Goal: Task Accomplishment & Management: Manage account settings

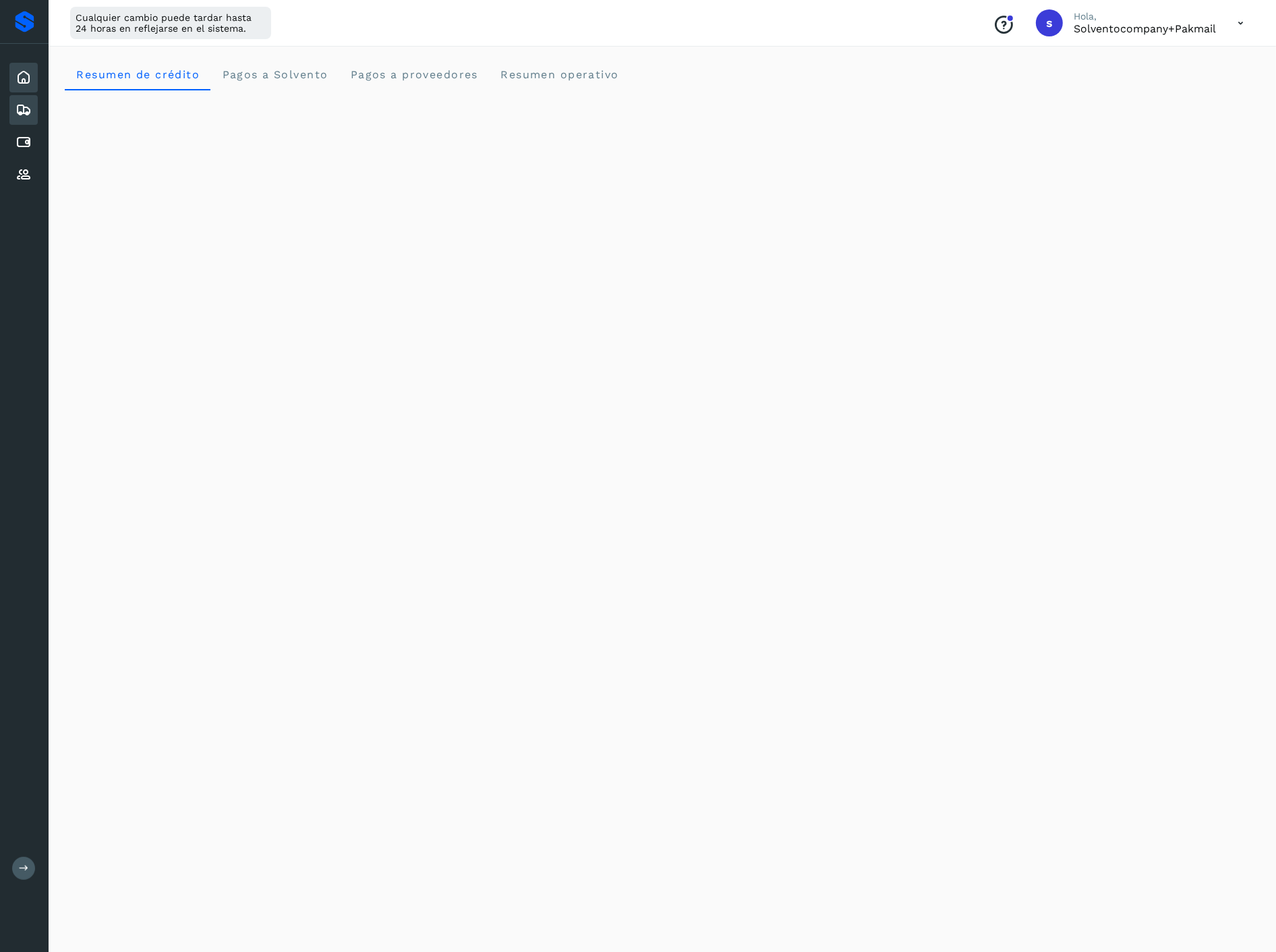
click at [28, 110] on icon at bounding box center [24, 110] width 16 height 16
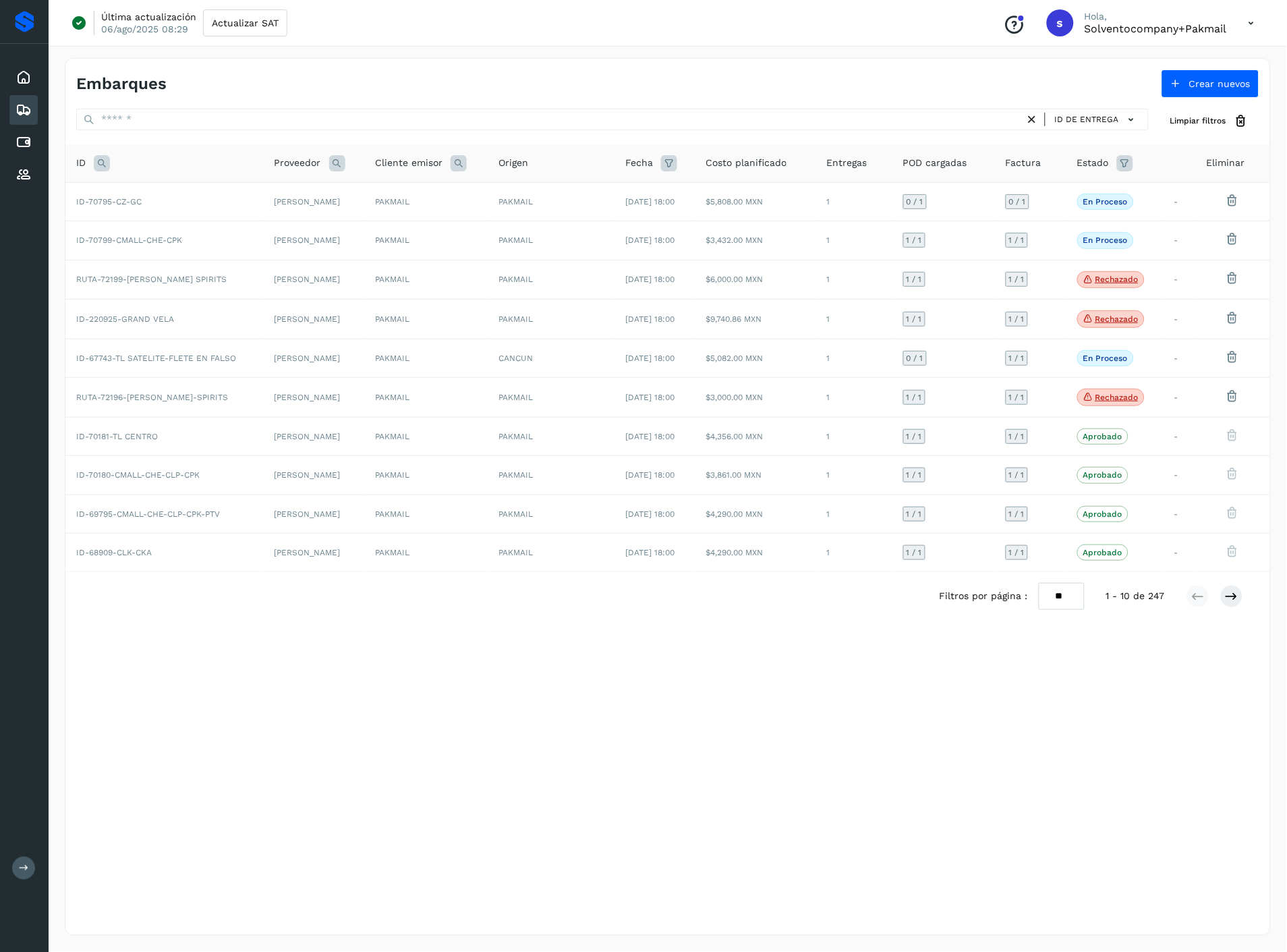
click at [97, 168] on icon at bounding box center [102, 163] width 16 height 16
click at [194, 200] on input "text" at bounding box center [190, 197] width 166 height 22
paste input "**********"
type input "**********"
click at [210, 232] on button "Buscar" at bounding box center [225, 231] width 96 height 25
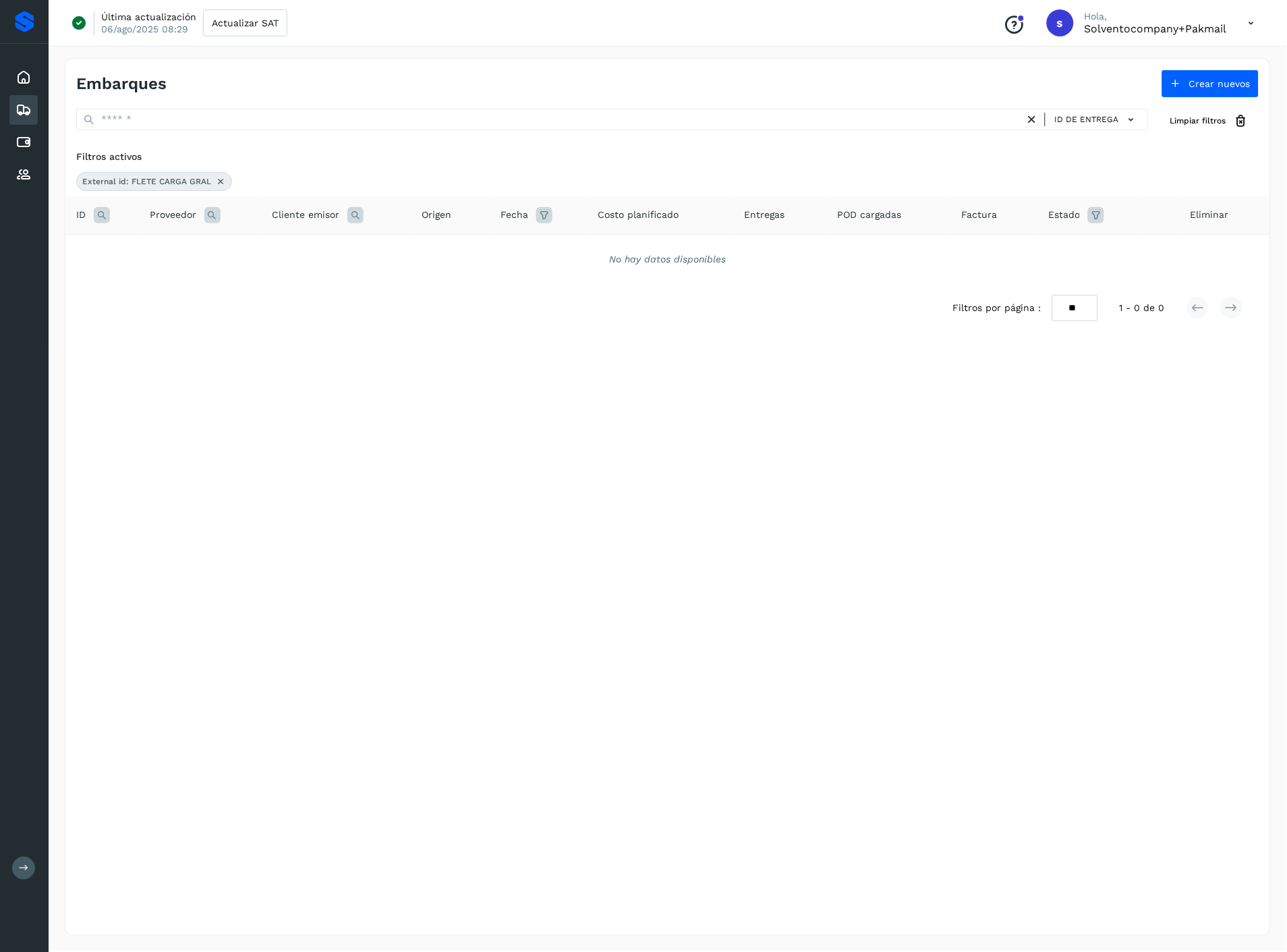
click at [219, 179] on icon at bounding box center [220, 182] width 11 height 11
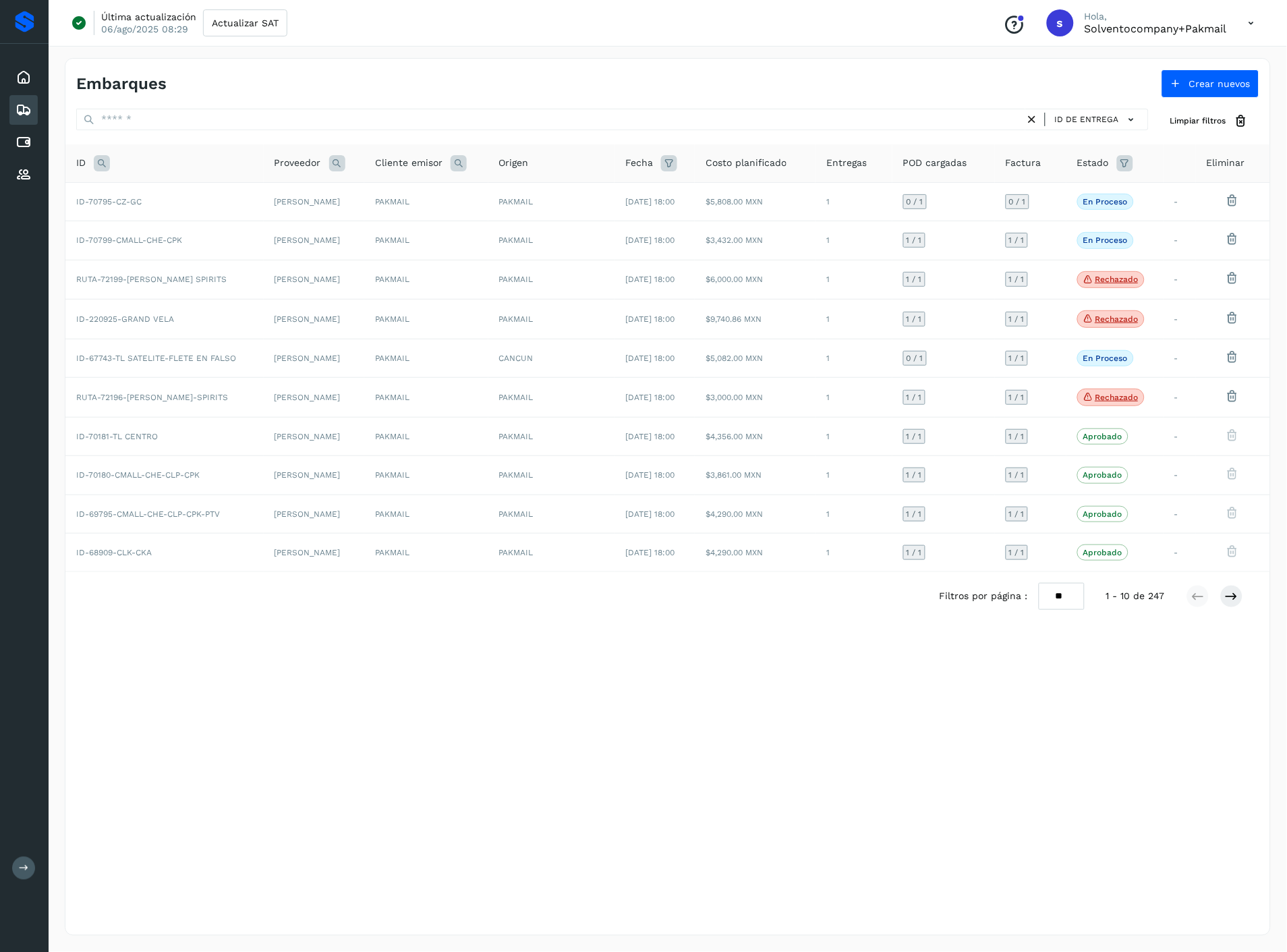
click at [105, 163] on icon at bounding box center [102, 163] width 16 height 16
click at [162, 201] on input "text" at bounding box center [190, 197] width 166 height 22
type input "*****"
click at [208, 237] on button "Buscar" at bounding box center [225, 231] width 96 height 25
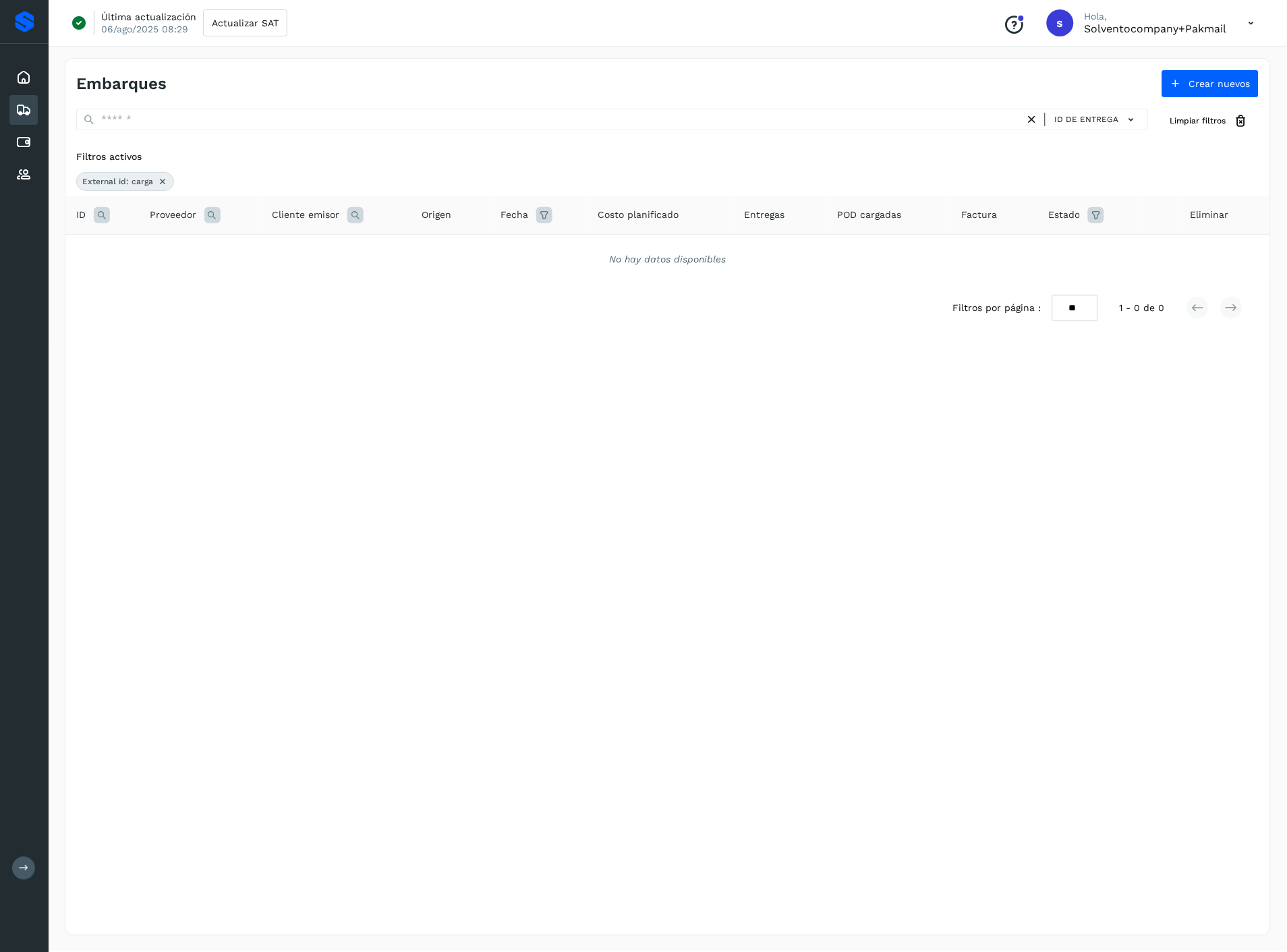
click at [161, 177] on icon at bounding box center [162, 182] width 11 height 11
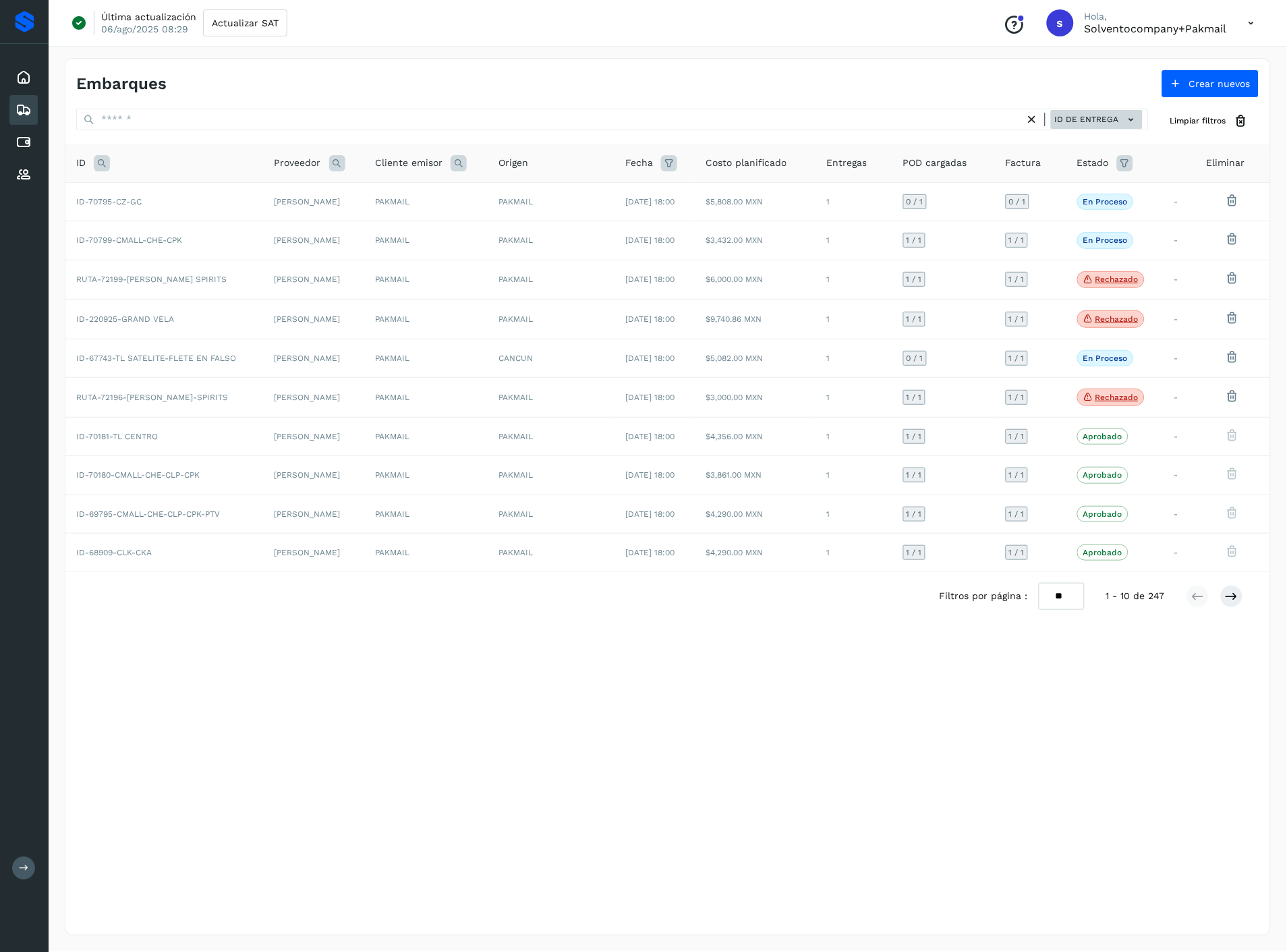
click at [1086, 124] on span "ID de entrega" at bounding box center [1086, 119] width 64 height 12
click at [1034, 95] on div at bounding box center [643, 476] width 1287 height 952
click at [333, 165] on icon at bounding box center [337, 163] width 16 height 16
click at [366, 204] on input "text" at bounding box center [418, 197] width 166 height 22
click at [669, 165] on icon at bounding box center [669, 163] width 16 height 16
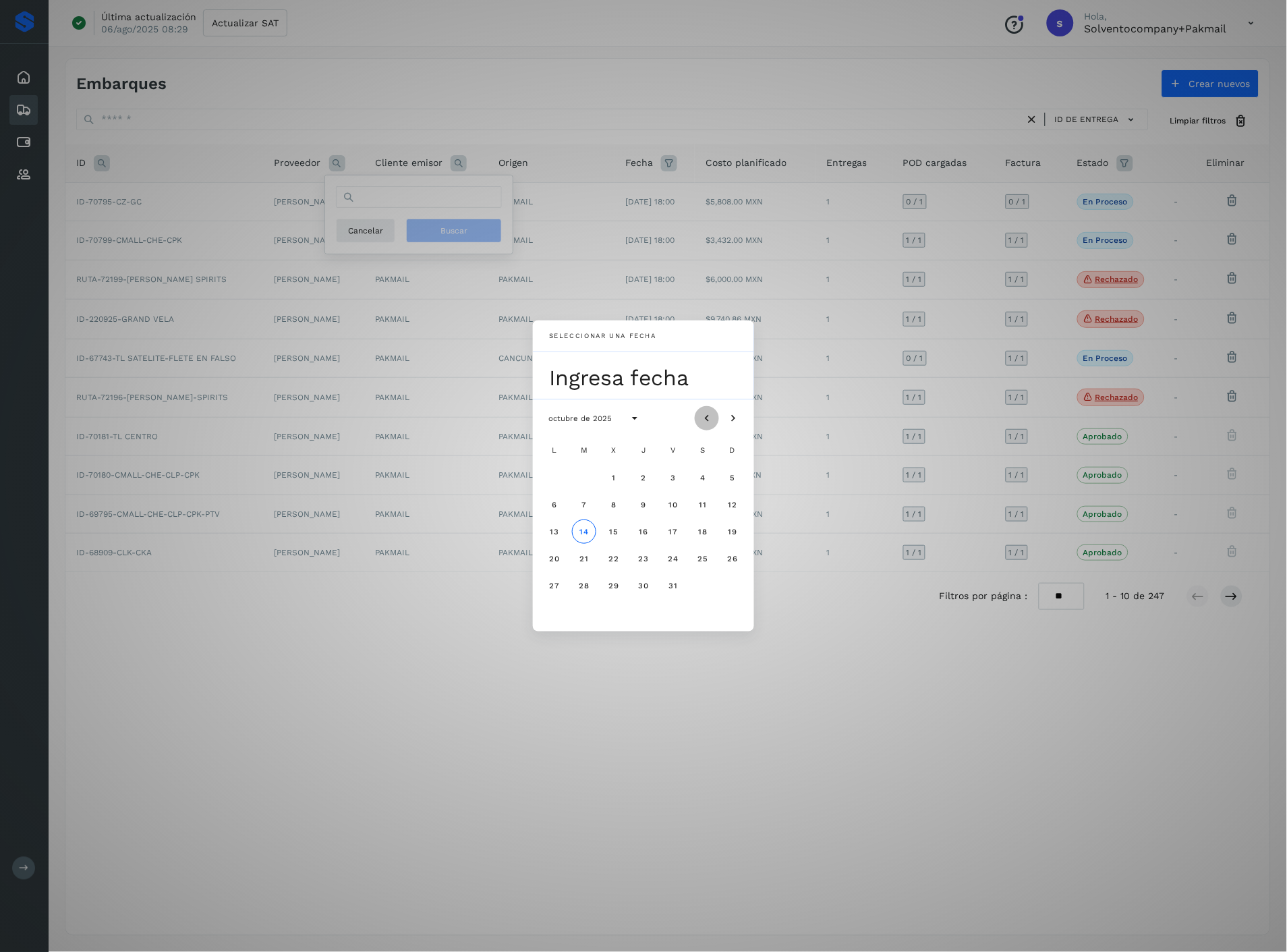
click at [709, 424] on icon "Mes anterior" at bounding box center [706, 418] width 13 height 13
click at [640, 535] on span "18" at bounding box center [643, 531] width 11 height 10
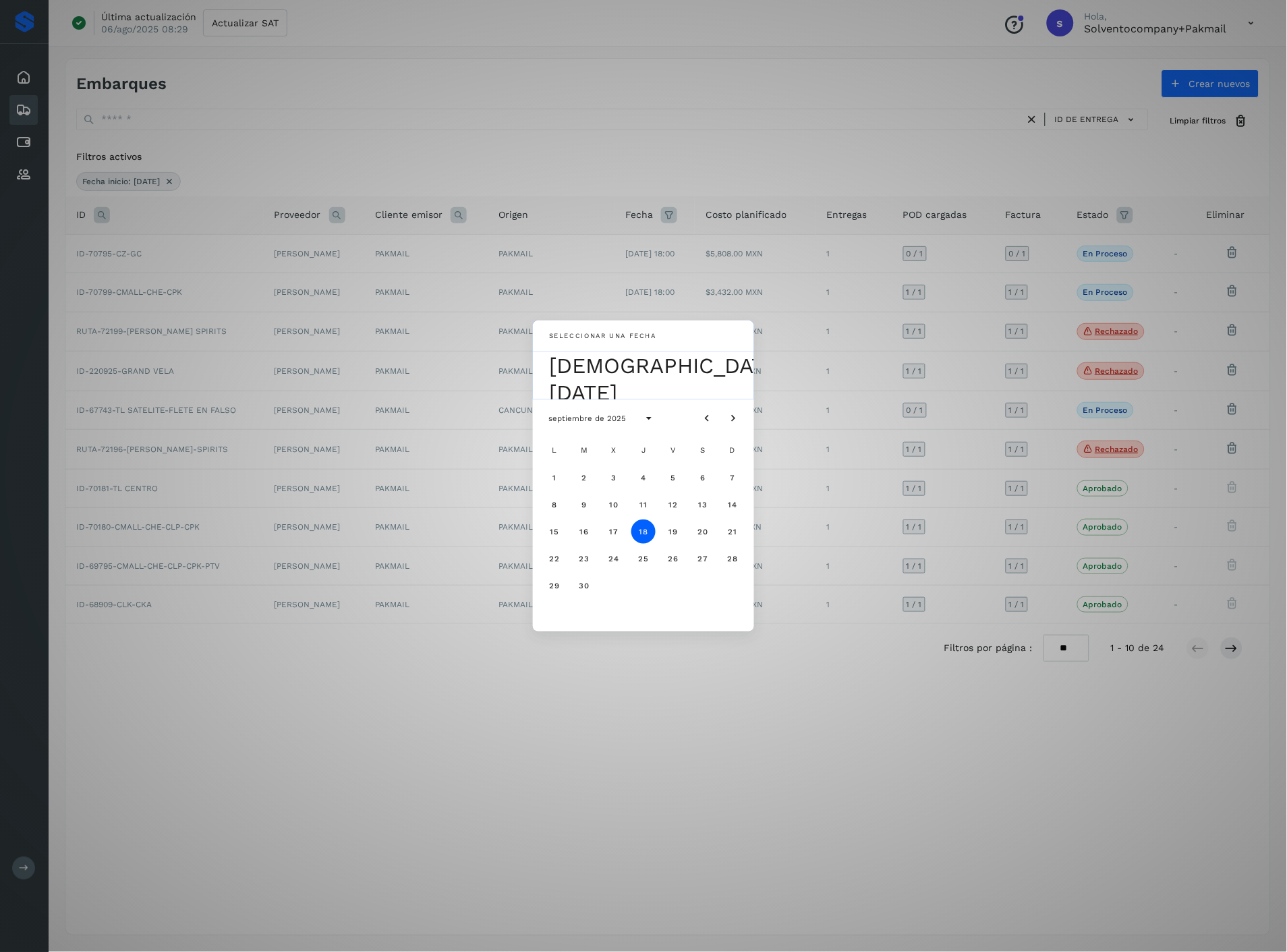
click at [618, 710] on div "Seleccionar una fecha [DATE] [DATE] L M X J V S D 1 2 3 4 5 6 7 8 9 10 11 12 13…" at bounding box center [643, 476] width 1287 height 952
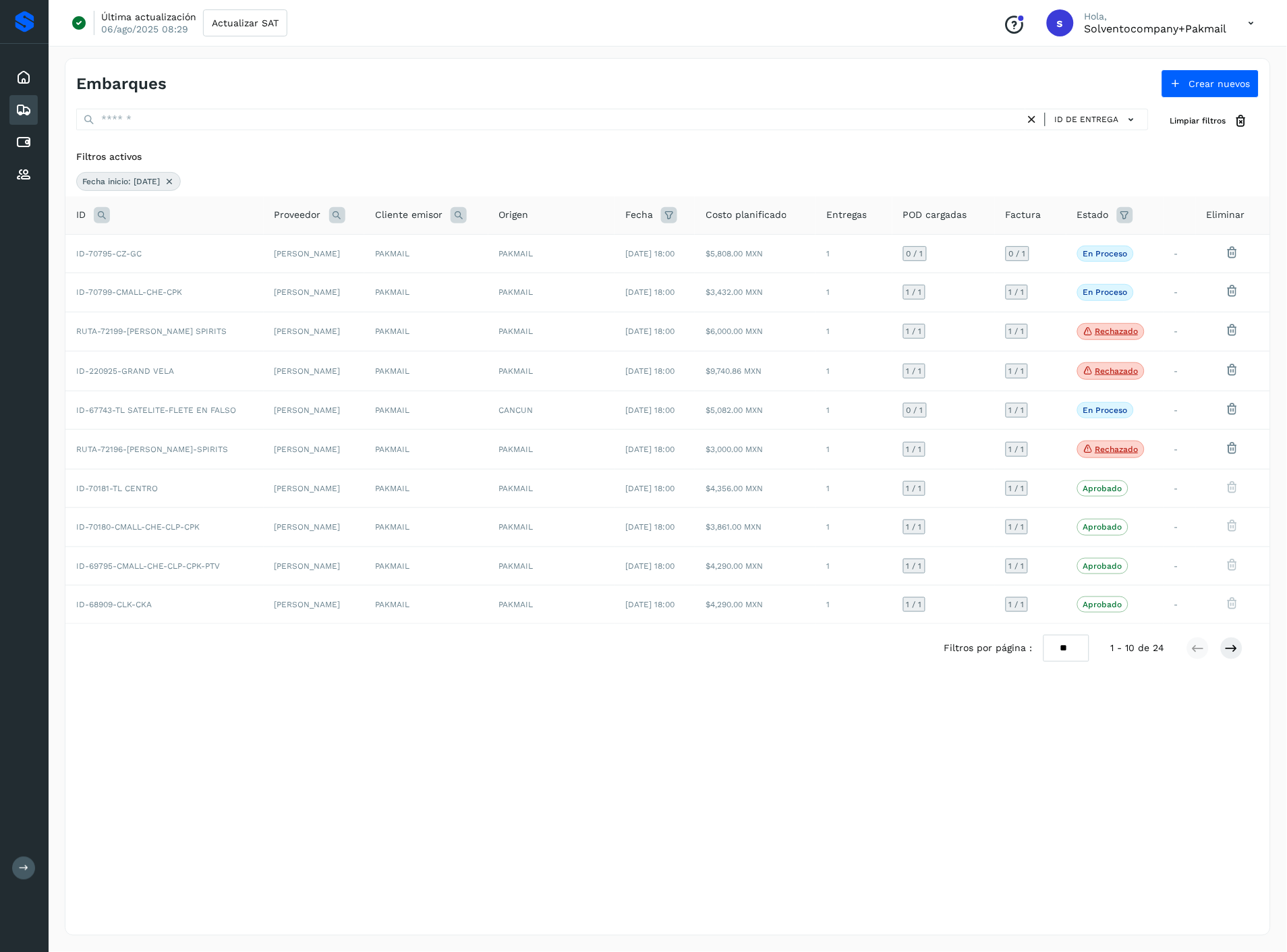
click at [1133, 217] on icon at bounding box center [1125, 215] width 16 height 16
click at [1096, 254] on input "text" at bounding box center [1036, 248] width 146 height 22
click at [1029, 359] on div "Rechazado" at bounding box center [1055, 354] width 133 height 15
type input "**********"
click at [1165, 176] on div at bounding box center [643, 476] width 1287 height 952
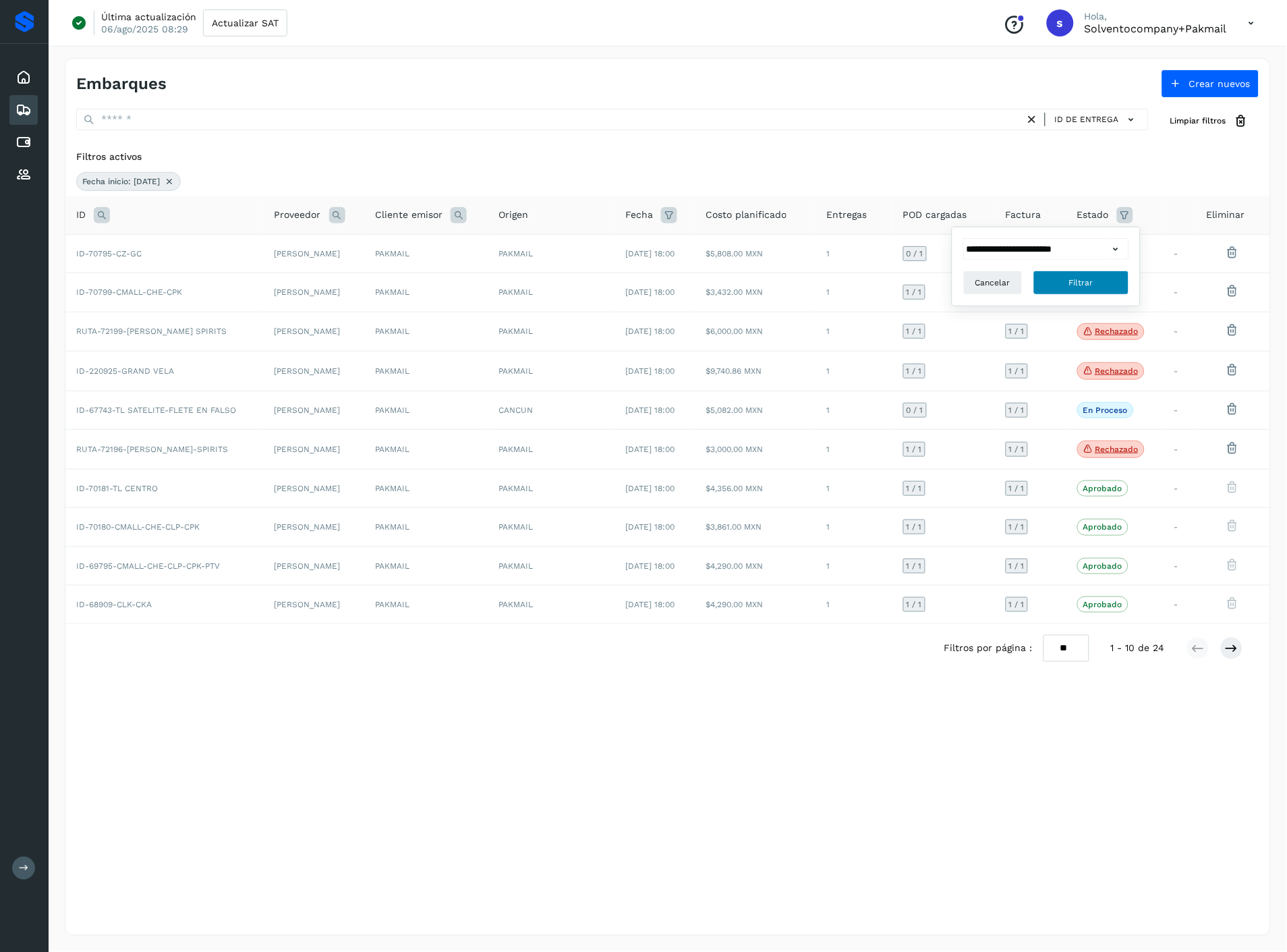
click at [1112, 282] on button "Filtrar" at bounding box center [1081, 283] width 96 height 25
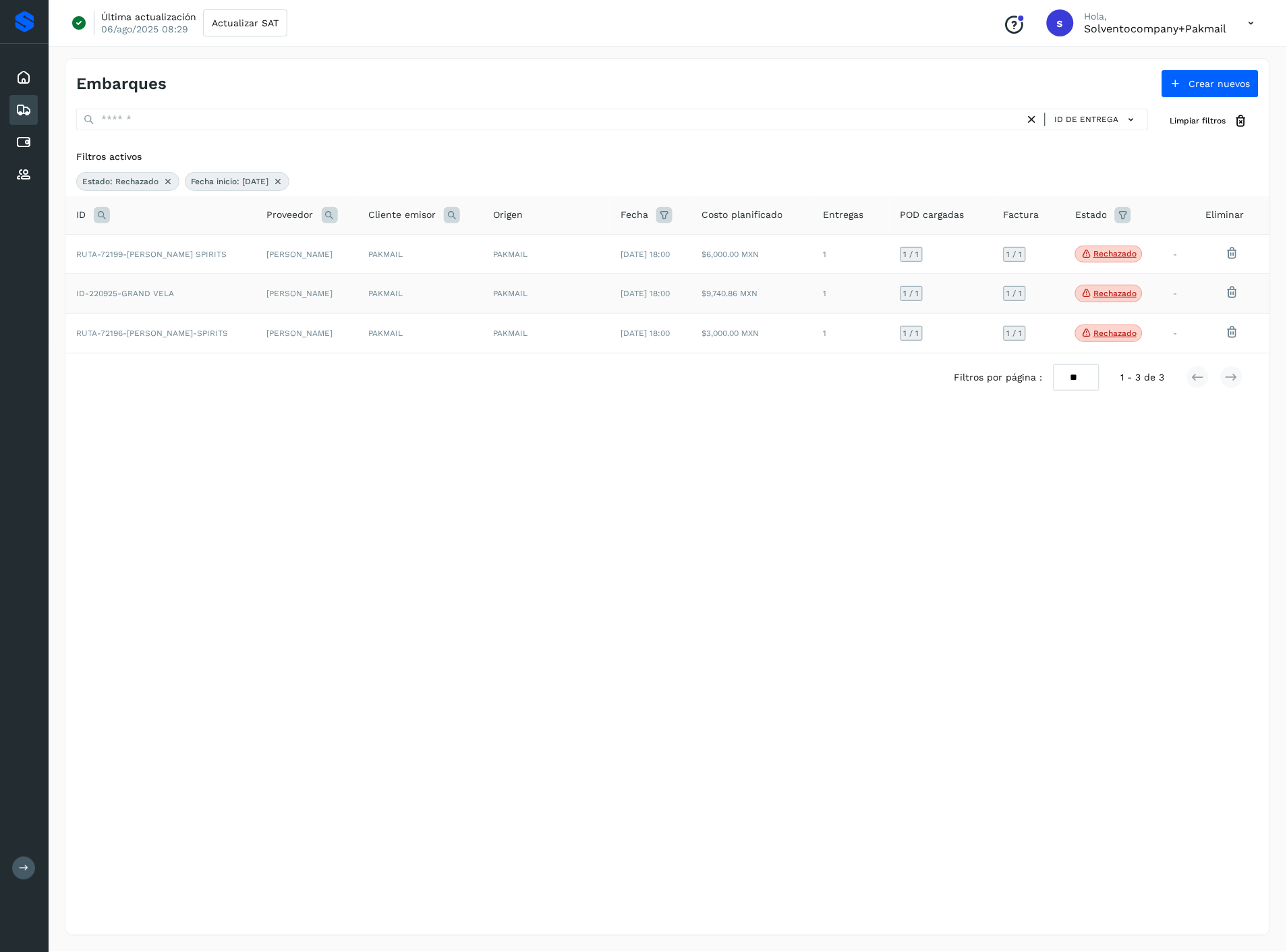
click at [307, 295] on td "[PERSON_NAME]" at bounding box center [307, 293] width 102 height 39
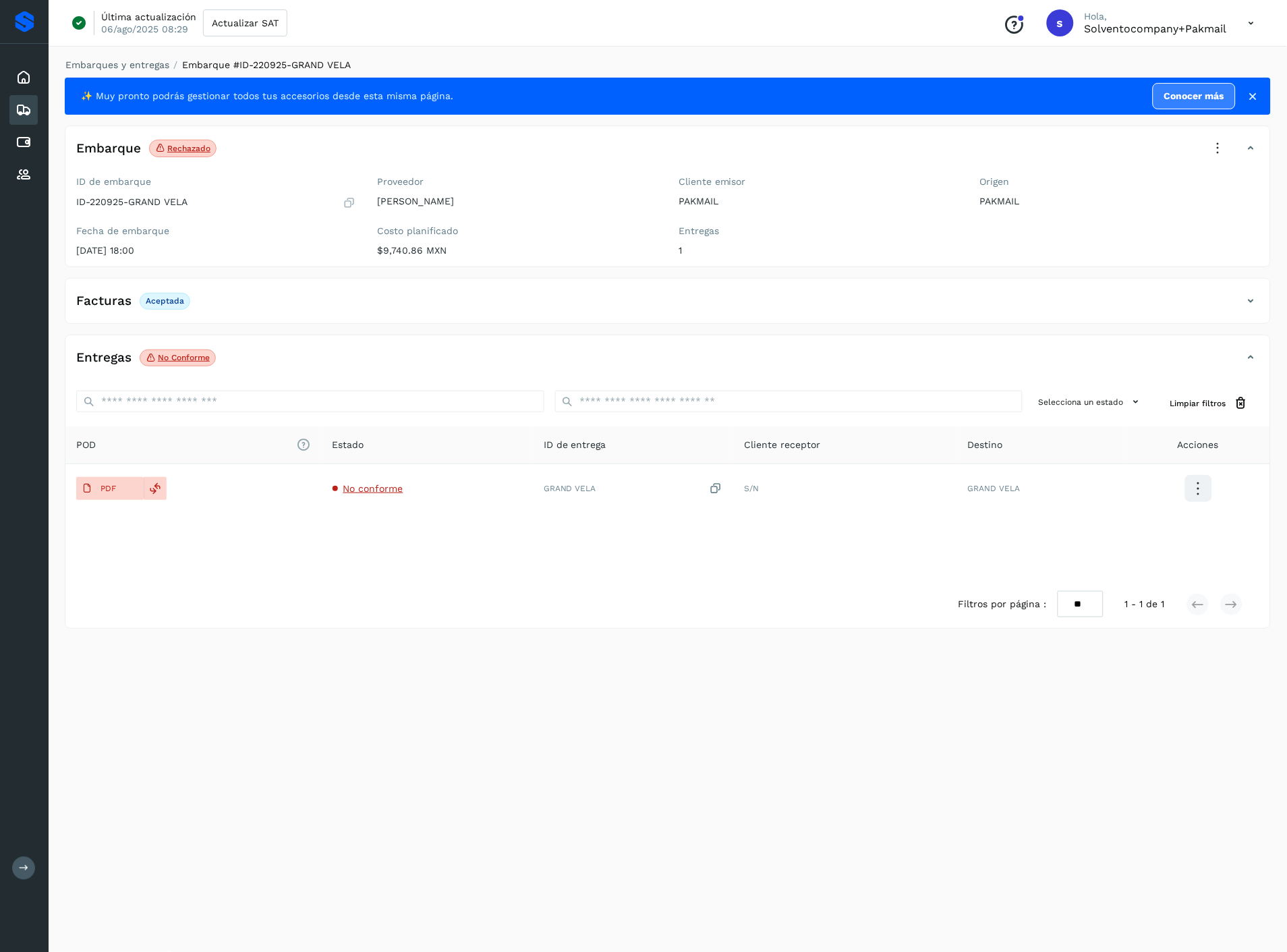
click at [1219, 150] on icon at bounding box center [1218, 148] width 30 height 30
click at [1148, 279] on span "Aprobar con excepción" at bounding box center [1136, 280] width 107 height 15
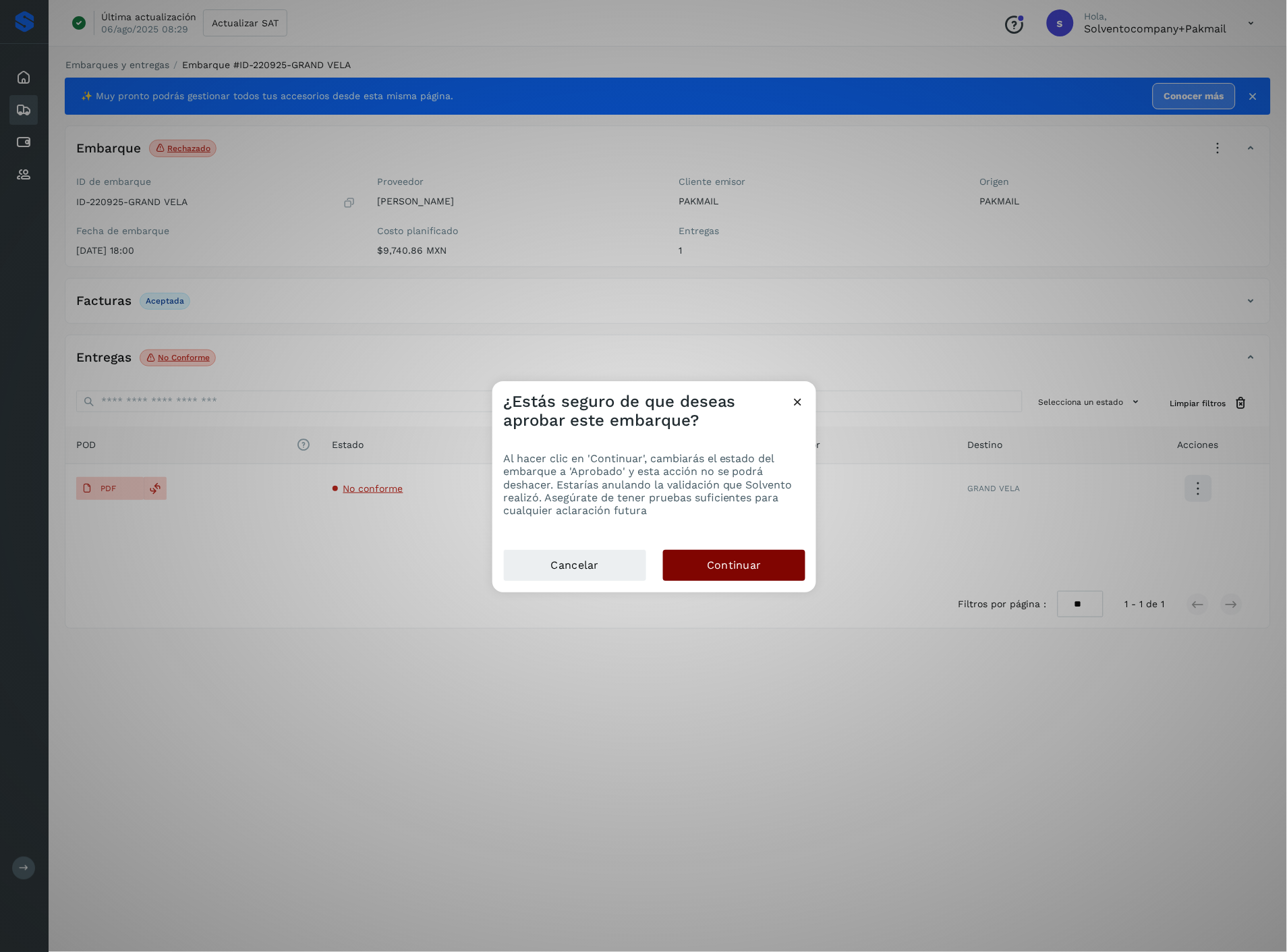
click at [738, 573] on button "Continuar" at bounding box center [734, 564] width 142 height 31
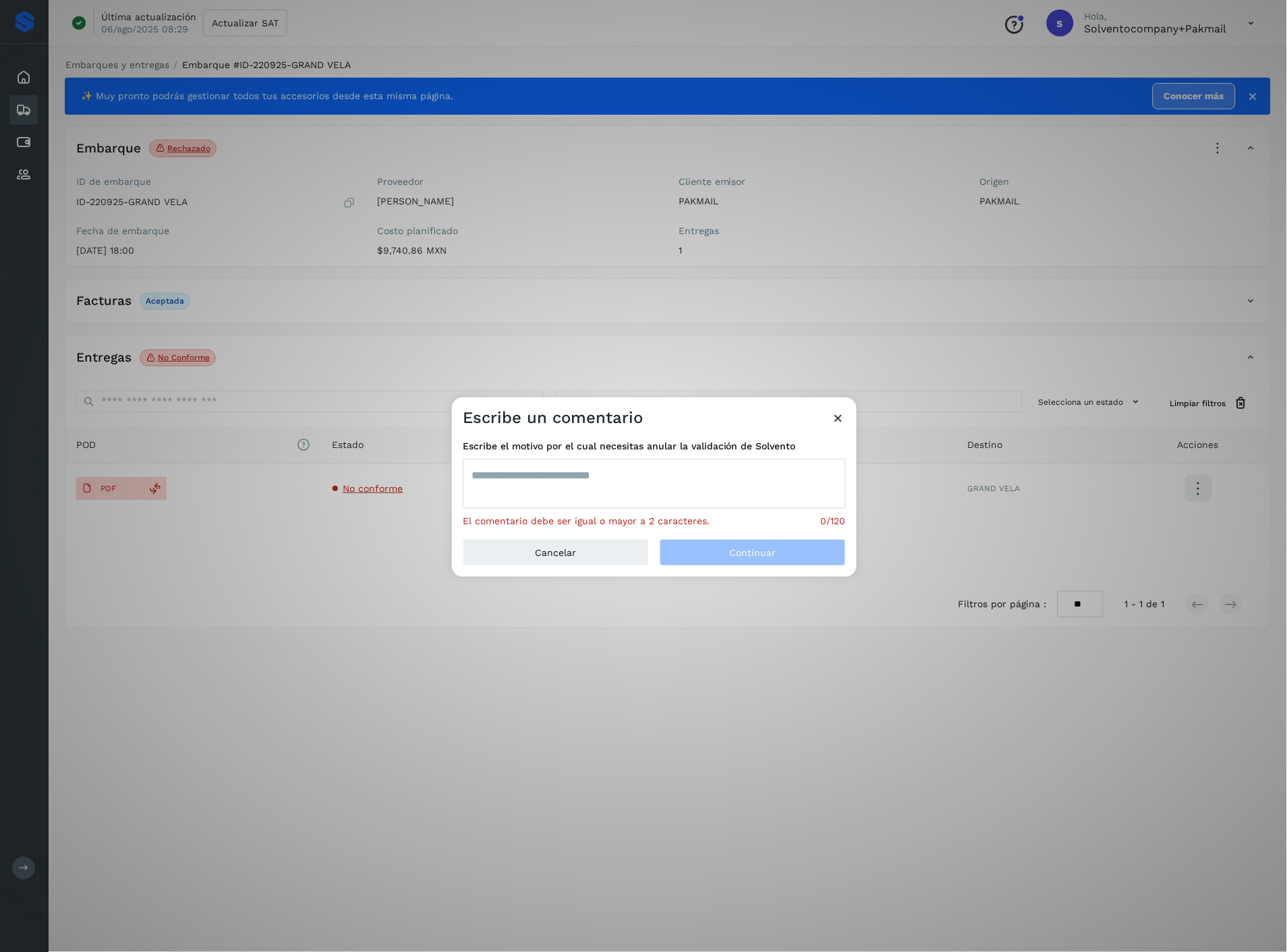
click at [706, 483] on textarea at bounding box center [654, 483] width 383 height 50
paste textarea "**********"
type textarea "**********"
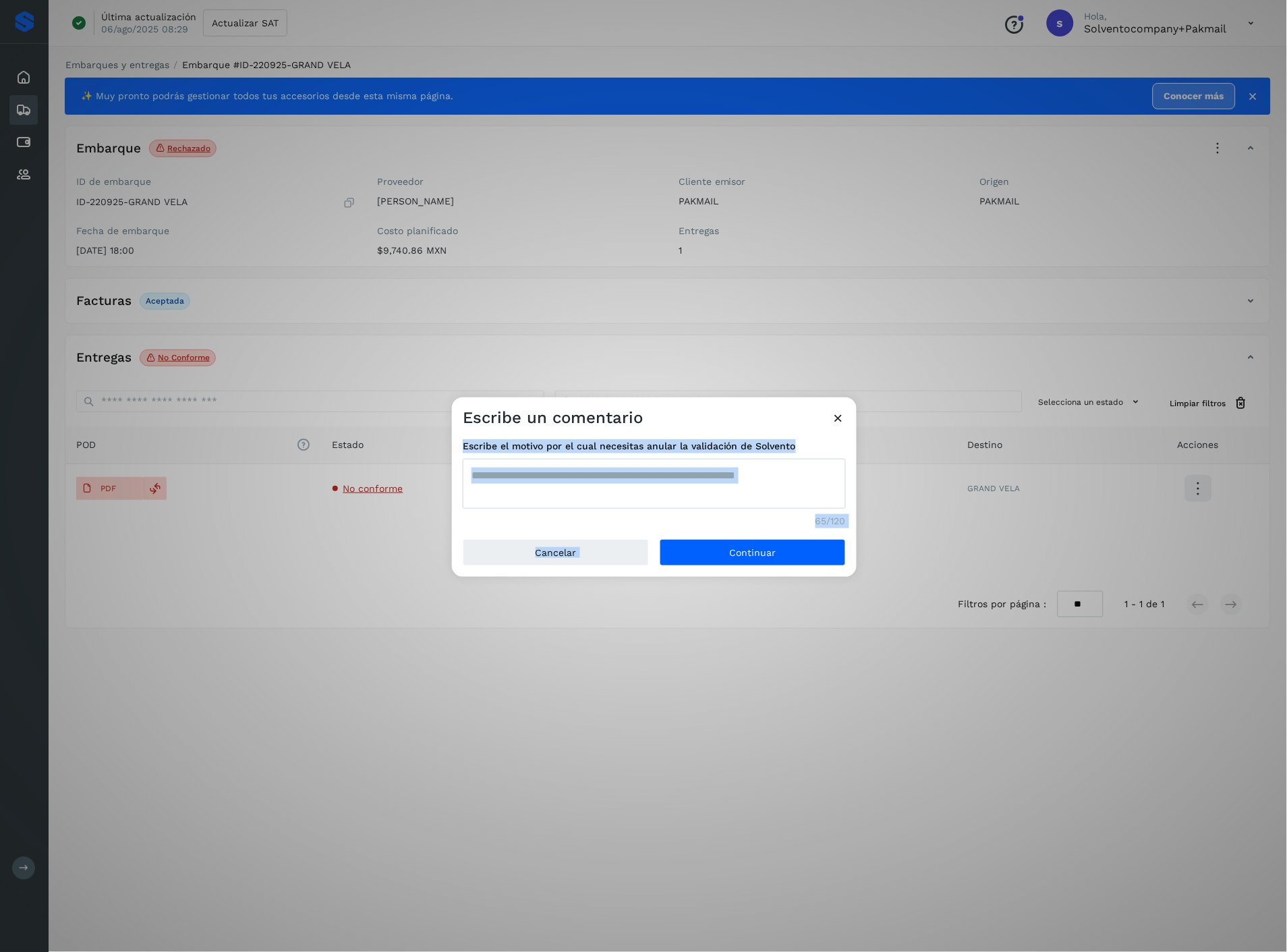
drag, startPoint x: 733, startPoint y: 415, endPoint x: 737, endPoint y: 533, distance: 118.1
click at [717, 560] on div "**********" at bounding box center [654, 487] width 404 height 179
click at [797, 555] on button "Continuar" at bounding box center [753, 552] width 186 height 27
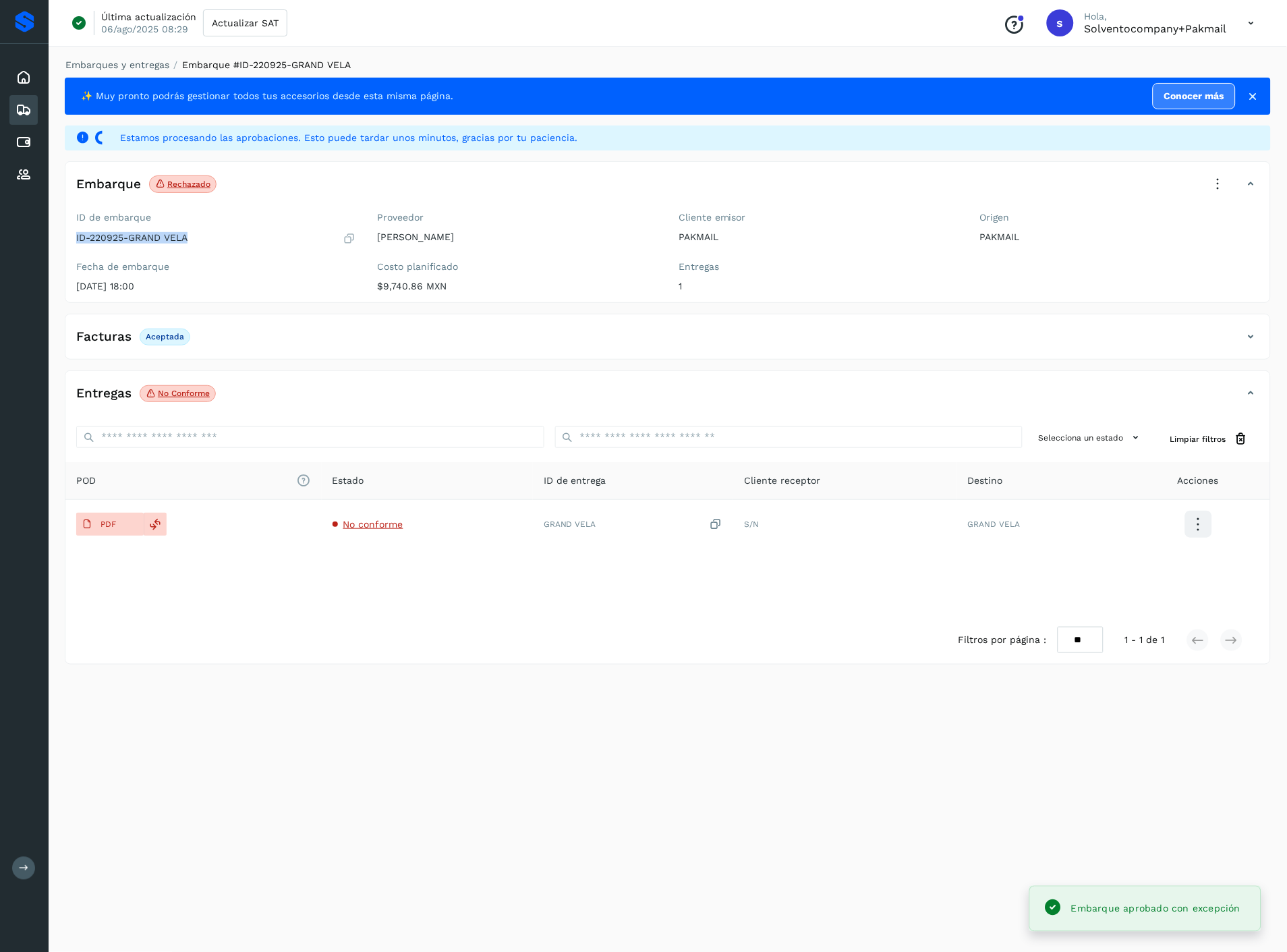
drag, startPoint x: 197, startPoint y: 240, endPoint x: 70, endPoint y: 245, distance: 127.1
click at [70, 245] on div "ID de embarque ID-220925-GRAND VELA Fecha de embarque [DATE] 18:00" at bounding box center [217, 254] width 302 height 96
copy p "ID-220925-GRAND VELA"
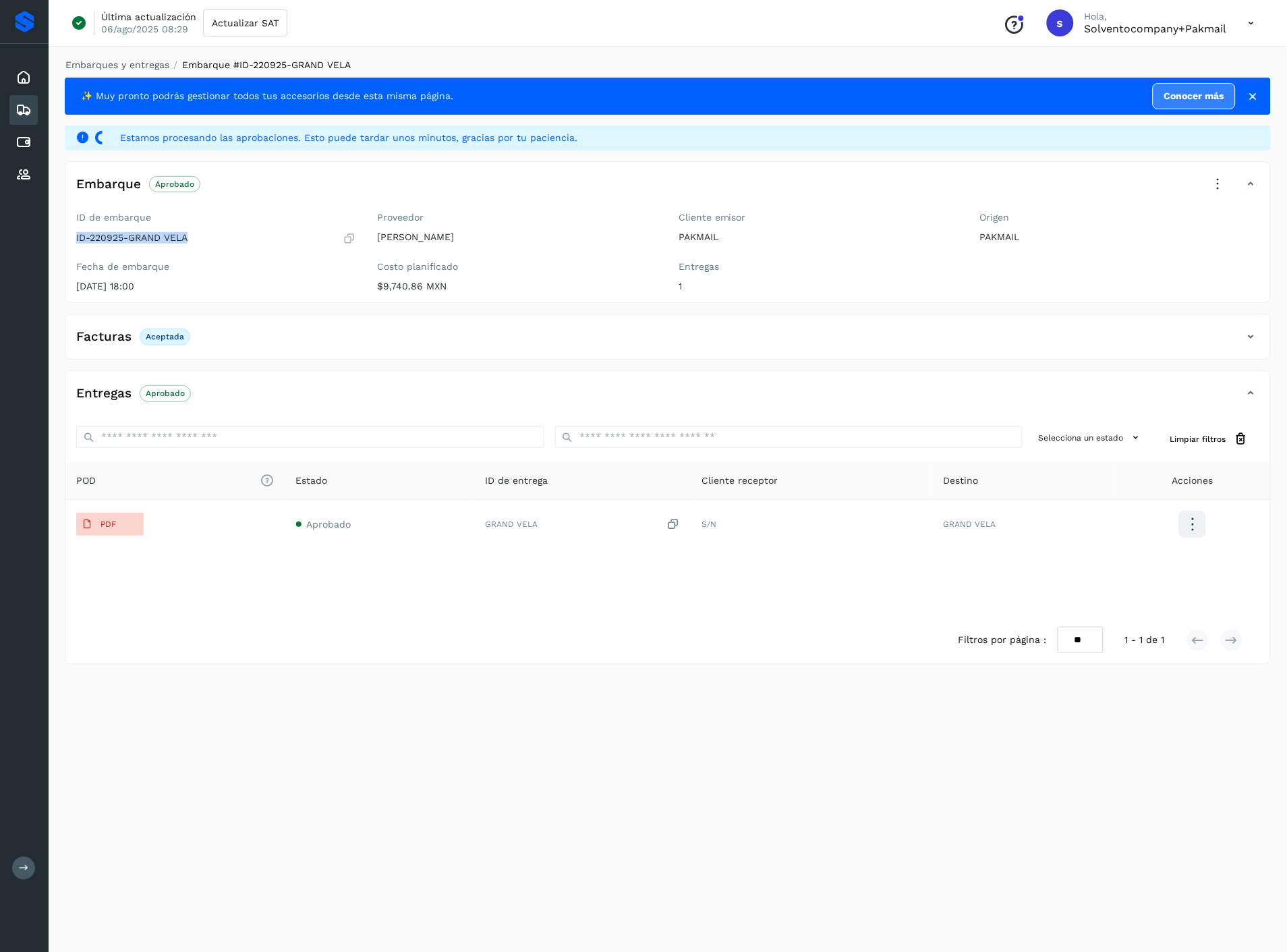
click at [179, 243] on p "ID-220925-GRAND VELA" at bounding box center [132, 237] width 111 height 11
click at [179, 237] on p "ID-220925-GRAND VELA" at bounding box center [132, 237] width 111 height 11
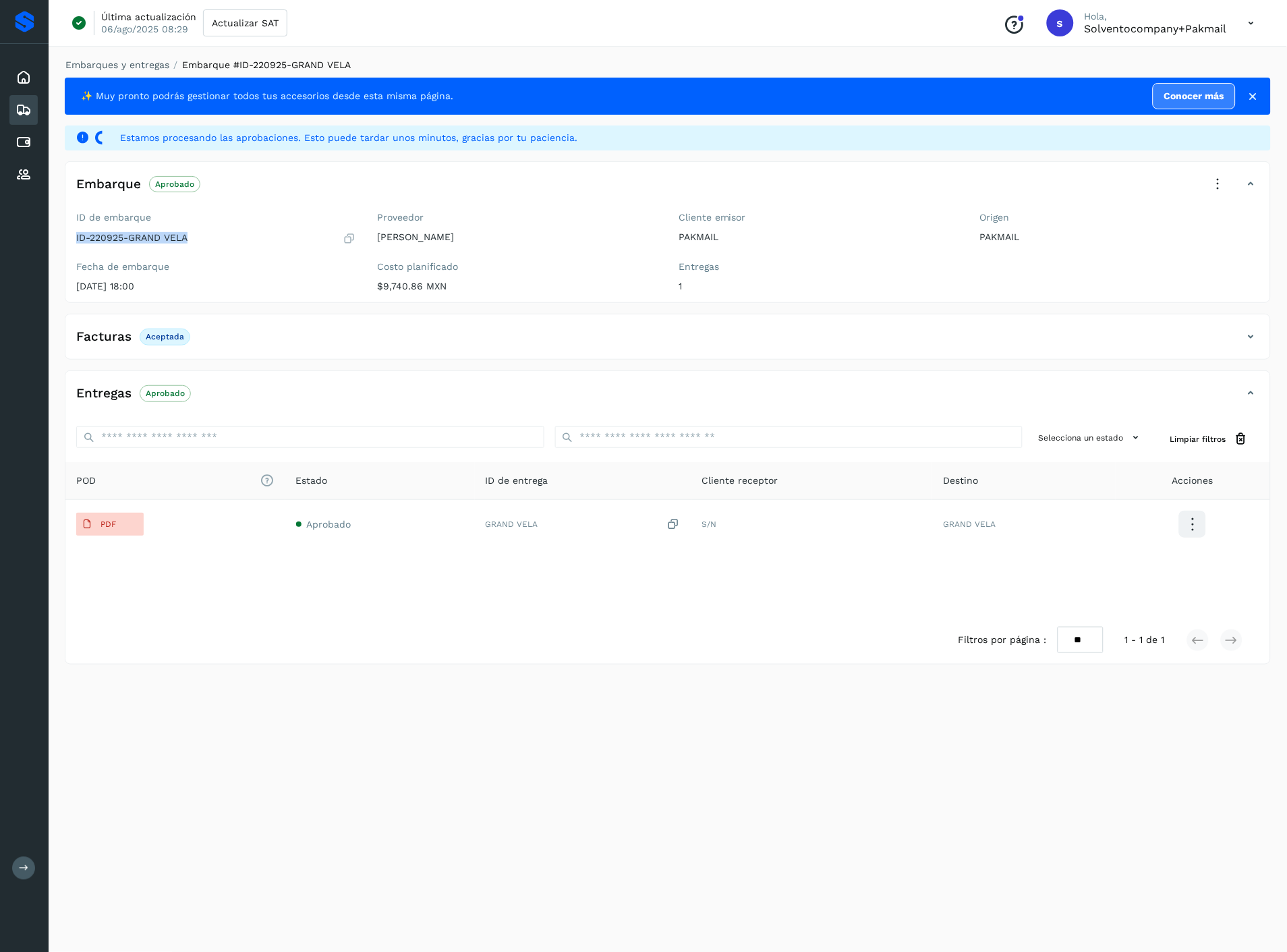
copy p "ID-220925-GRAND VELA"
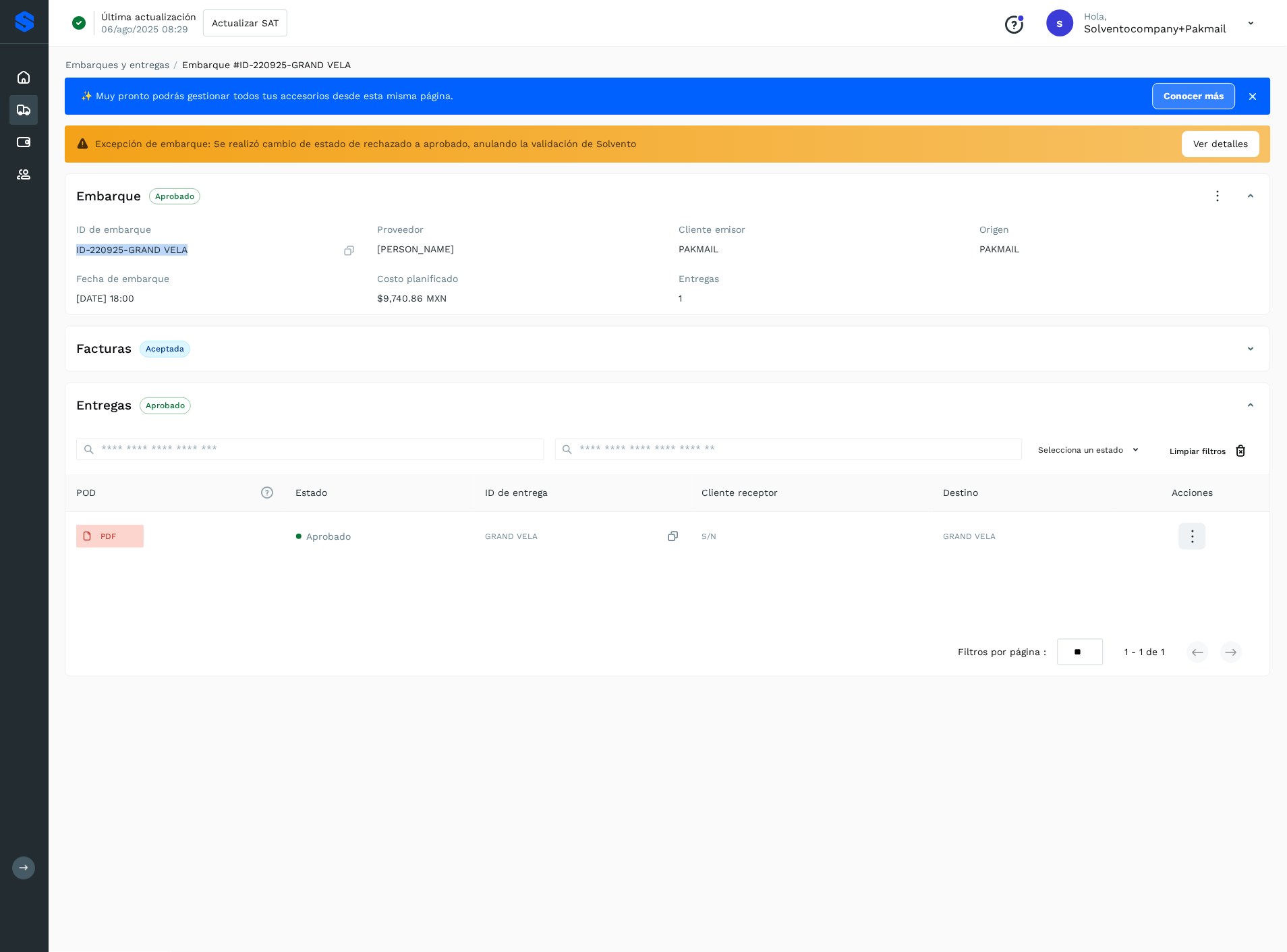
drag, startPoint x: 503, startPoint y: 712, endPoint x: 305, endPoint y: 712, distance: 198.0
click at [503, 712] on div "Embarques y entregas Embarque #ID-220925-GRAND VELA ✨ Muy pronto podrás gestion…" at bounding box center [667, 497] width 1238 height 910
drag, startPoint x: 32, startPoint y: 105, endPoint x: 42, endPoint y: 108, distance: 10.4
click at [32, 105] on div "Embarques" at bounding box center [24, 110] width 28 height 30
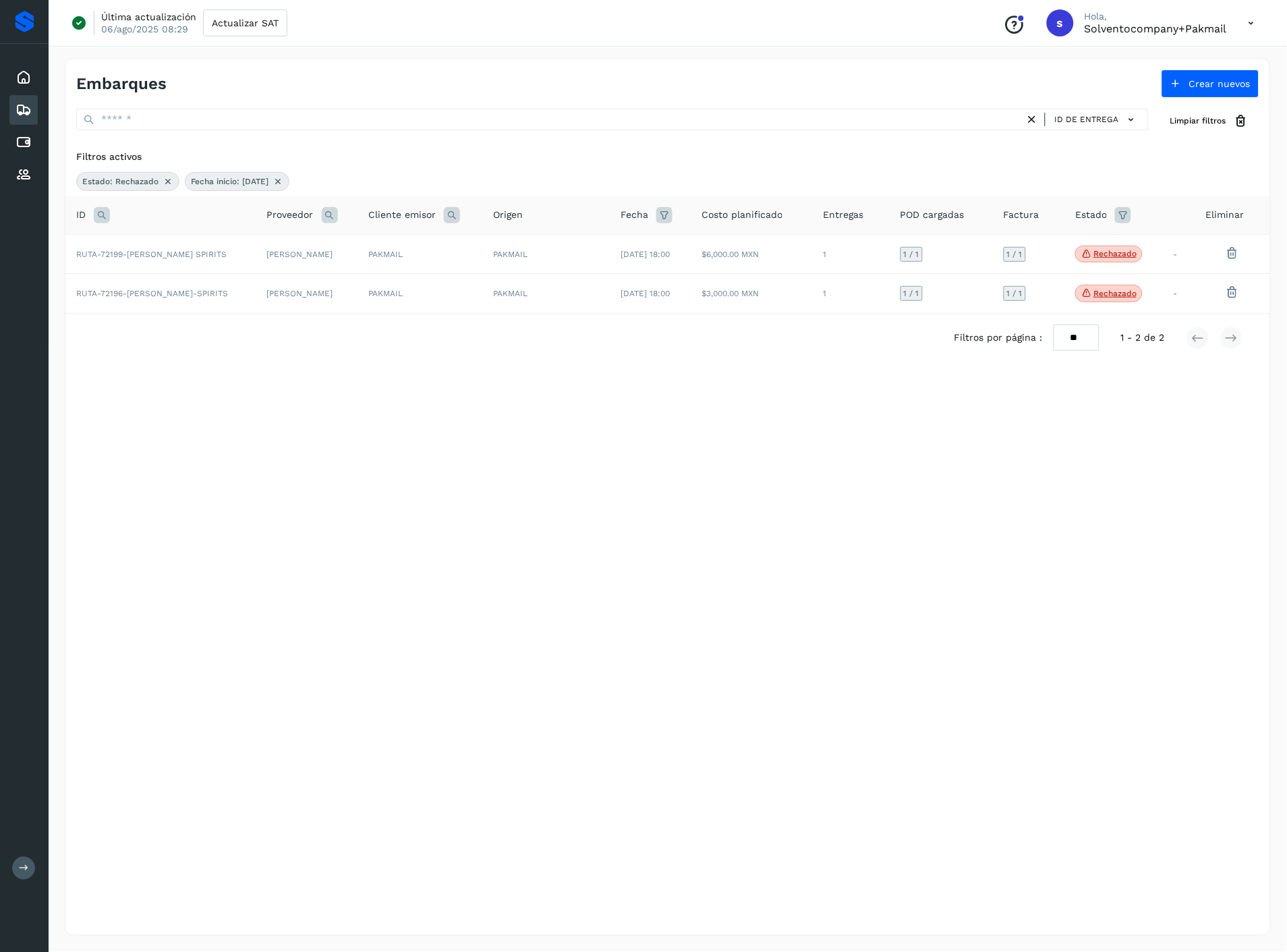
click at [656, 218] on icon at bounding box center [664, 215] width 16 height 16
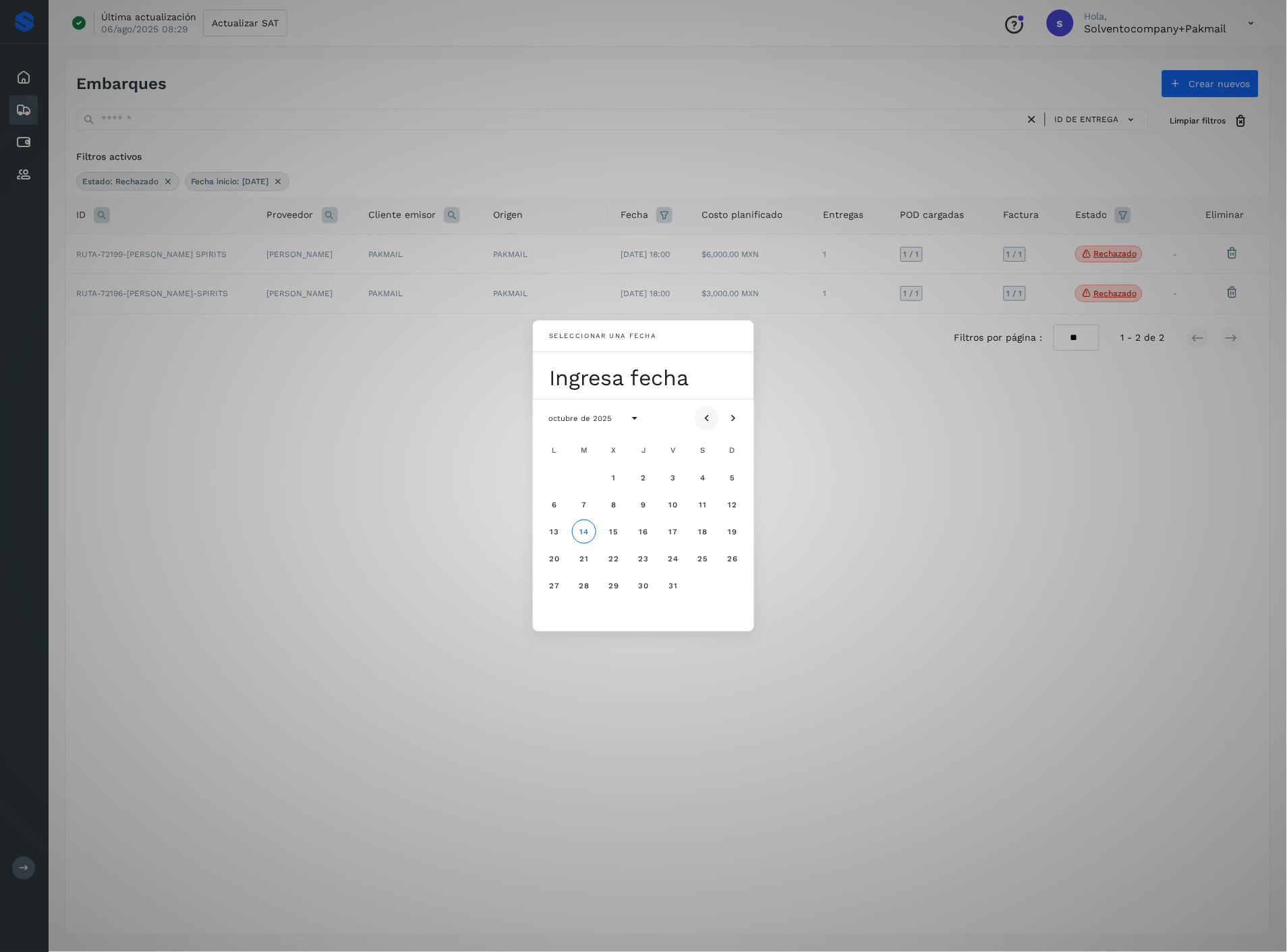
click at [704, 419] on icon "Mes anterior" at bounding box center [706, 418] width 13 height 13
click at [612, 564] on button "24" at bounding box center [614, 559] width 25 height 25
click at [891, 538] on div "Seleccionar una fecha [DATE] [DATE] L M X J V S D 1 2 3 4 5 6 7 8 9 10 11 12 13…" at bounding box center [643, 476] width 1287 height 952
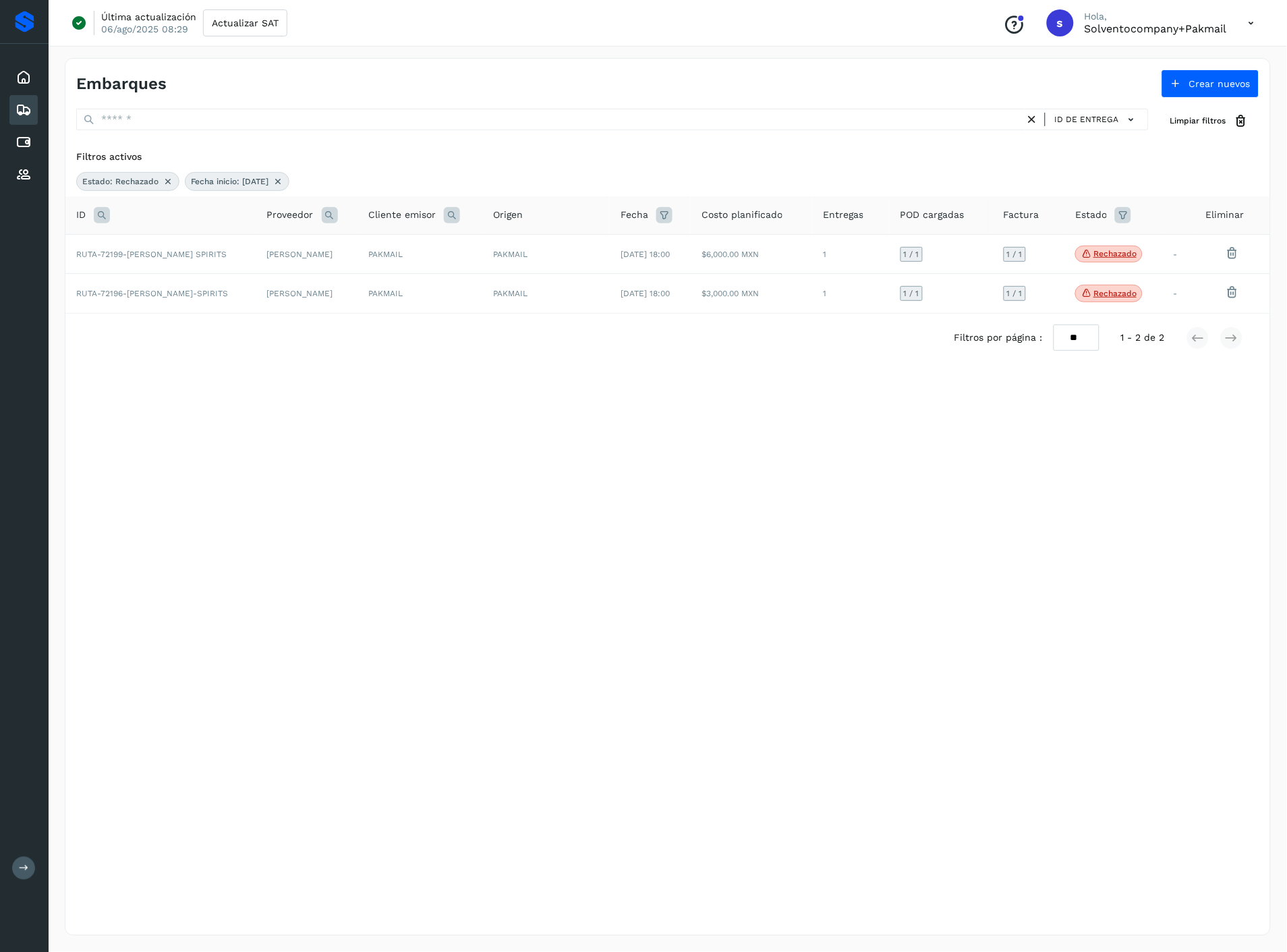
click at [34, 111] on div "Embarques" at bounding box center [24, 110] width 28 height 30
click at [24, 112] on icon at bounding box center [24, 110] width 16 height 16
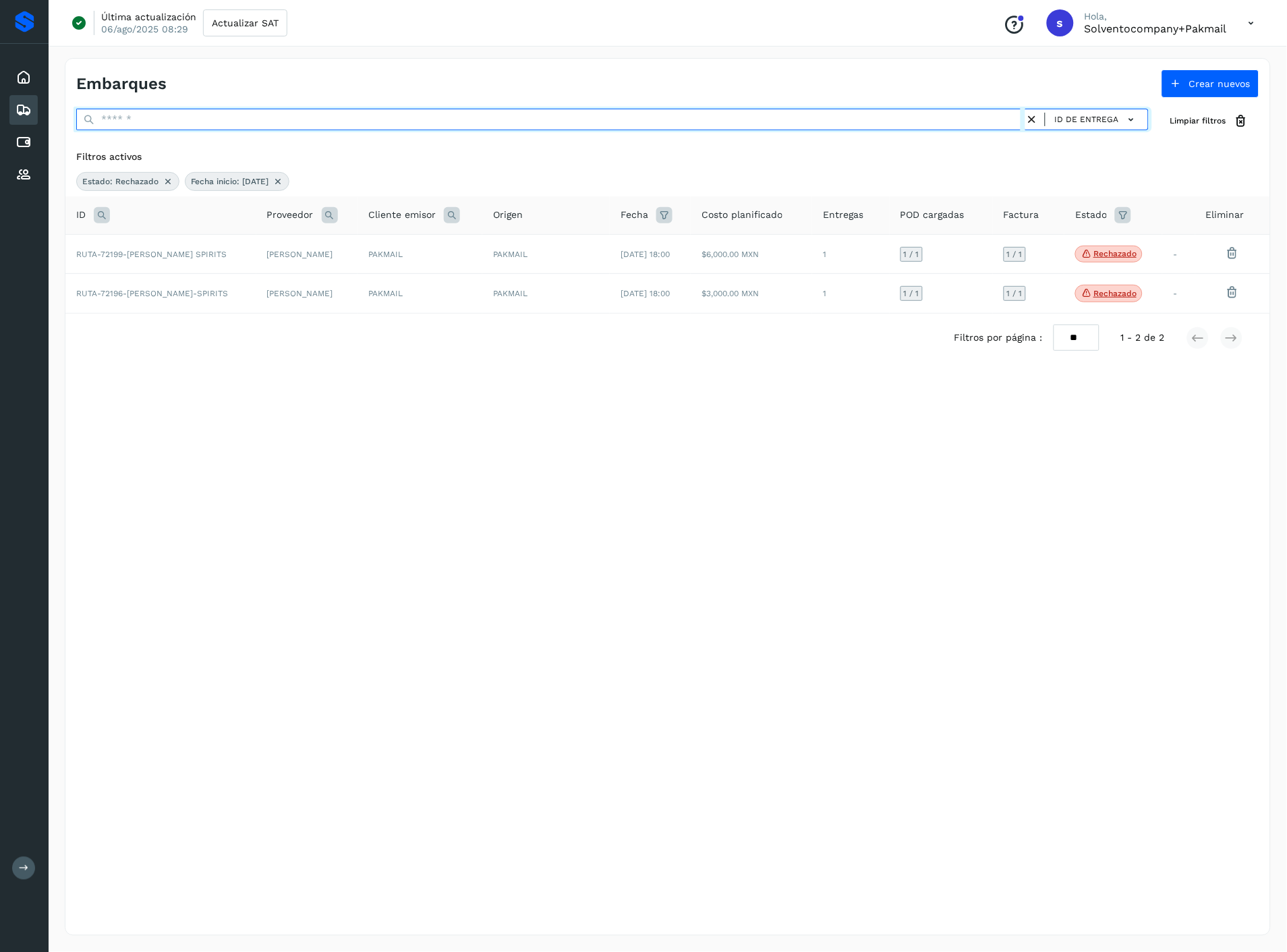
drag, startPoint x: 176, startPoint y: 111, endPoint x: 176, endPoint y: 130, distance: 19.0
click at [176, 111] on input "text" at bounding box center [550, 119] width 948 height 22
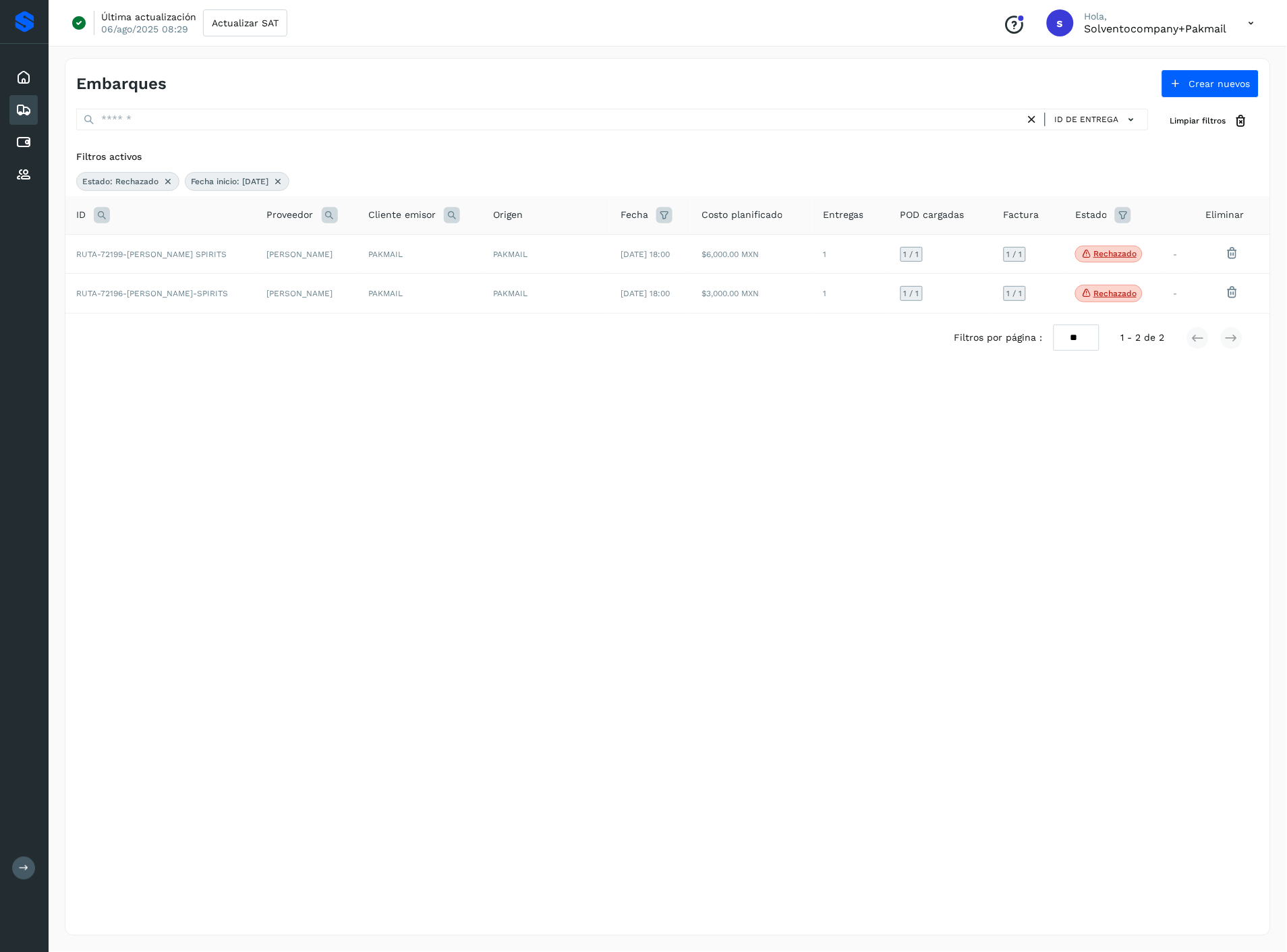
click at [84, 183] on span "Estado: Rechazado" at bounding box center [120, 182] width 76 height 12
click at [168, 185] on icon at bounding box center [168, 182] width 11 height 11
click at [175, 184] on icon at bounding box center [169, 182] width 11 height 11
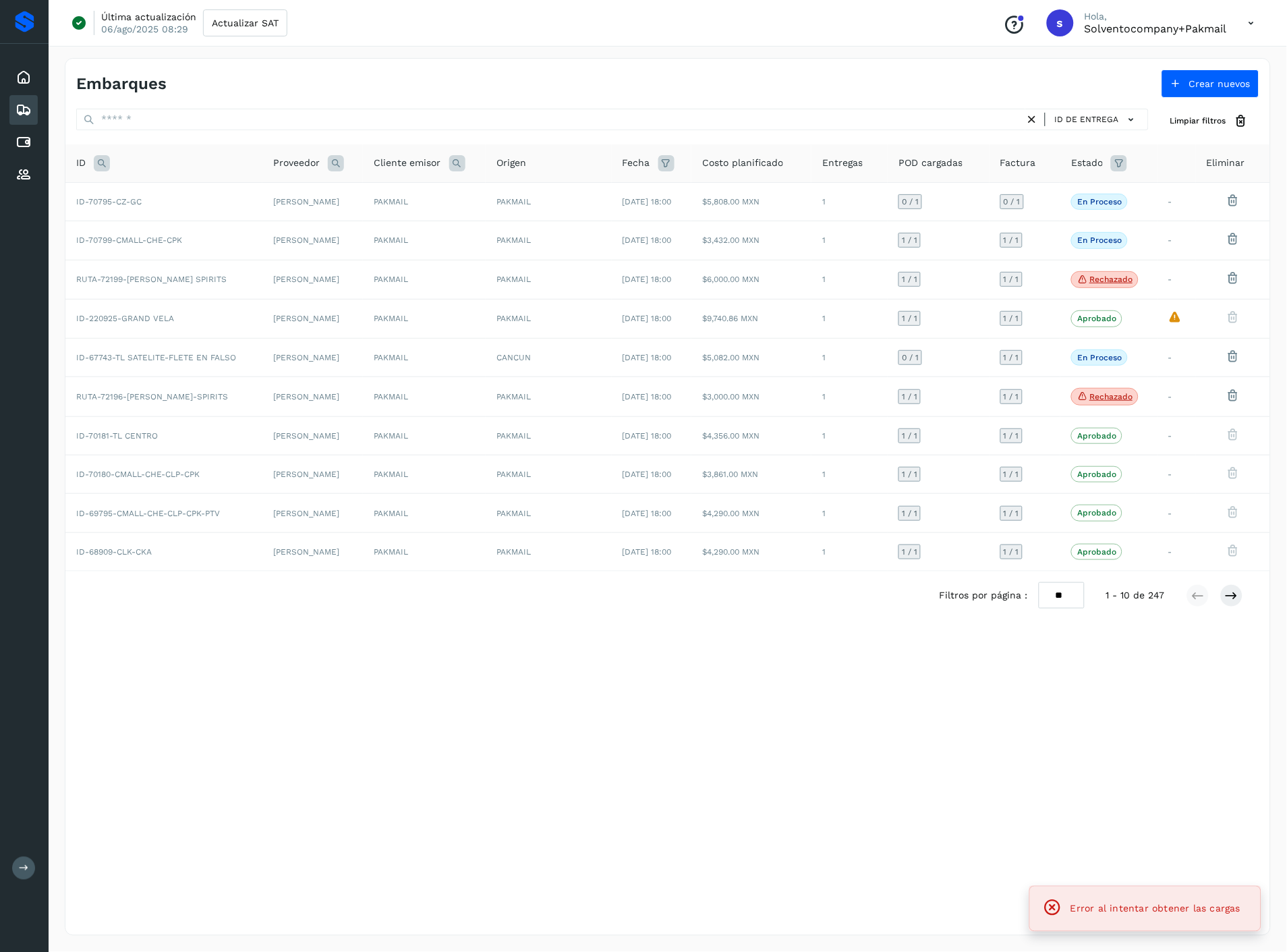
click at [99, 166] on icon at bounding box center [102, 163] width 16 height 16
click at [223, 205] on input "text" at bounding box center [190, 197] width 166 height 22
paste input "*****"
type input "*****"
click at [212, 238] on button "Buscar" at bounding box center [225, 231] width 96 height 25
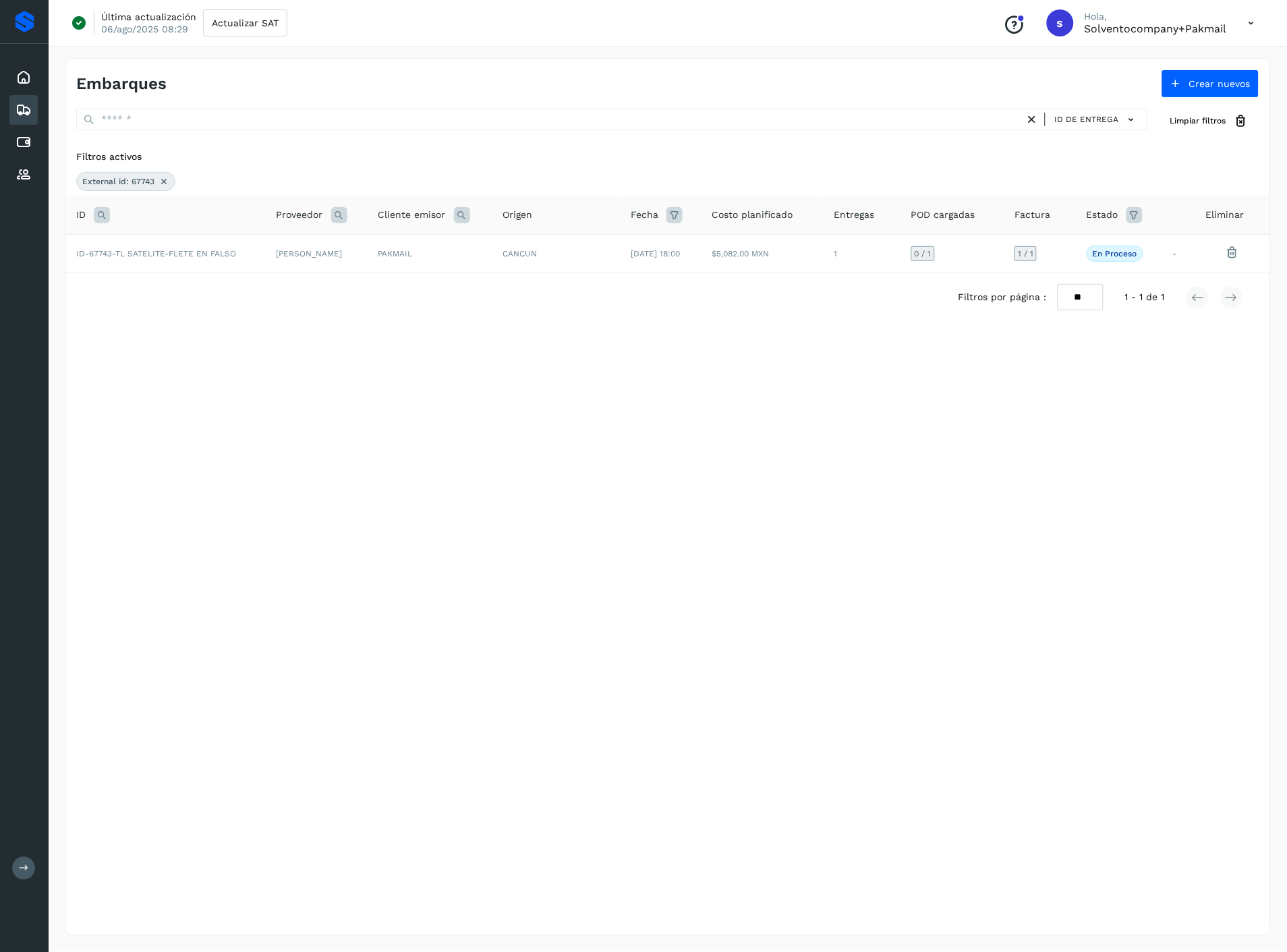
click at [164, 183] on icon at bounding box center [164, 182] width 11 height 11
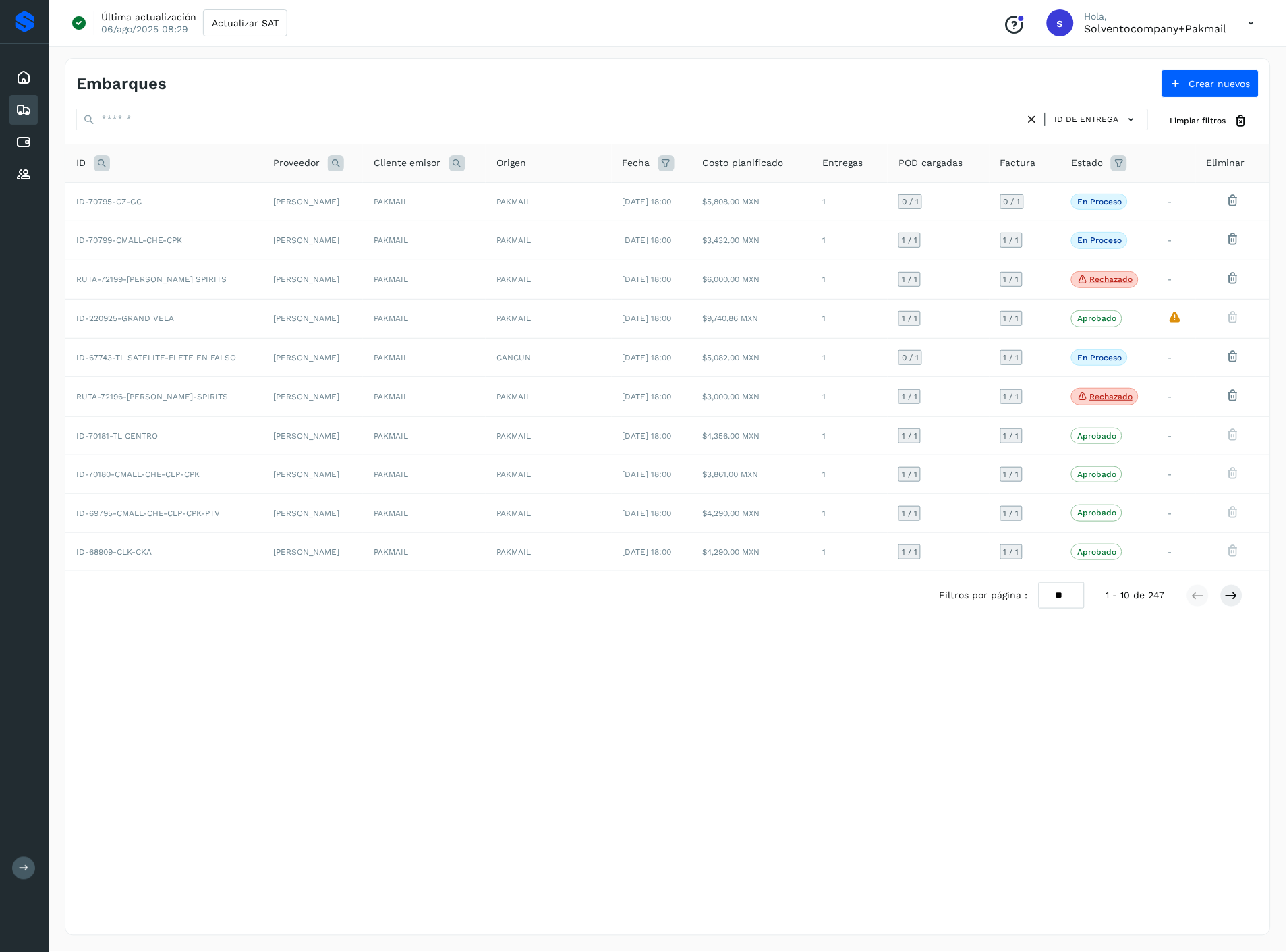
click at [672, 166] on icon at bounding box center [666, 163] width 16 height 16
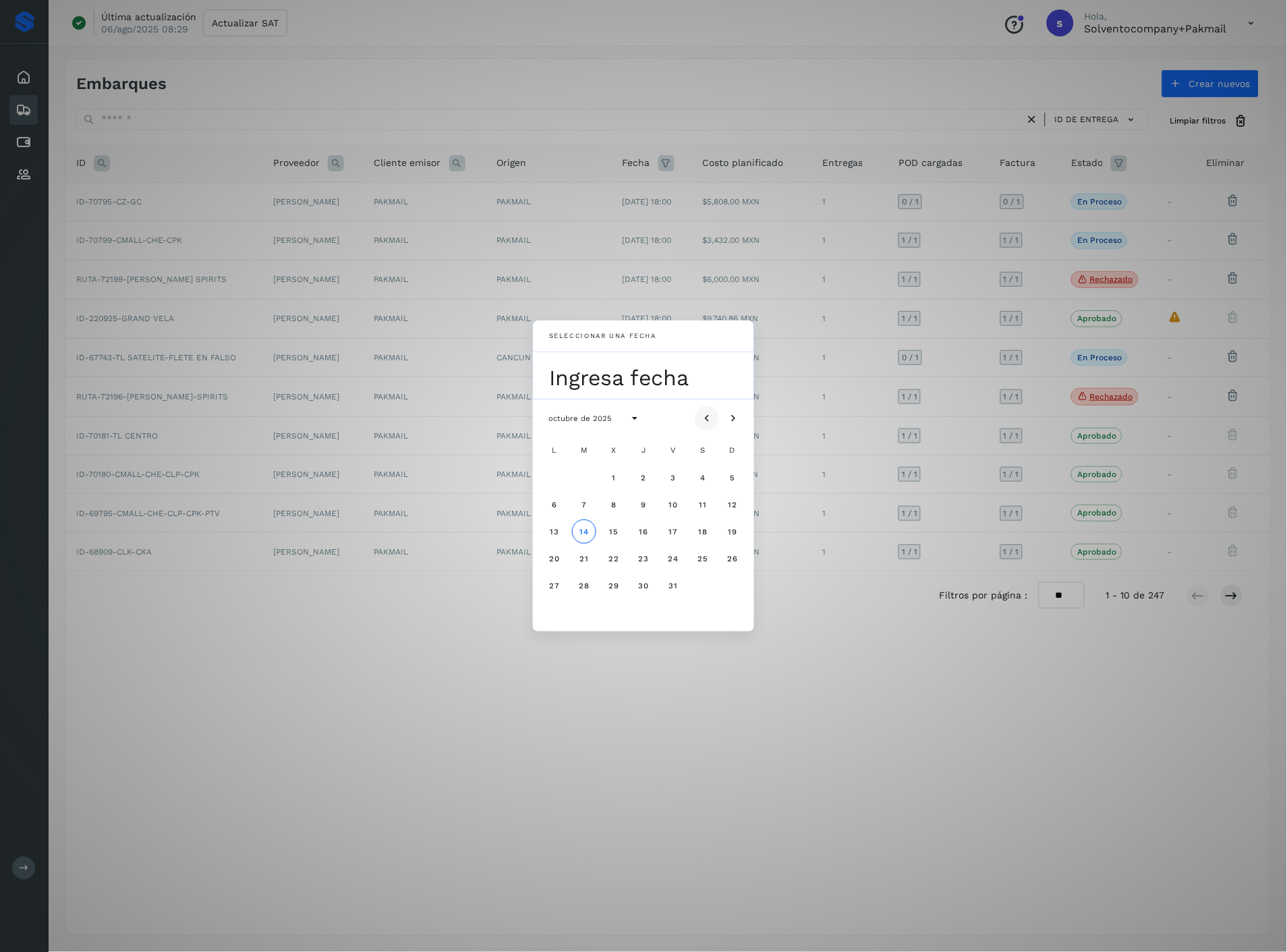
click at [709, 415] on icon "Mes anterior" at bounding box center [706, 418] width 13 height 13
click at [611, 562] on span "24" at bounding box center [613, 558] width 11 height 10
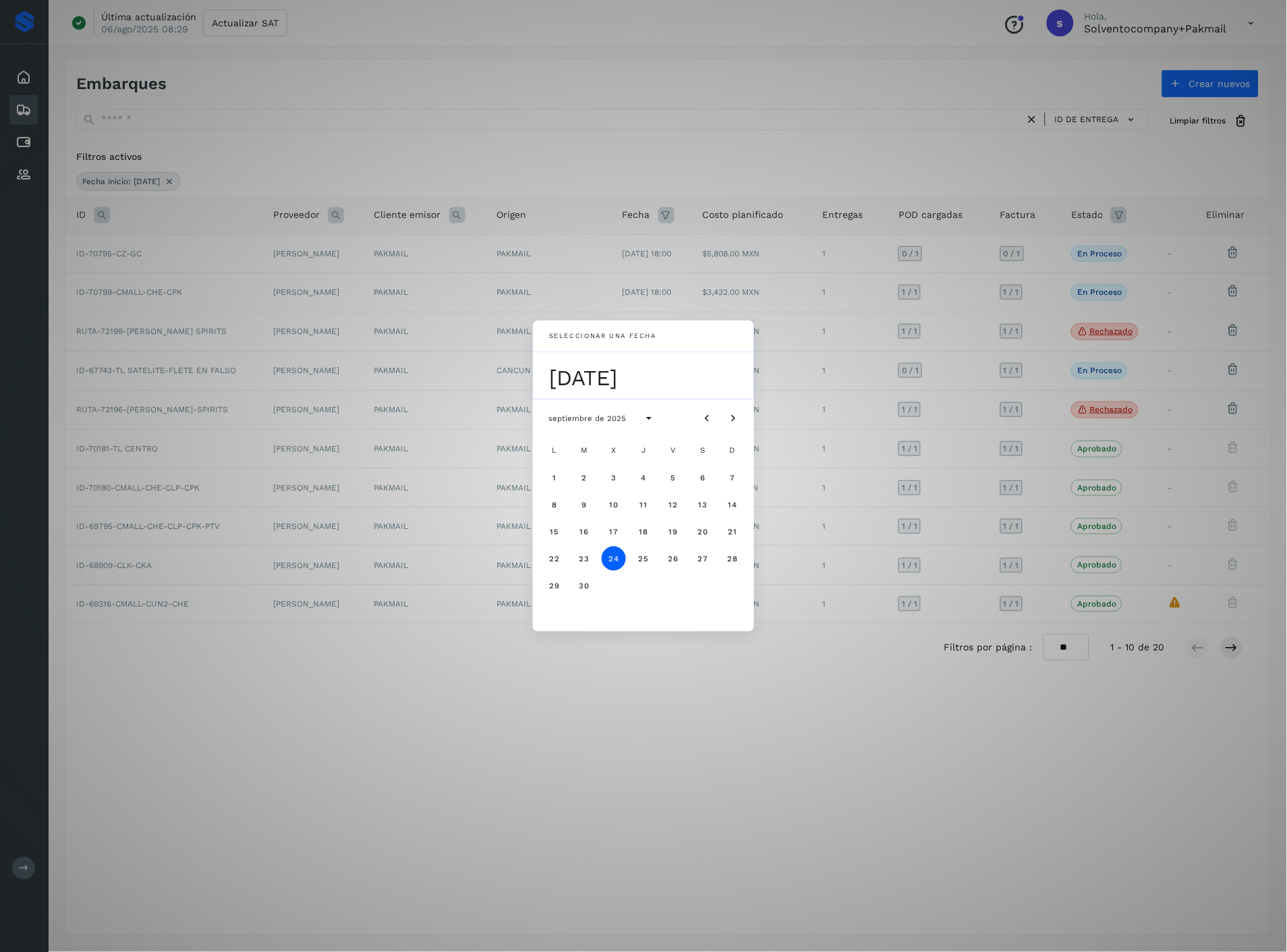
click at [816, 669] on div "Seleccionar una fecha [DATE] [DATE] L M X J V S D 1 2 3 4 5 6 7 8 9 10 11 12 13…" at bounding box center [643, 476] width 1287 height 952
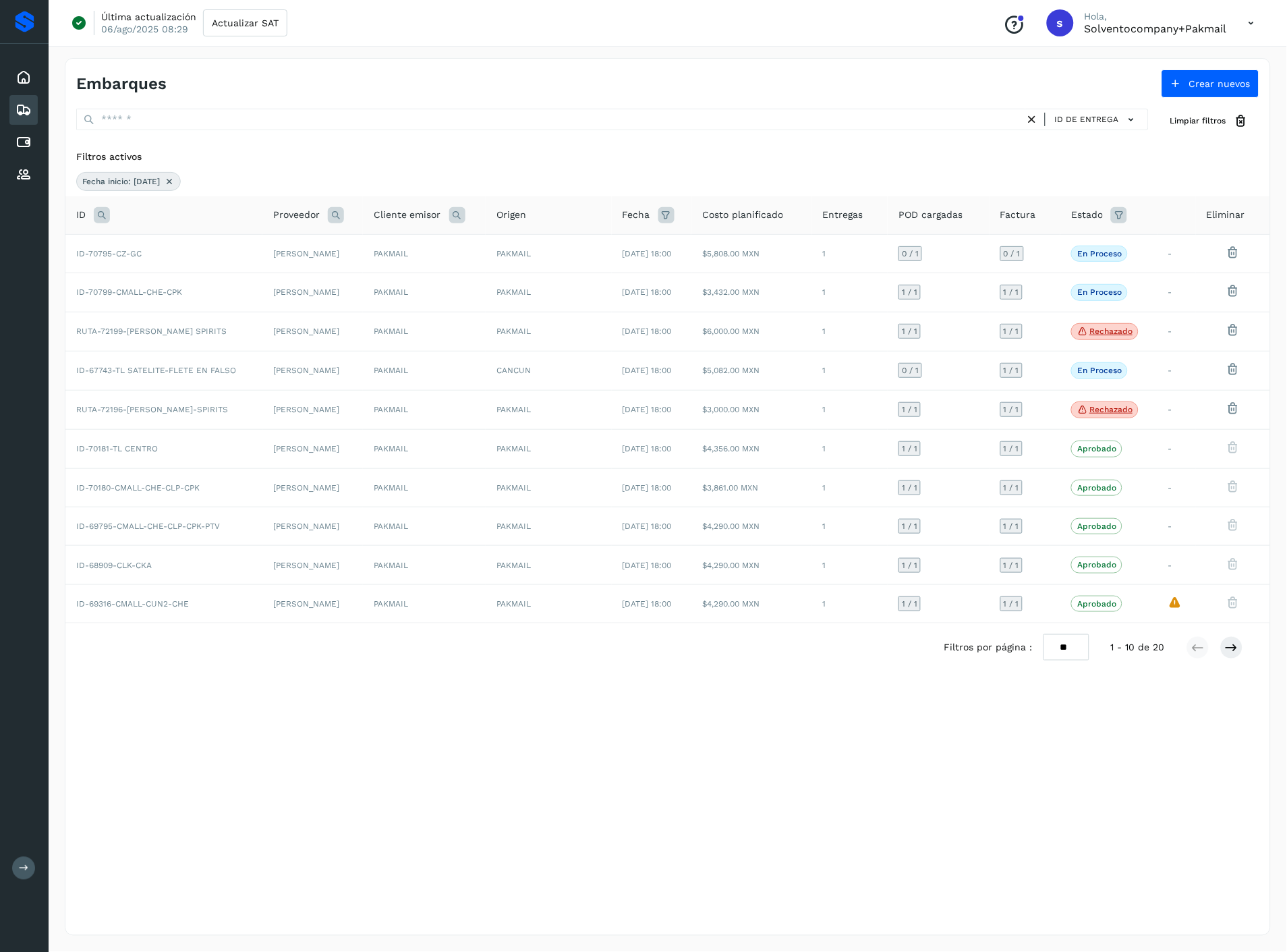
click at [1126, 218] on icon at bounding box center [1119, 215] width 16 height 16
click at [1009, 247] on input "text" at bounding box center [1030, 248] width 146 height 22
click at [1005, 358] on div "Rechazado" at bounding box center [1050, 354] width 133 height 15
type input "**********"
click at [1126, 261] on div at bounding box center [643, 476] width 1287 height 952
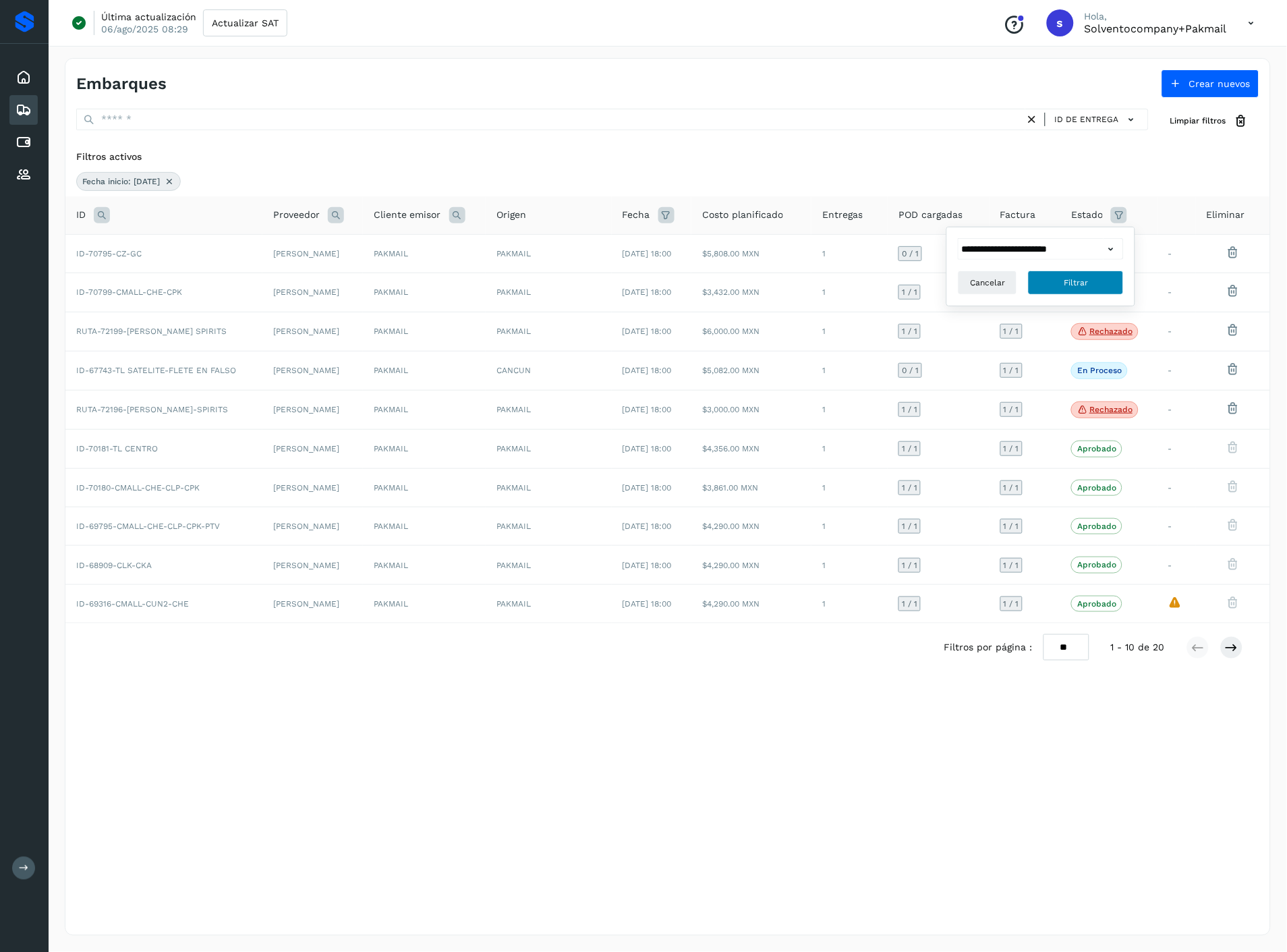
click at [1062, 290] on button "Filtrar" at bounding box center [1075, 283] width 96 height 25
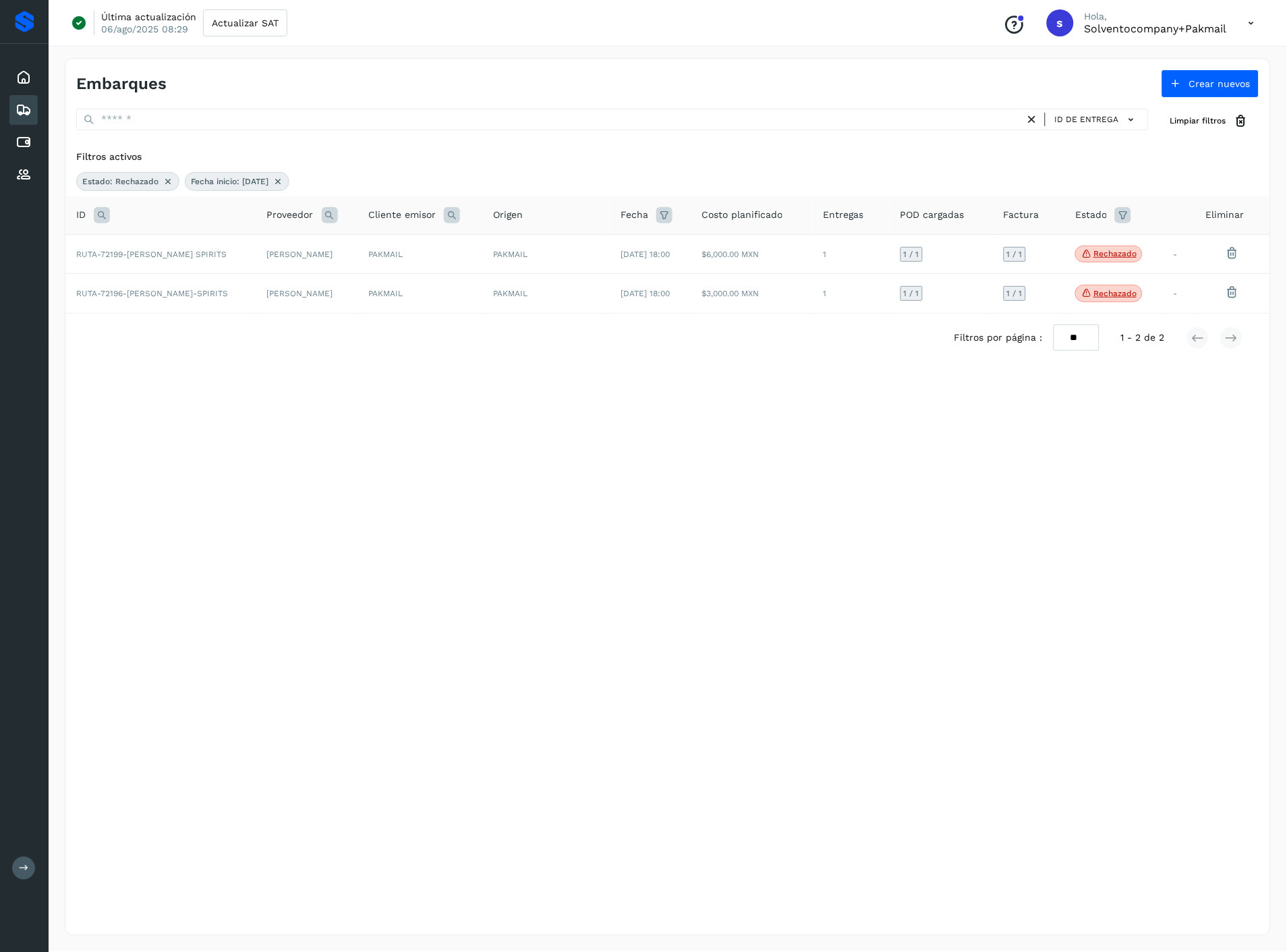
click at [972, 585] on div "Embarques Crear nuevos ID de entrega Limpiar filtros Filtros activos Estado: Re…" at bounding box center [668, 497] width 1205 height 877
click at [413, 297] on td "PAKMAIL" at bounding box center [419, 293] width 125 height 39
click at [799, 254] on td "$6,000.00 MXN" at bounding box center [751, 254] width 121 height 39
click at [168, 179] on icon at bounding box center [168, 182] width 11 height 11
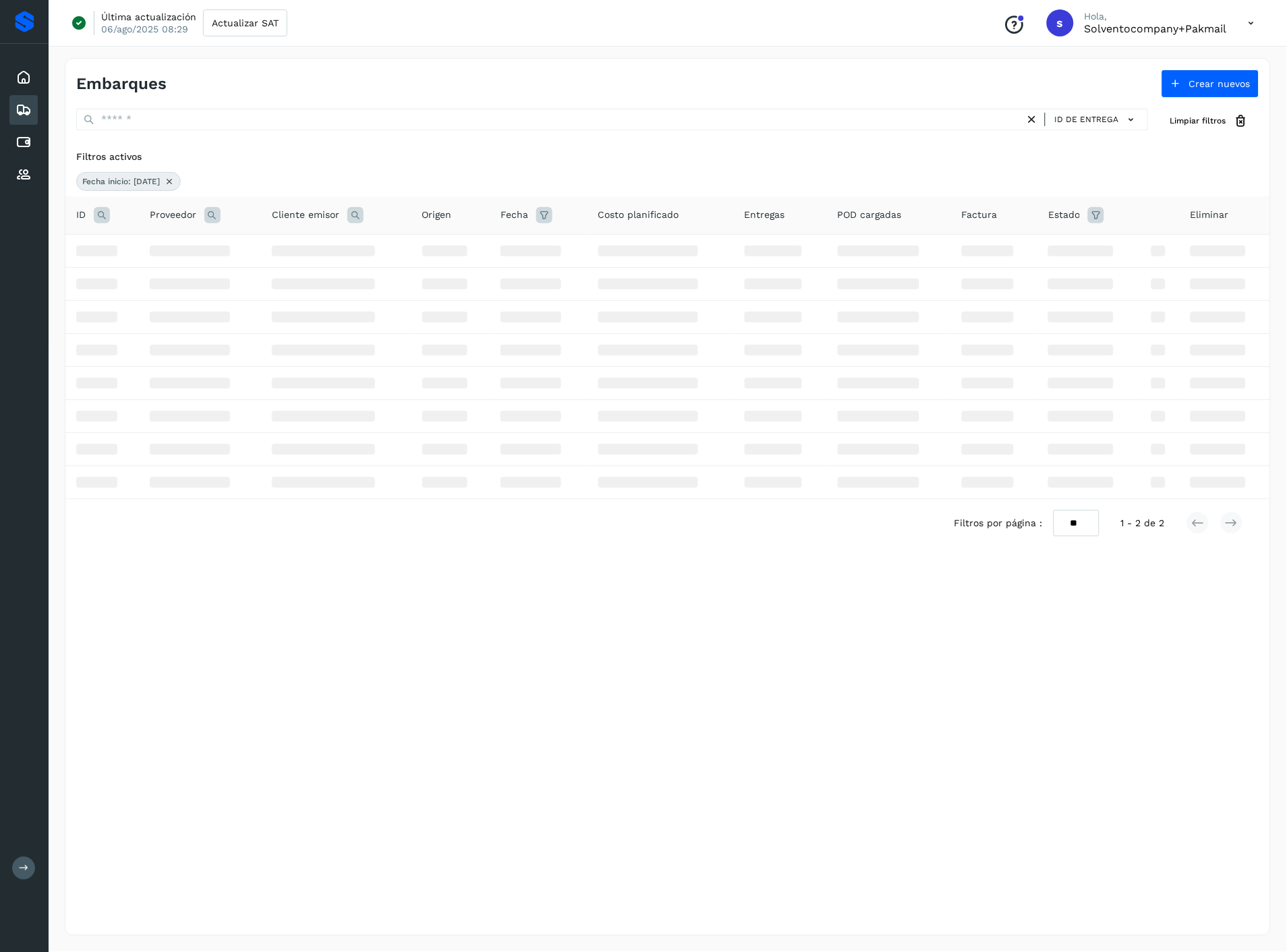
click at [175, 178] on icon at bounding box center [169, 182] width 11 height 11
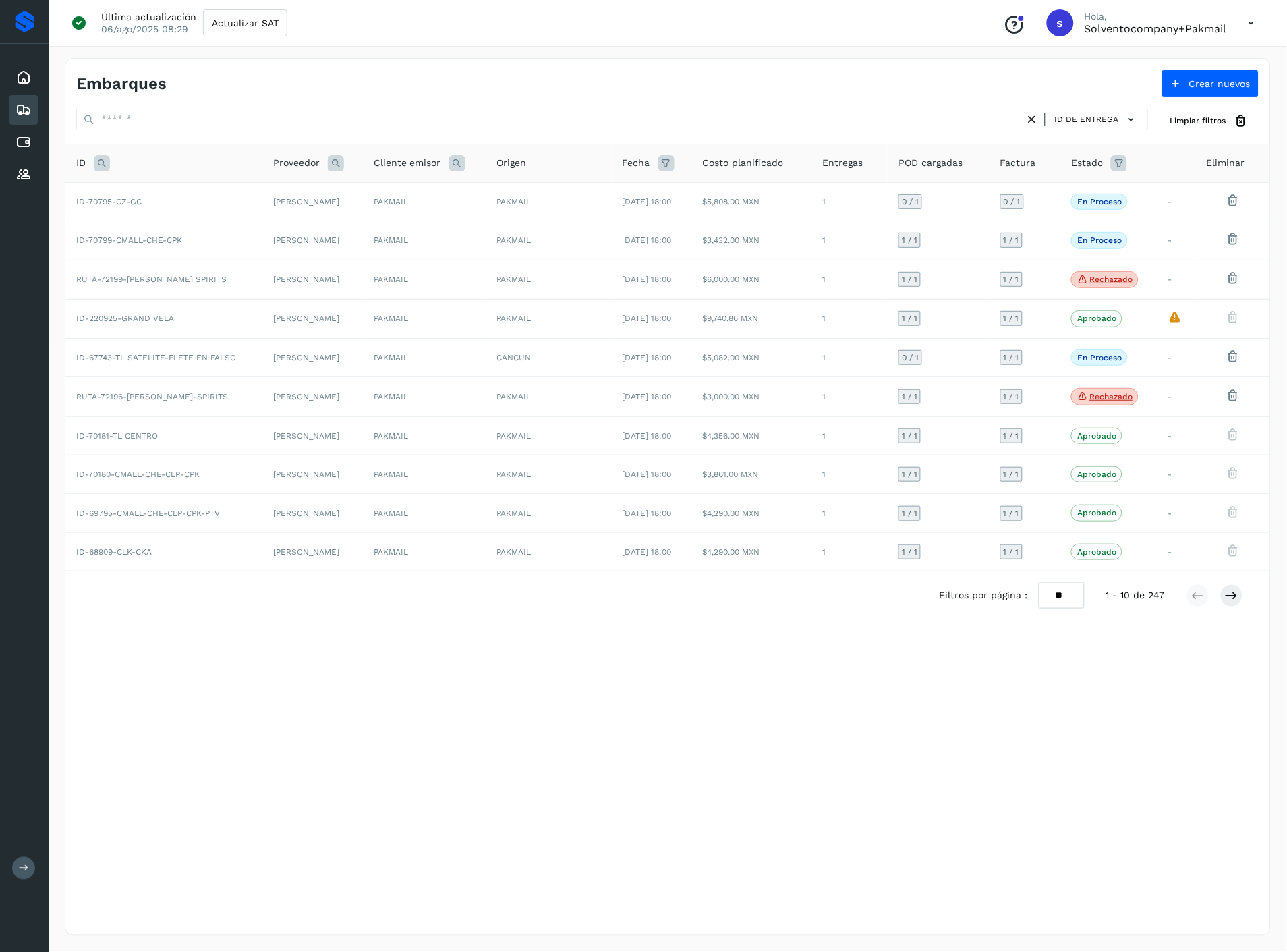
click at [664, 160] on icon at bounding box center [666, 163] width 16 height 16
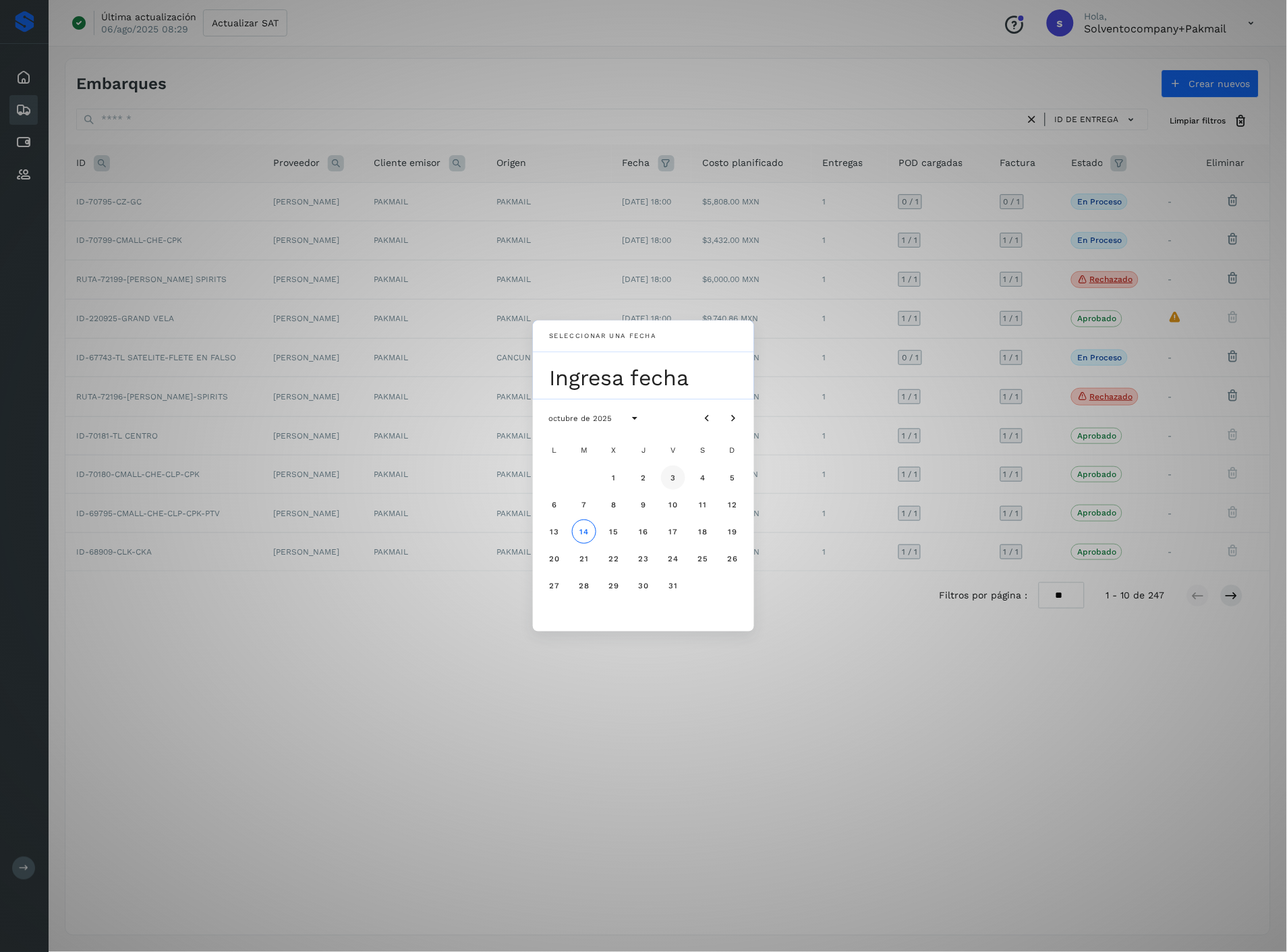
click at [675, 483] on button "3" at bounding box center [673, 477] width 25 height 25
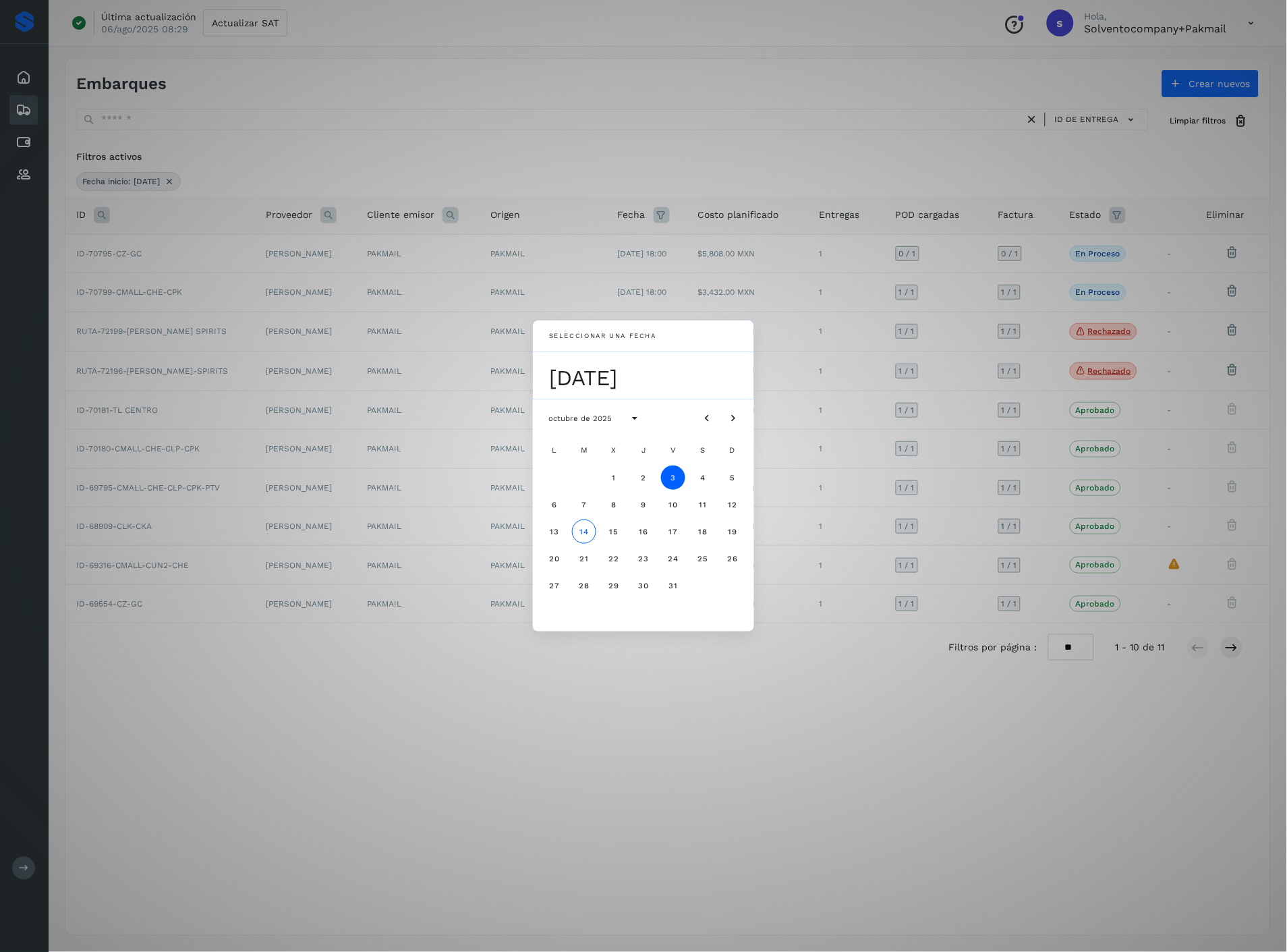
click at [730, 657] on div "Seleccionar una fecha [DATE] [DATE] L M X J V S D 1 2 3 4 5 6 7 8 9 10 11 12 13…" at bounding box center [643, 476] width 1287 height 952
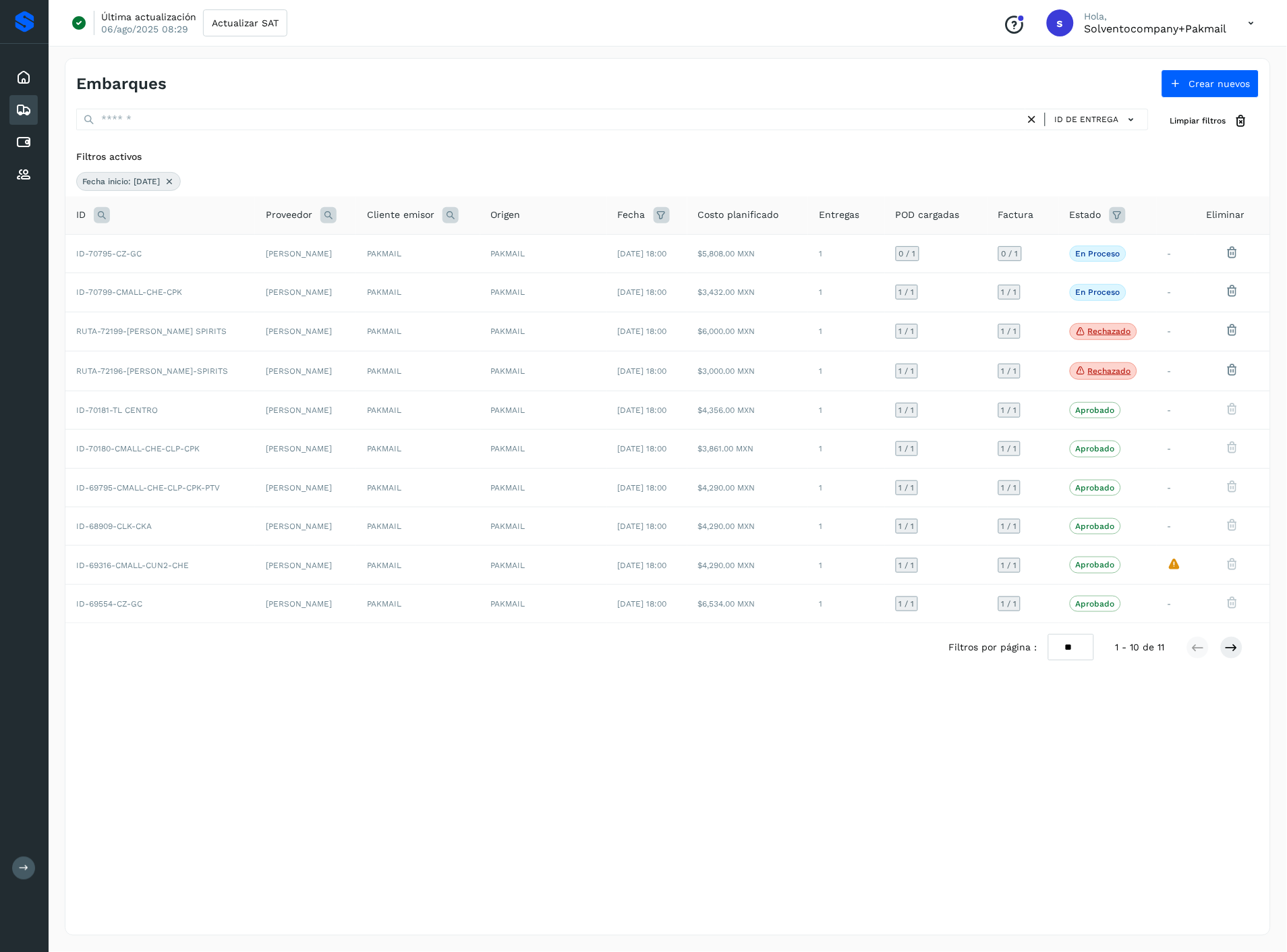
click at [1126, 211] on icon at bounding box center [1117, 215] width 16 height 16
click at [1076, 246] on input "text" at bounding box center [1028, 248] width 146 height 22
click at [1033, 347] on div "Rechazado" at bounding box center [1047, 354] width 133 height 15
type input "**********"
click at [1131, 287] on div at bounding box center [643, 476] width 1287 height 952
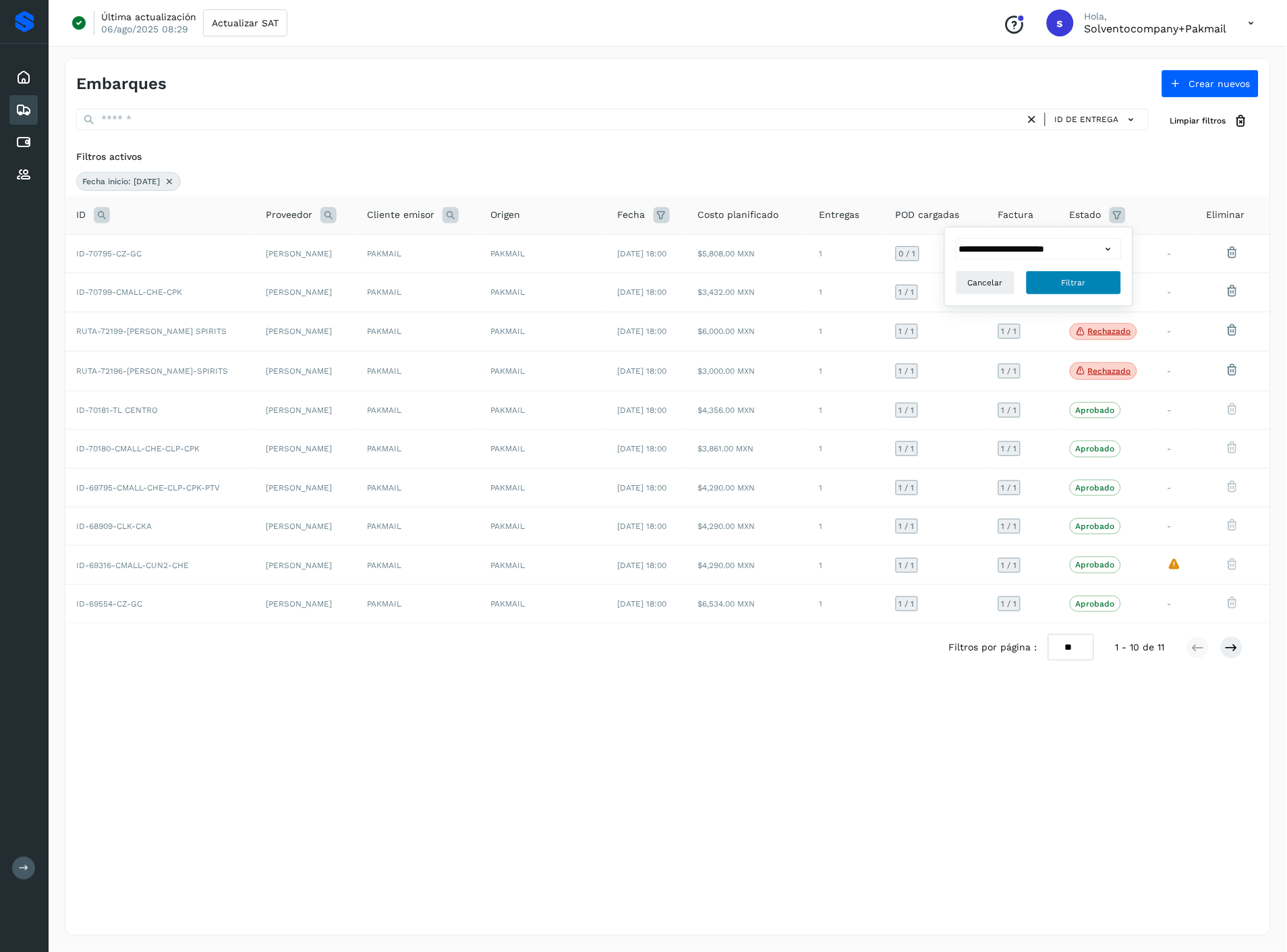
click at [1103, 292] on button "Filtrar" at bounding box center [1073, 283] width 96 height 25
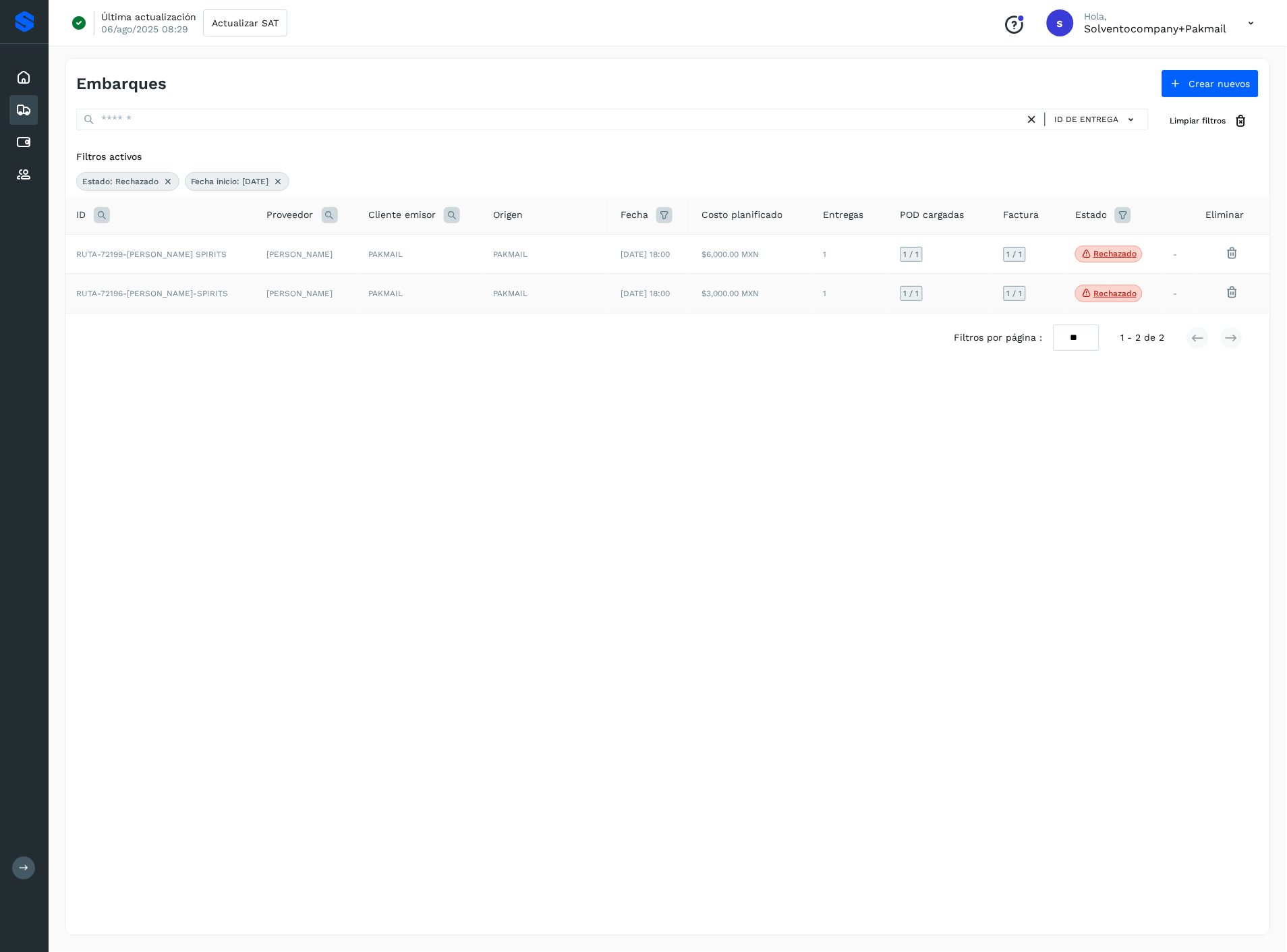
click at [561, 297] on div "PAKMAIL" at bounding box center [546, 293] width 106 height 12
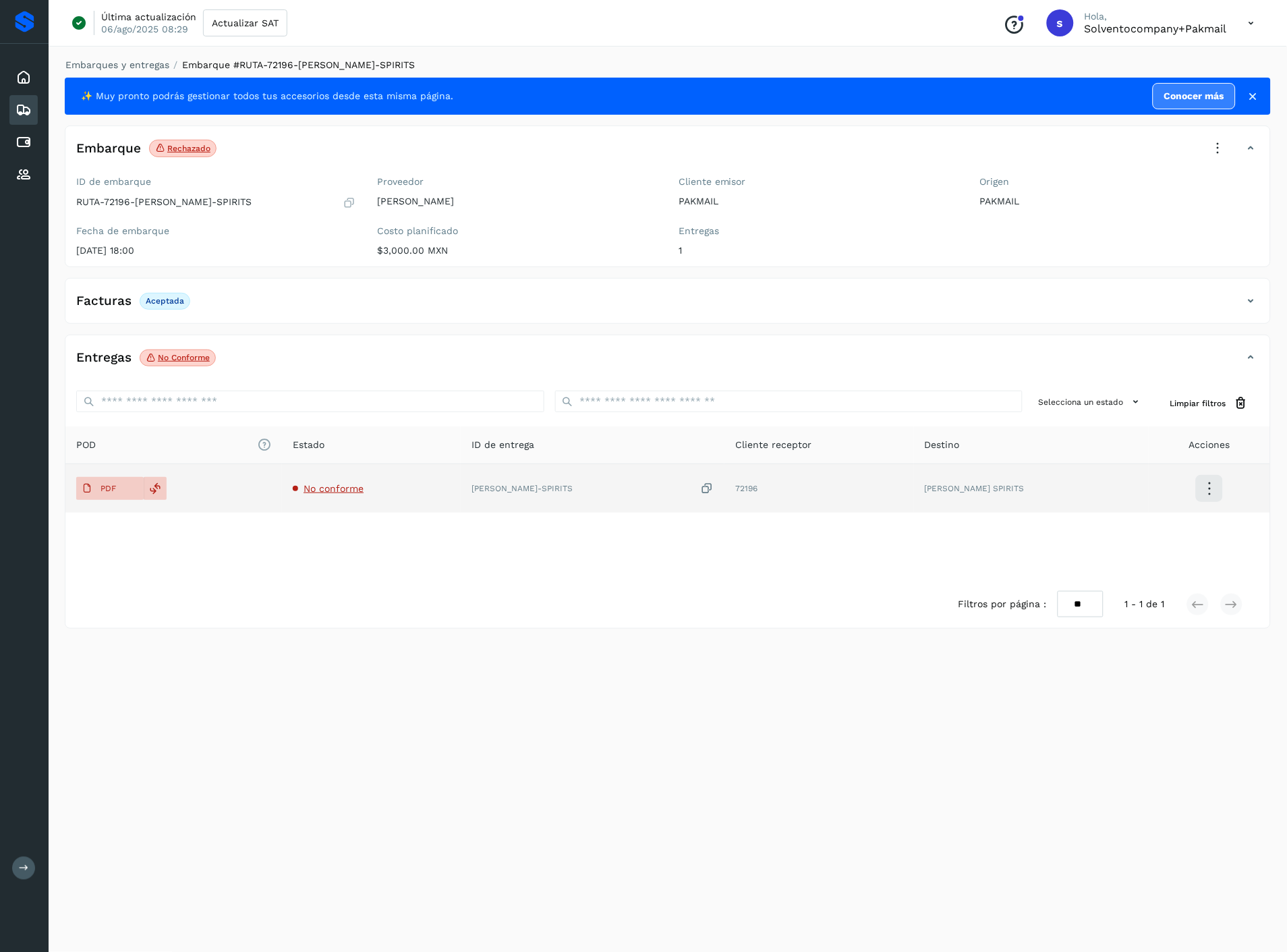
click at [859, 500] on td "72196" at bounding box center [819, 488] width 189 height 48
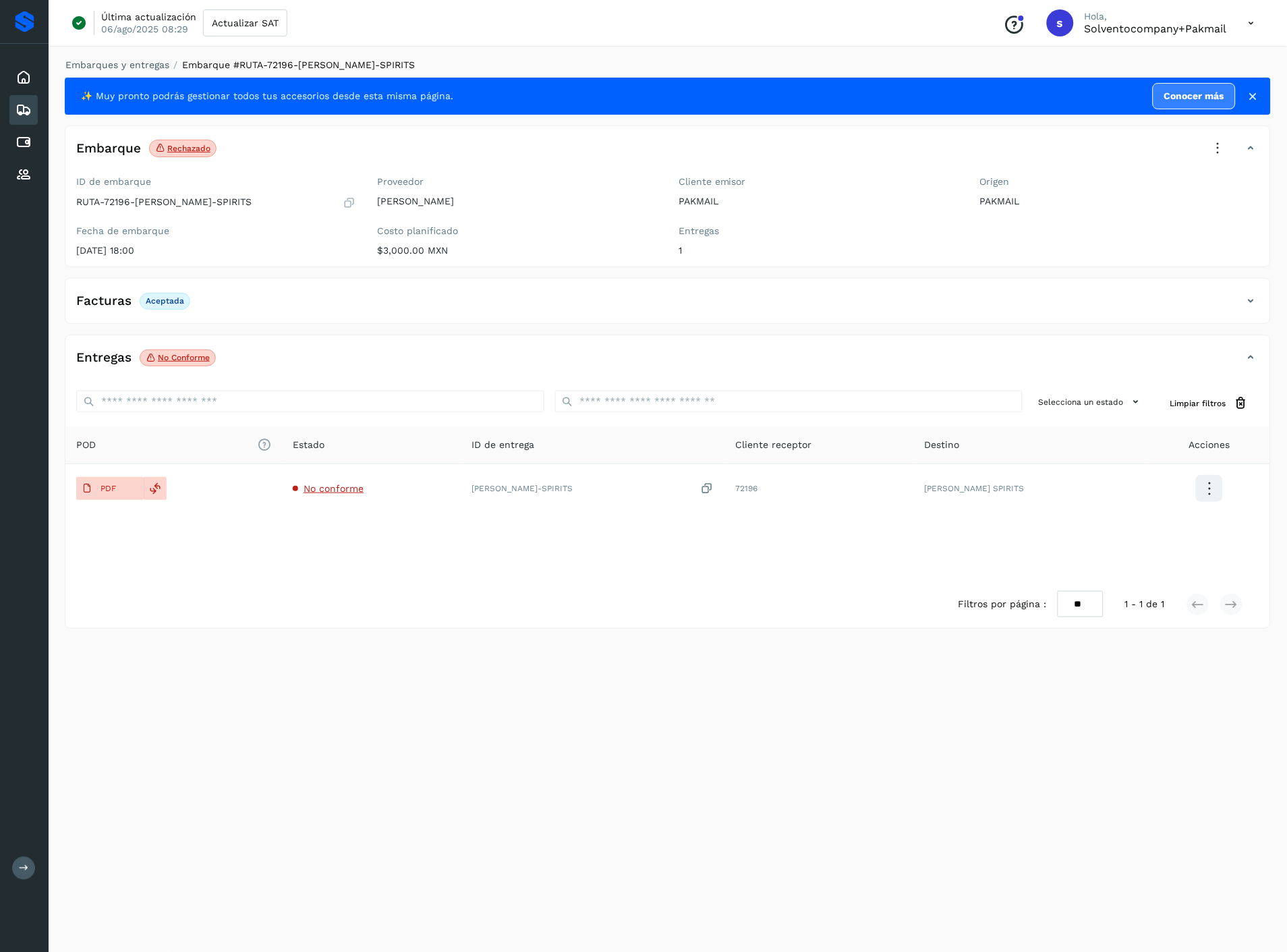
click at [1211, 146] on icon at bounding box center [1218, 148] width 30 height 30
click at [543, 333] on div at bounding box center [643, 476] width 1287 height 952
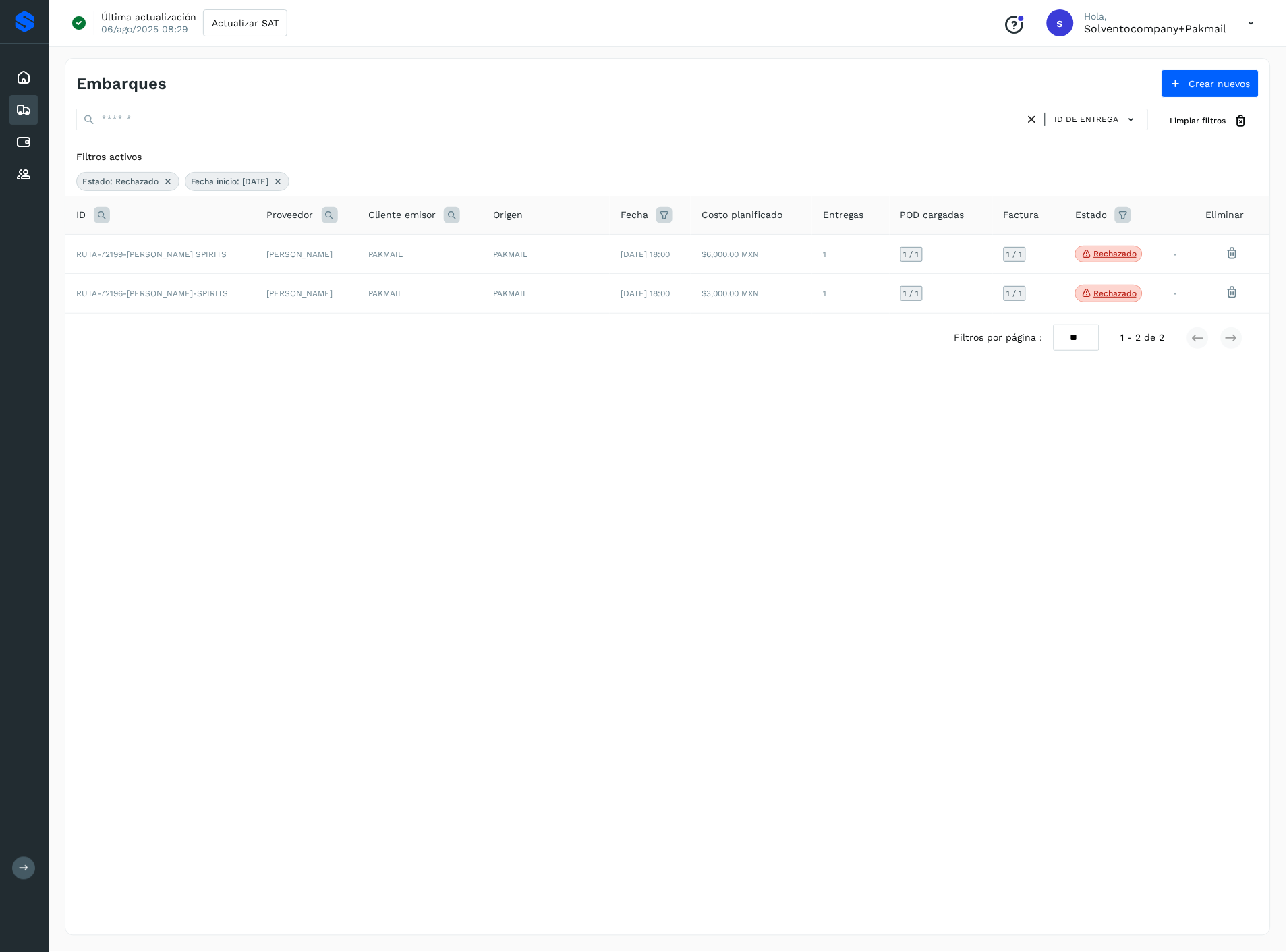
click at [283, 176] on icon at bounding box center [278, 182] width 11 height 11
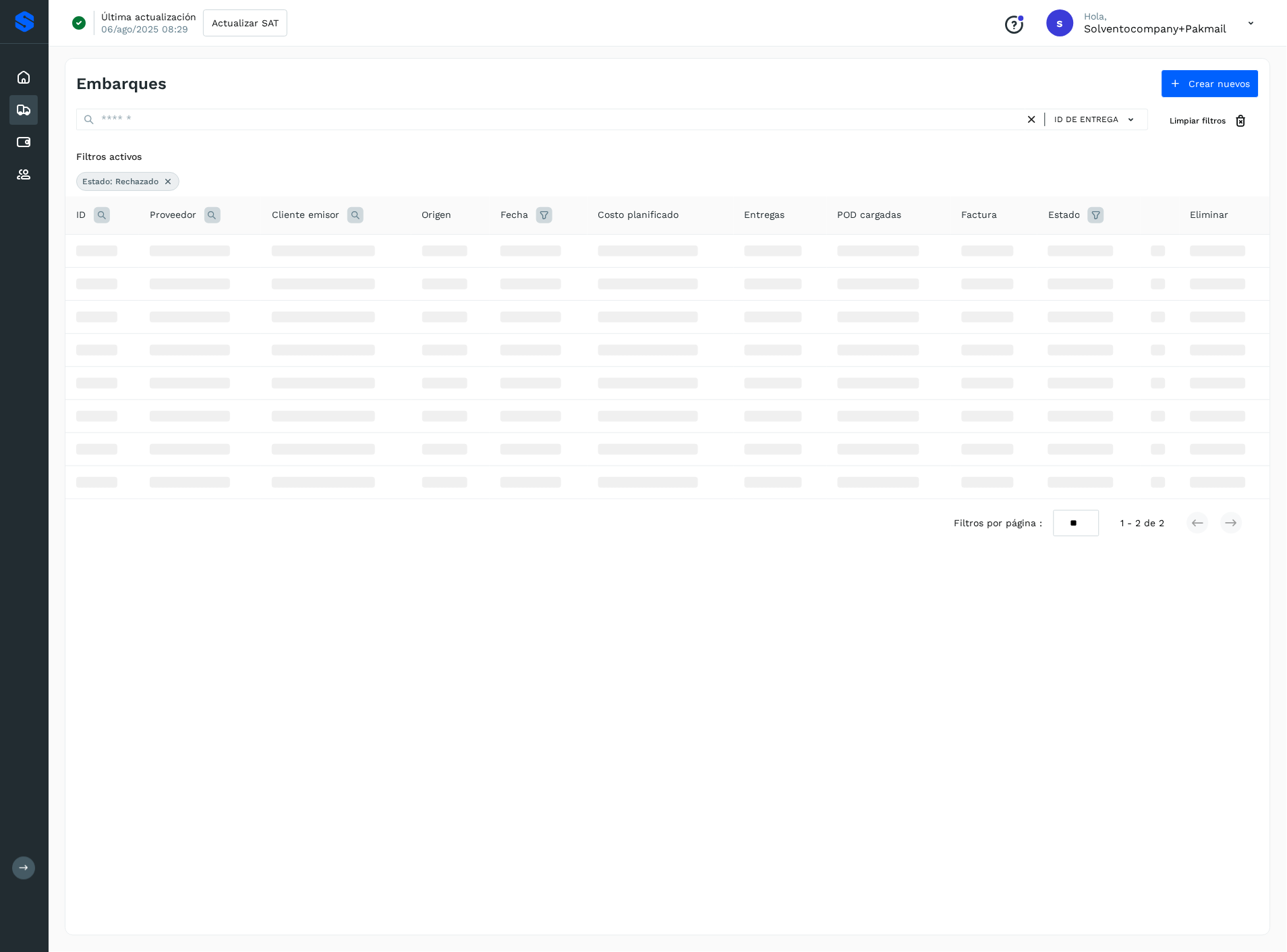
click at [164, 185] on icon at bounding box center [168, 182] width 11 height 11
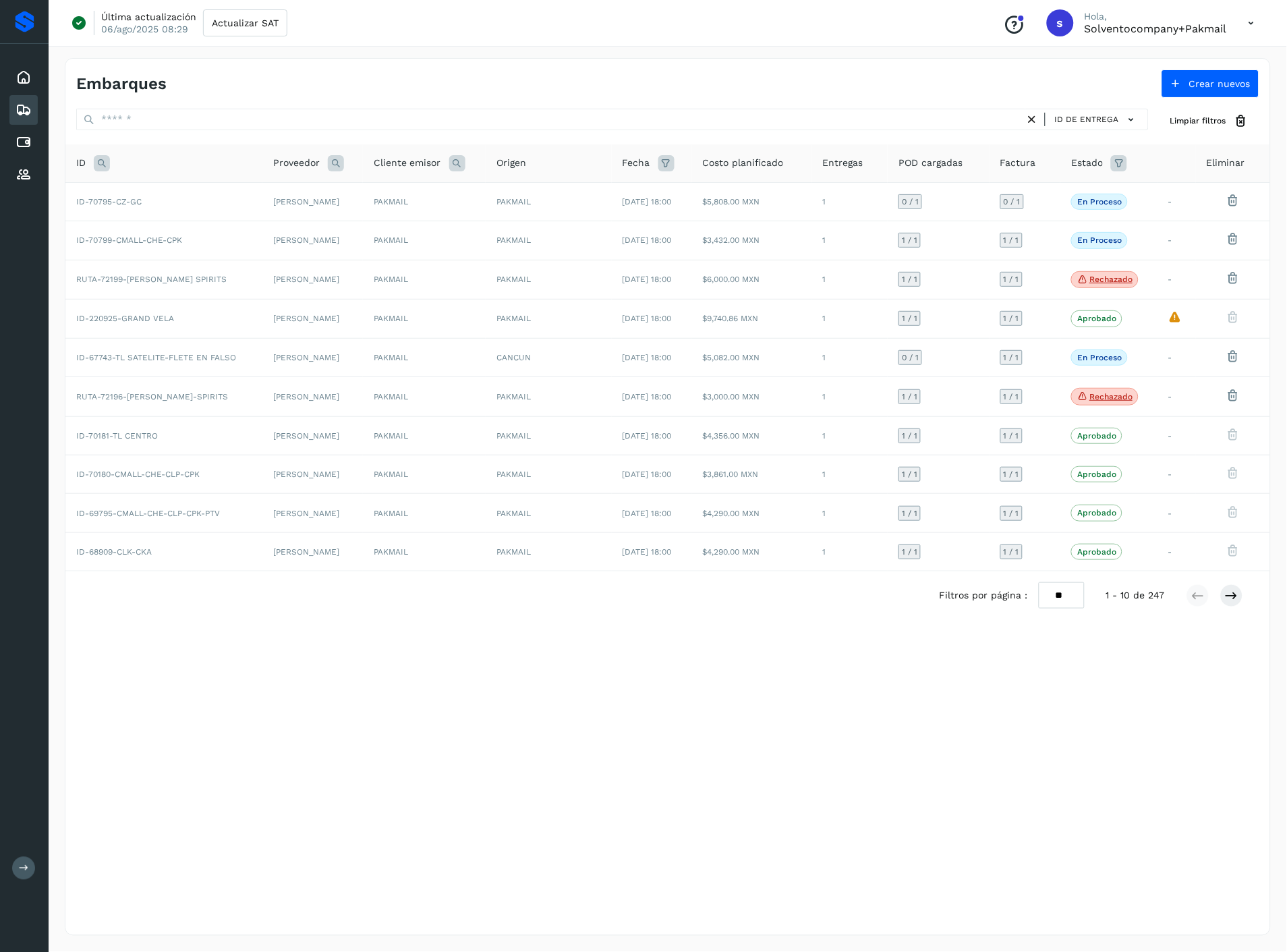
click at [666, 163] on icon at bounding box center [666, 163] width 16 height 16
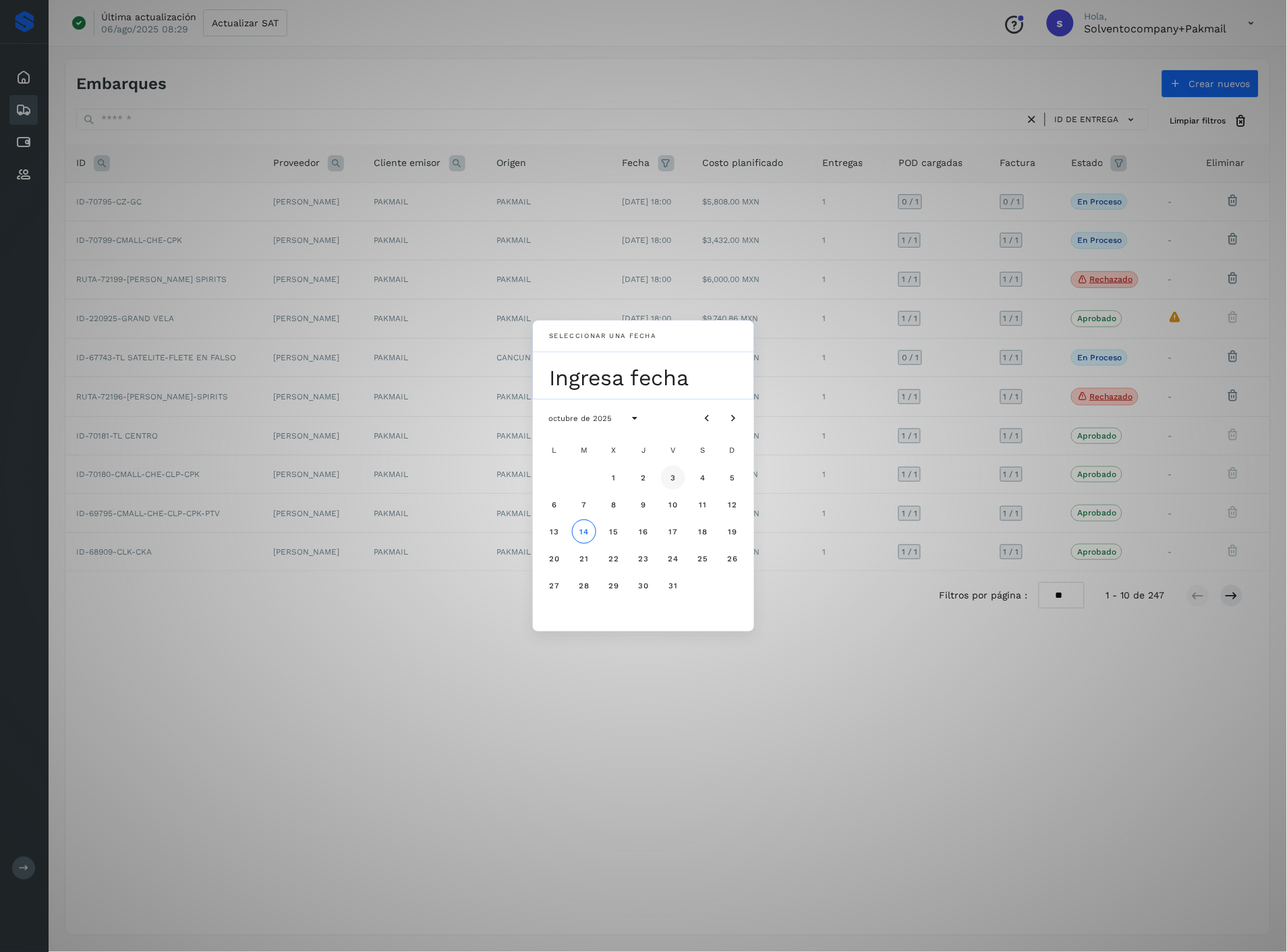
click at [677, 481] on button "3" at bounding box center [673, 477] width 25 height 25
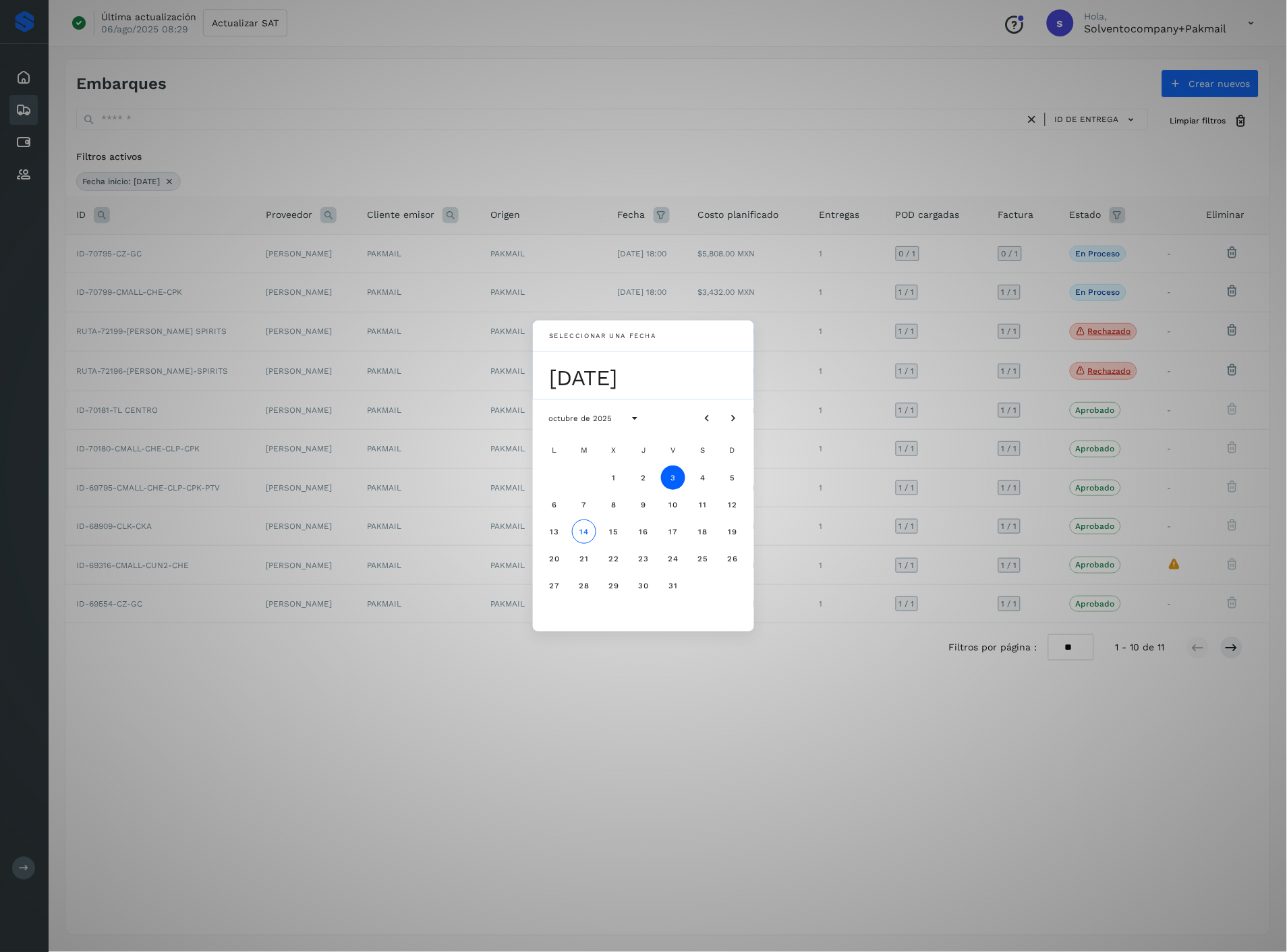
click at [900, 682] on div "Seleccionar una fecha [DATE] [DATE] L M X J V S D 1 2 3 4 5 6 7 8 9 10 11 12 13…" at bounding box center [643, 476] width 1287 height 952
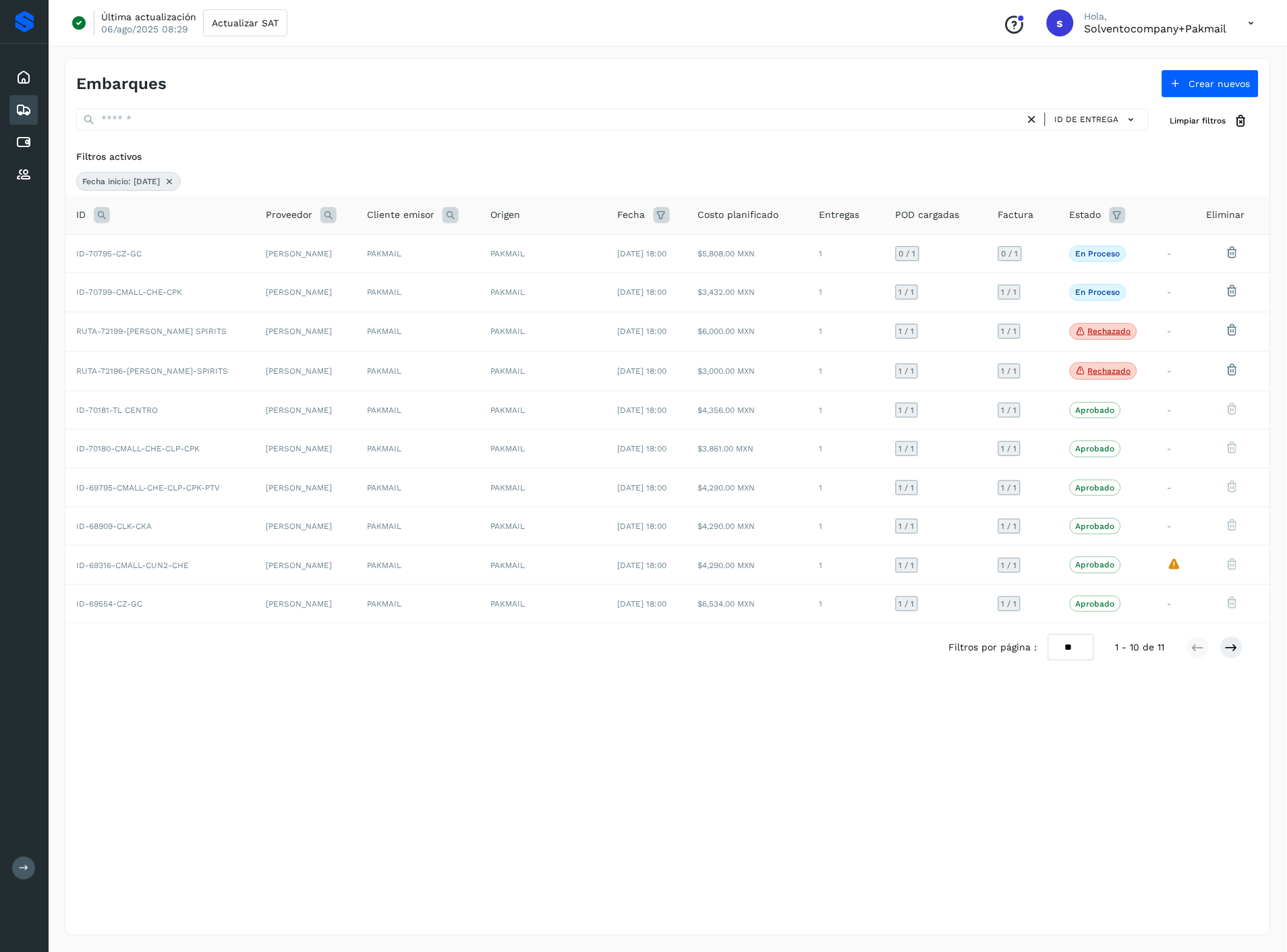
click at [1120, 216] on icon at bounding box center [1117, 215] width 16 height 16
click at [1072, 246] on input "text" at bounding box center [1028, 248] width 146 height 22
click at [1002, 354] on div "Rechazado" at bounding box center [1047, 354] width 133 height 15
type input "**********"
click at [1128, 302] on div at bounding box center [643, 476] width 1287 height 952
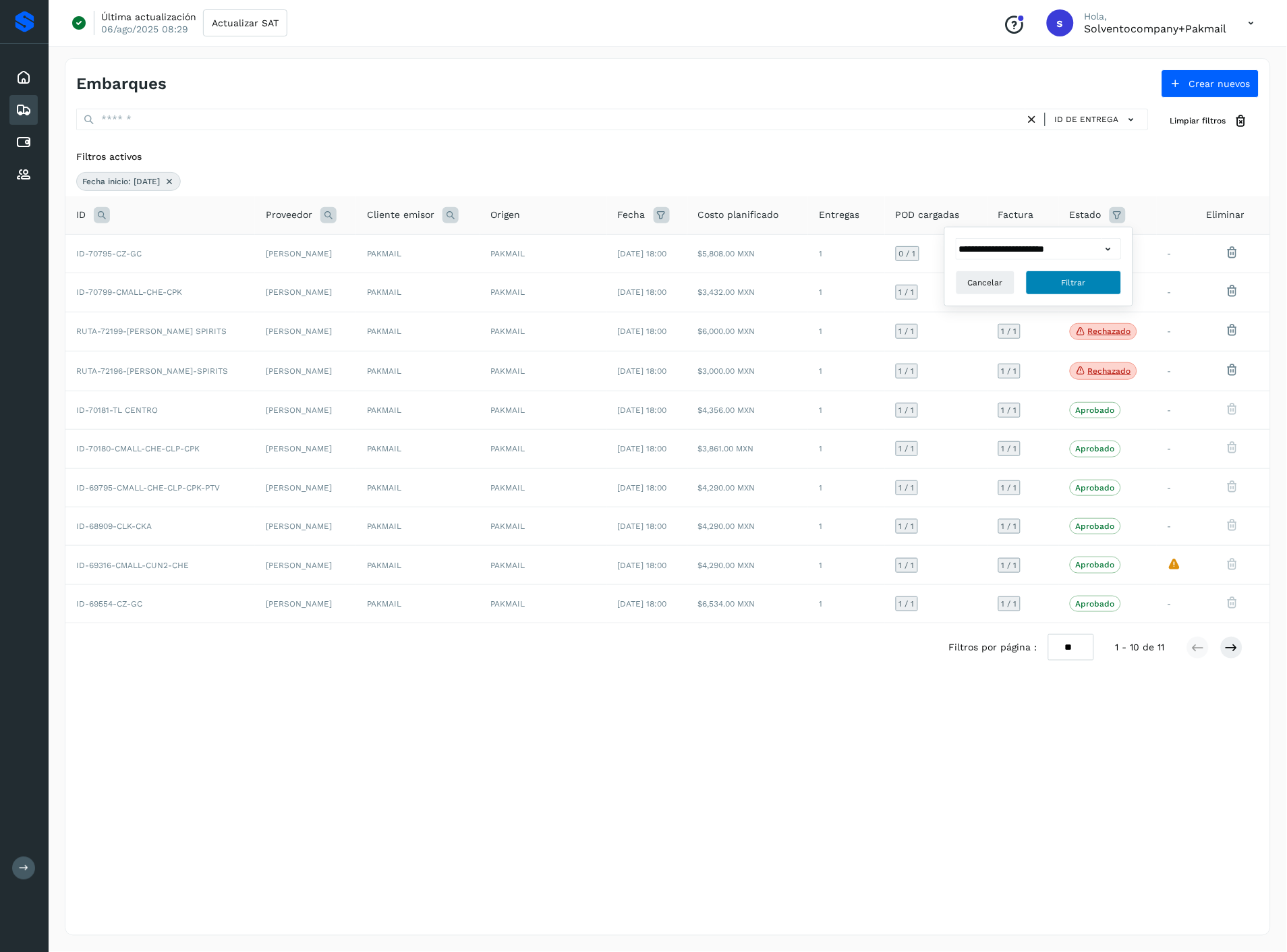
click at [1102, 279] on button "Filtrar" at bounding box center [1073, 283] width 96 height 25
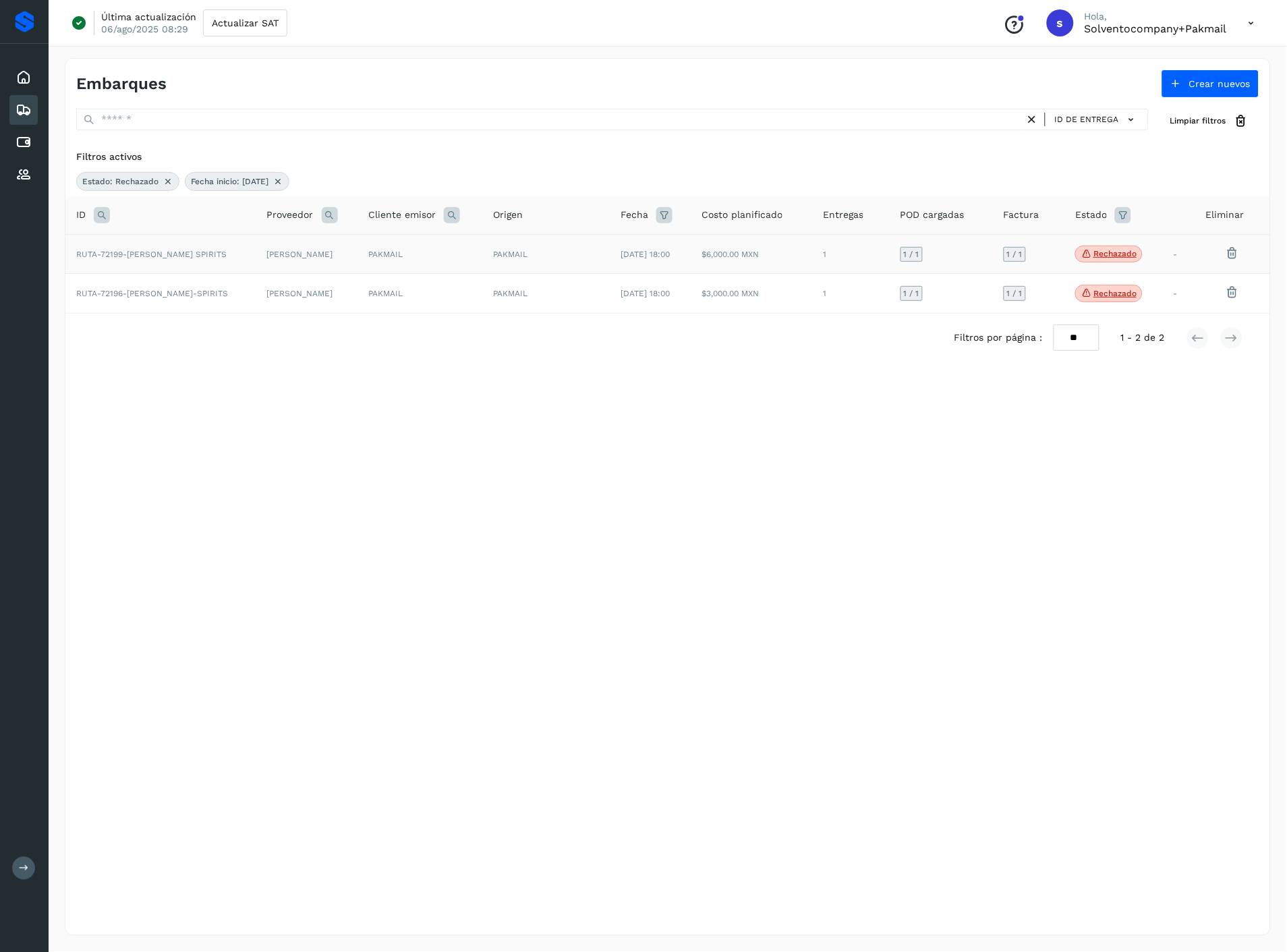
click at [764, 257] on td "$6,000.00 MXN" at bounding box center [751, 254] width 121 height 39
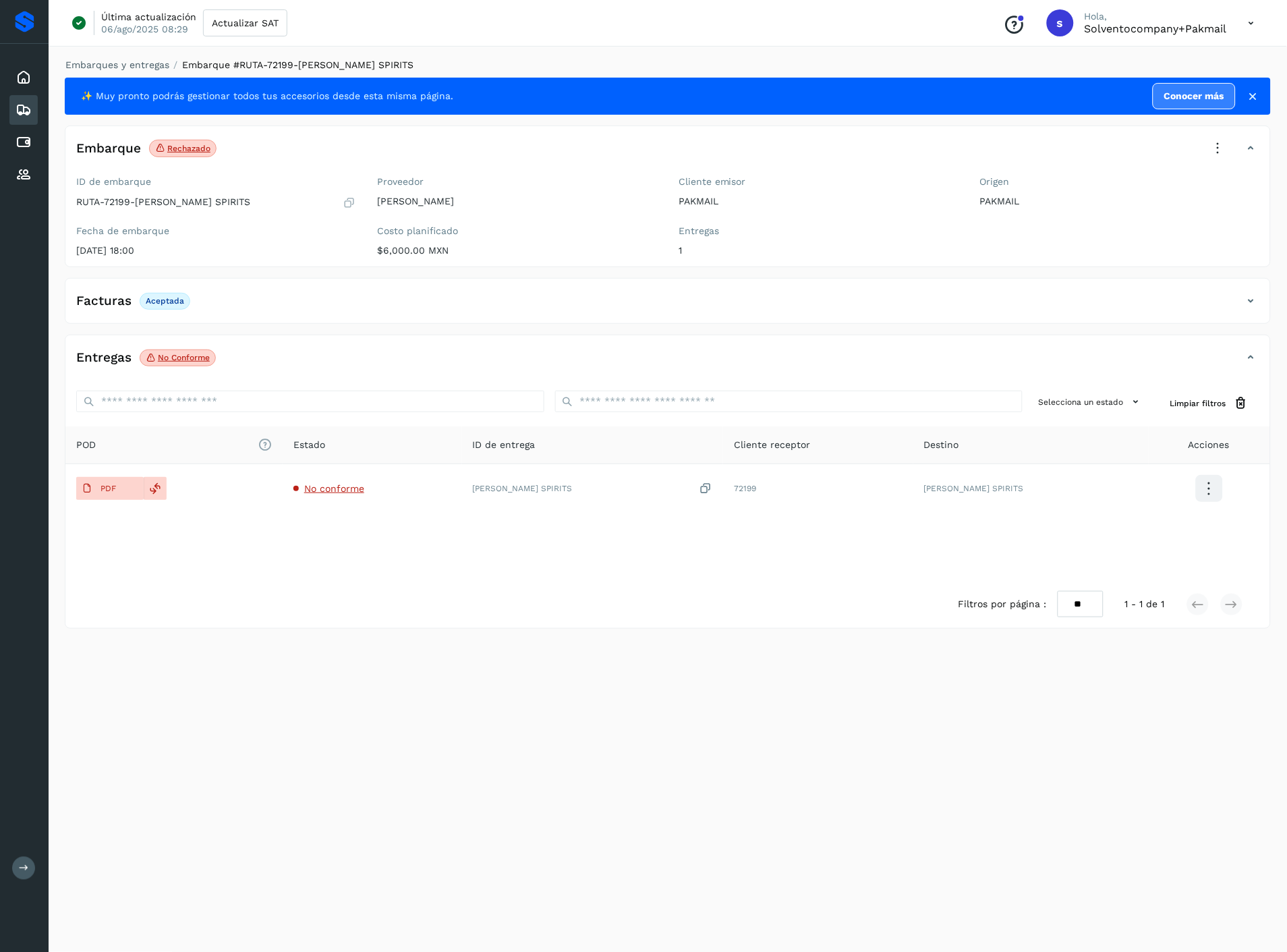
click at [1212, 156] on icon at bounding box center [1218, 148] width 30 height 30
click at [1128, 285] on span "Aprobar con excepción" at bounding box center [1136, 280] width 107 height 15
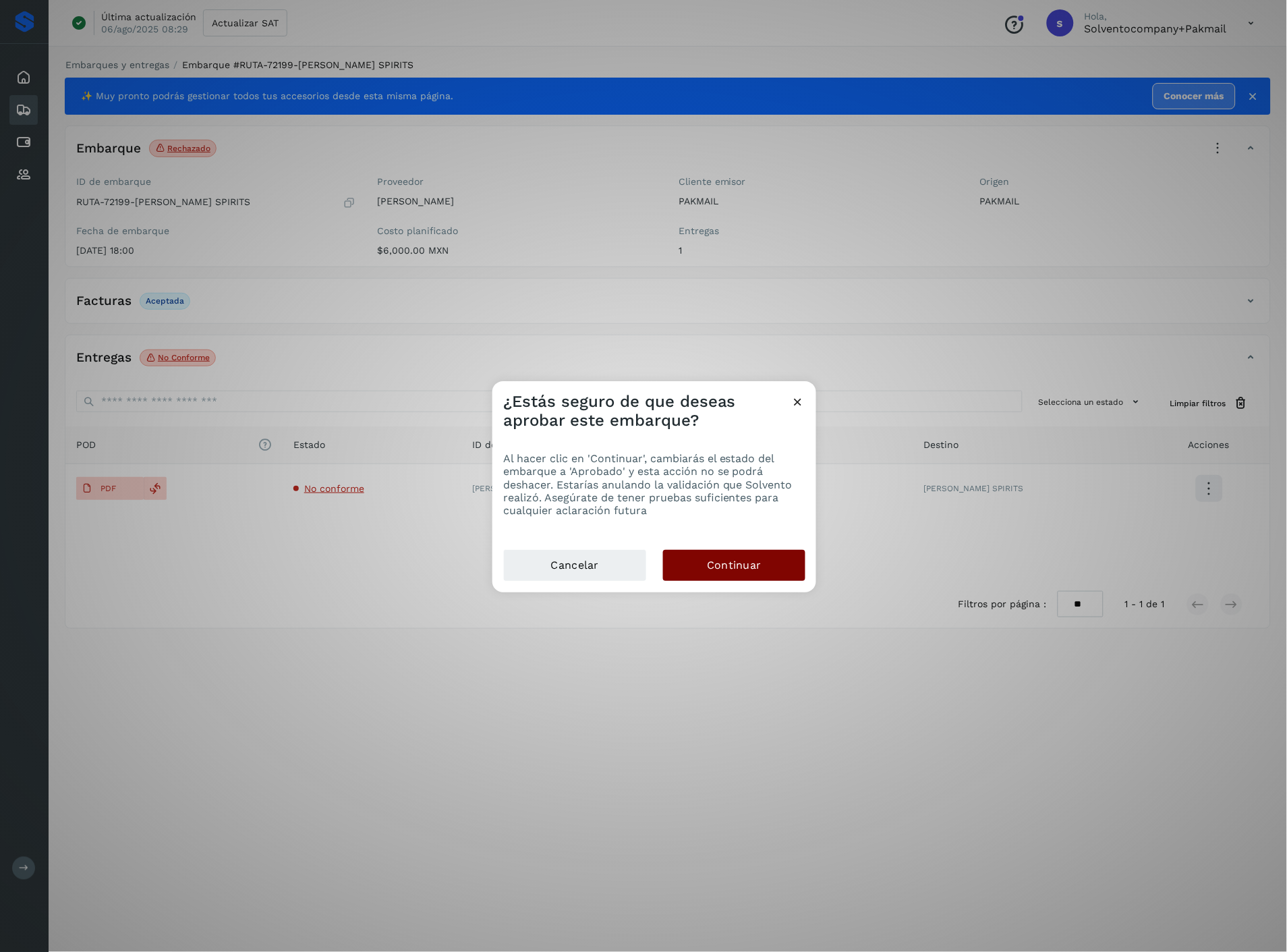
click at [776, 567] on button "Continuar" at bounding box center [734, 564] width 142 height 31
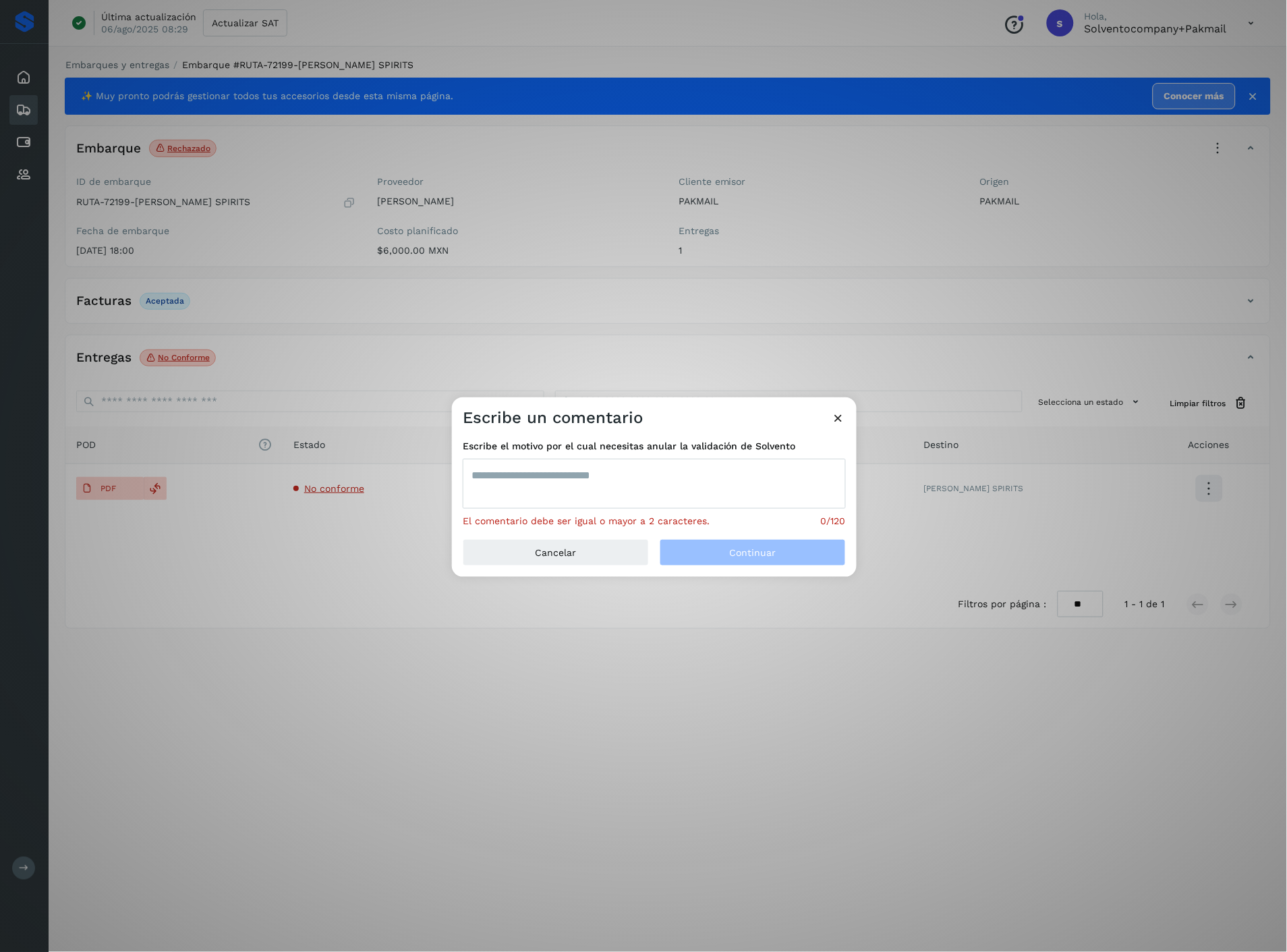
click at [695, 483] on textarea at bounding box center [654, 483] width 383 height 50
paste textarea "**********"
type textarea "**********"
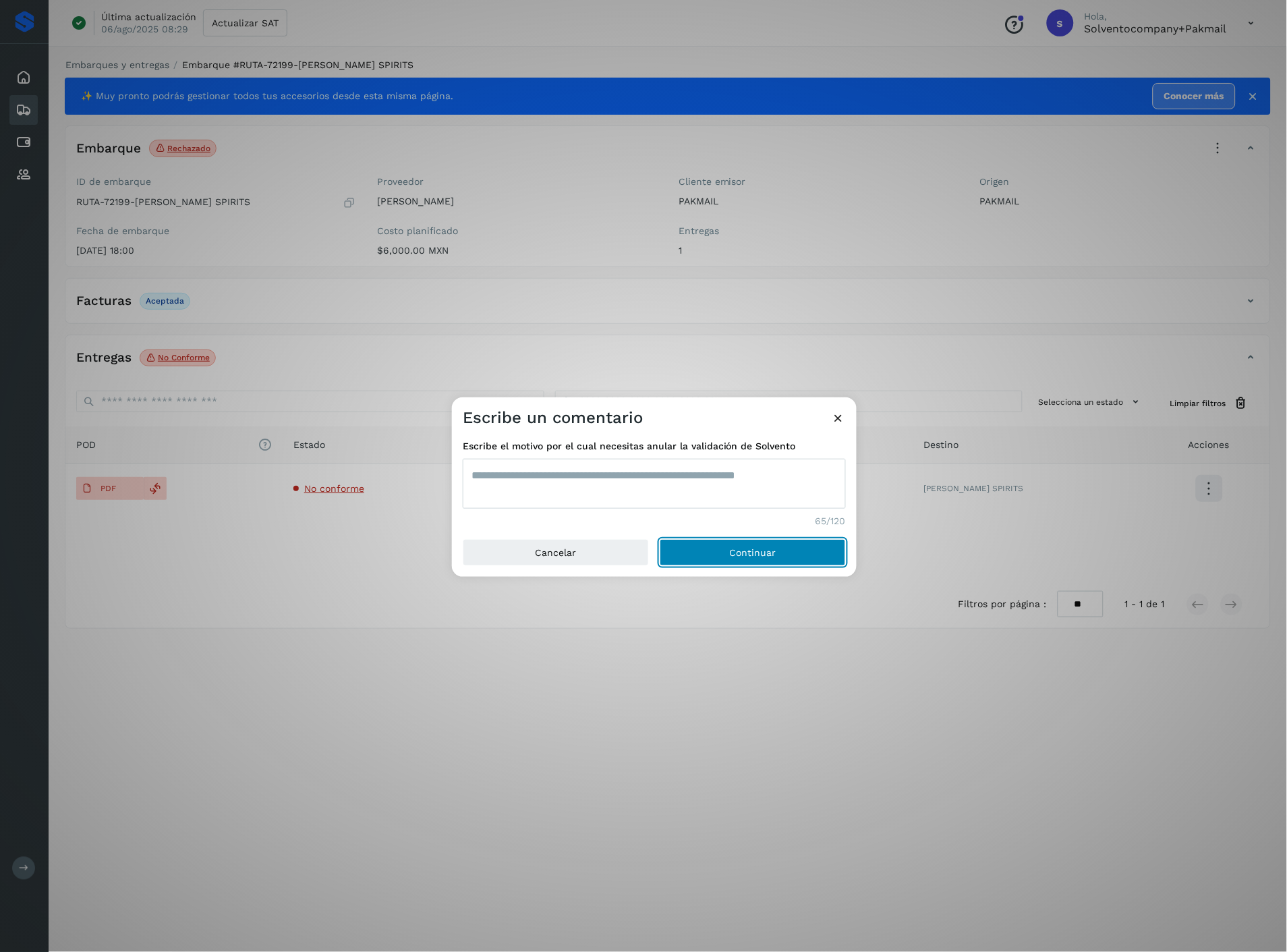
click at [715, 555] on button "Continuar" at bounding box center [753, 552] width 186 height 27
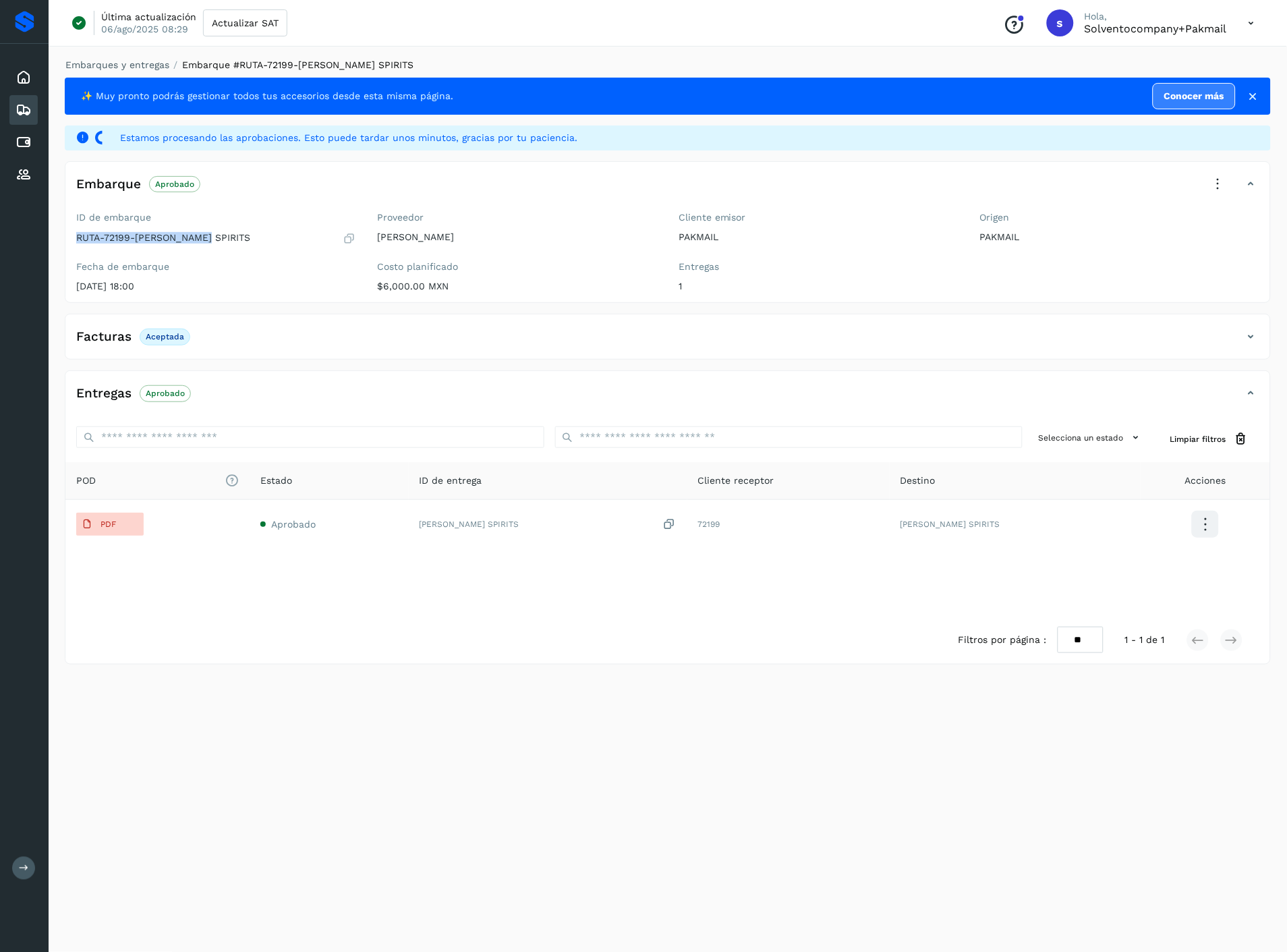
drag, startPoint x: 203, startPoint y: 240, endPoint x: 66, endPoint y: 240, distance: 137.0
click at [66, 240] on div "ID de embarque RUTA-72199-[PERSON_NAME] SPIRITS Fecha de embarque [DATE] 18:00" at bounding box center [217, 254] width 302 height 96
copy p "RUTA-72199-[PERSON_NAME] SPIRITS"
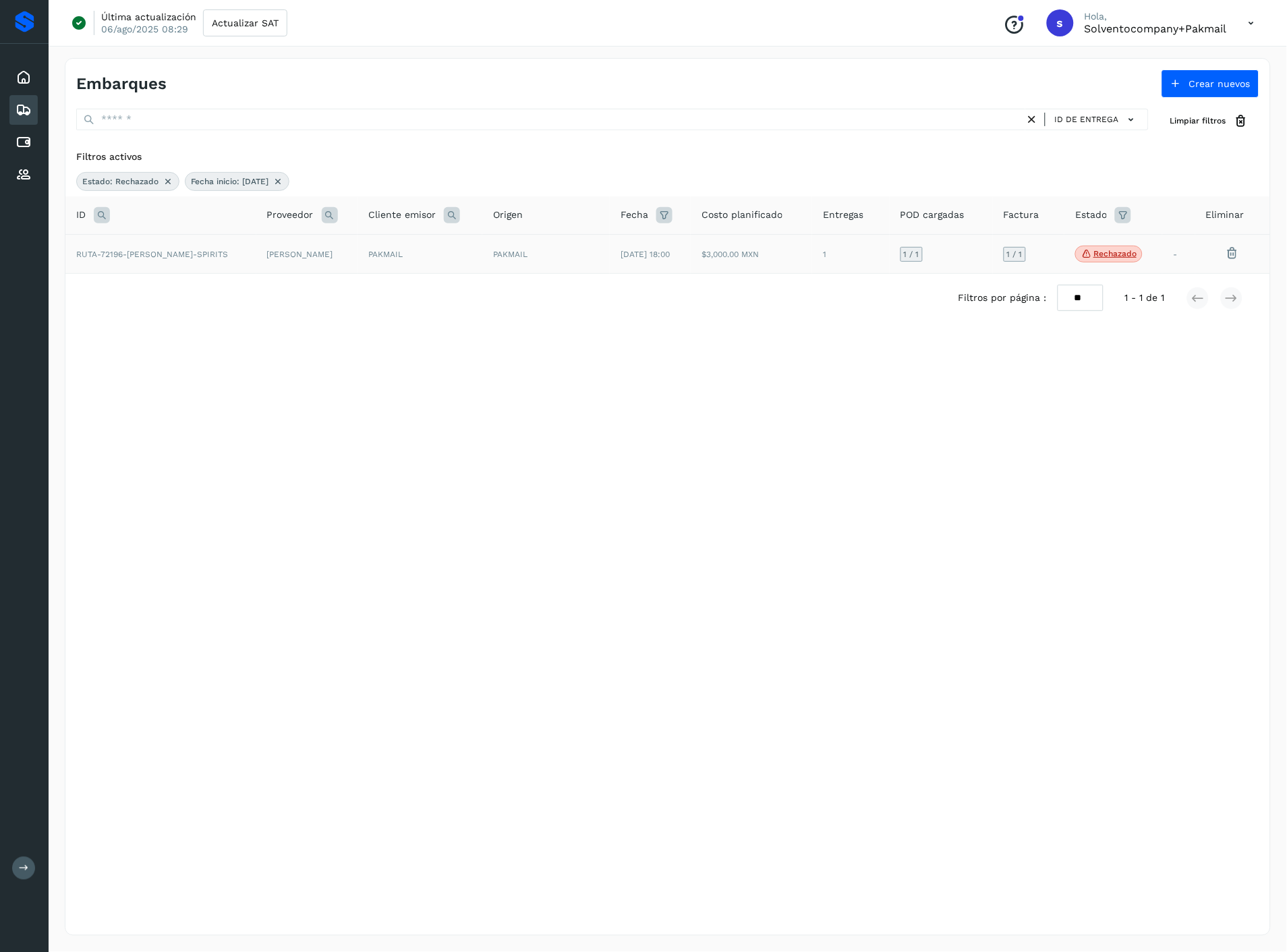
click at [628, 264] on td "[DATE] 18:00" at bounding box center [650, 254] width 81 height 39
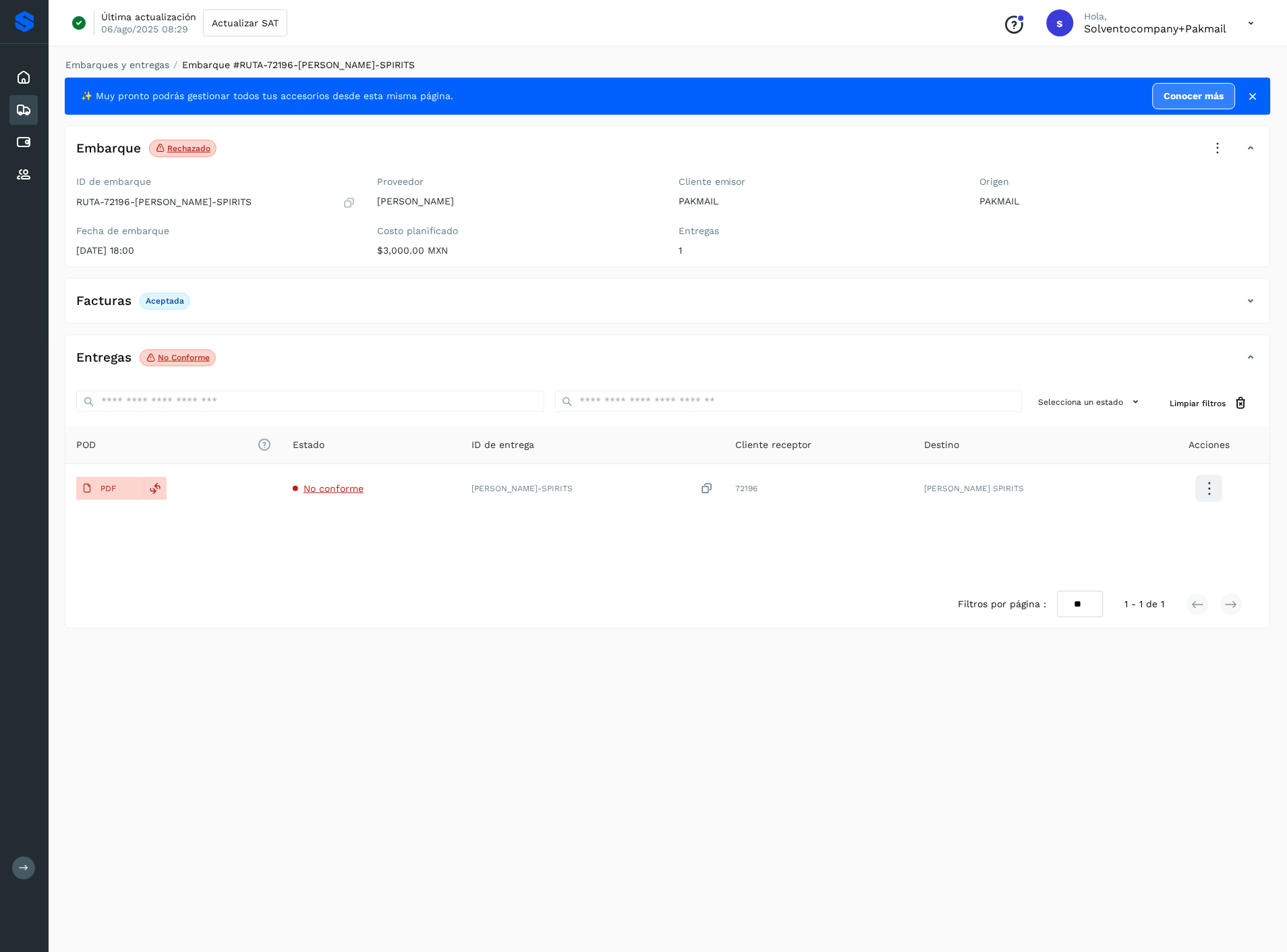
click at [1212, 152] on icon at bounding box center [1218, 148] width 30 height 30
click at [1132, 285] on span "Aprobar con excepción" at bounding box center [1136, 280] width 107 height 15
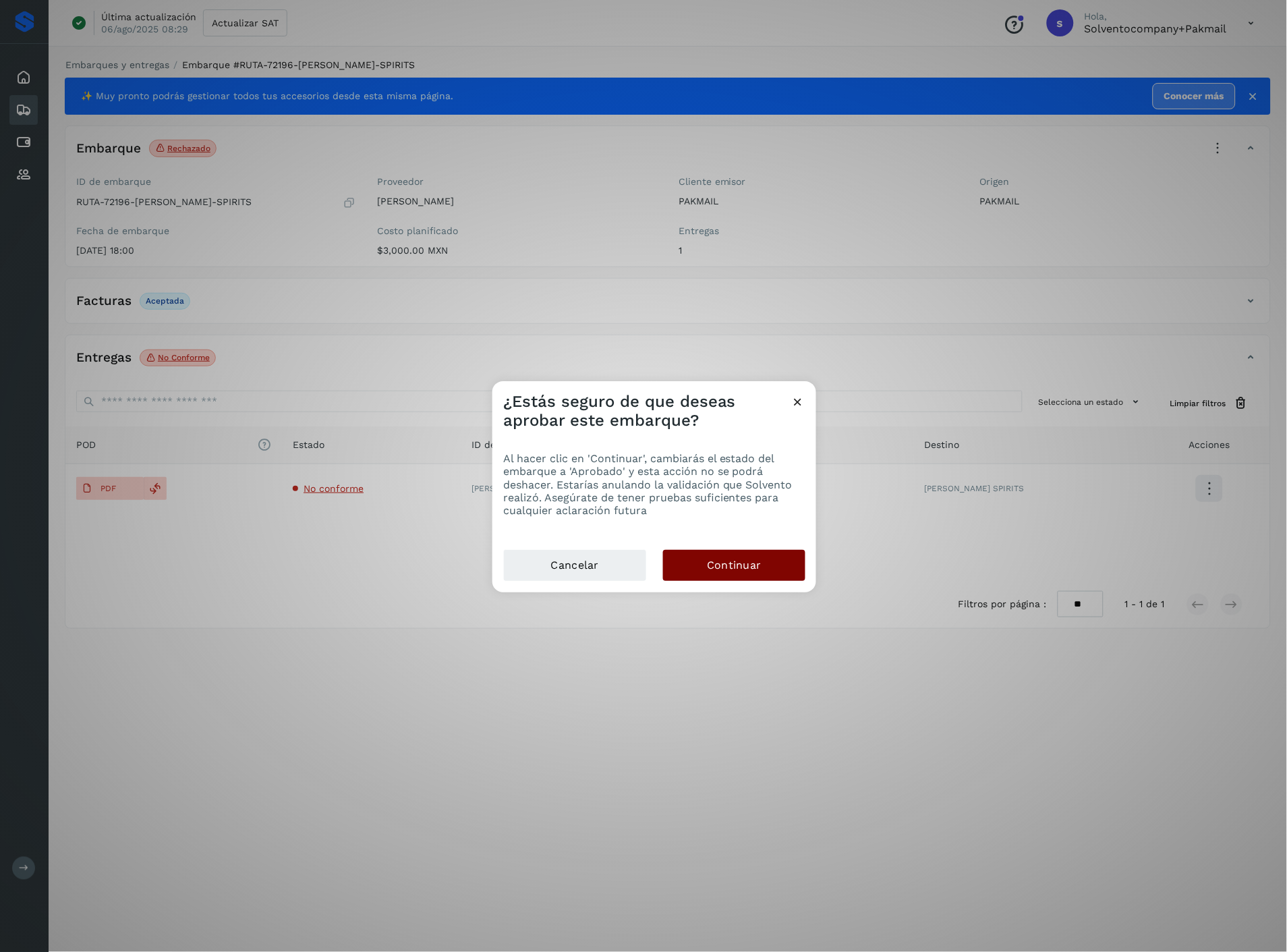
click at [704, 555] on button "Continuar" at bounding box center [734, 564] width 142 height 31
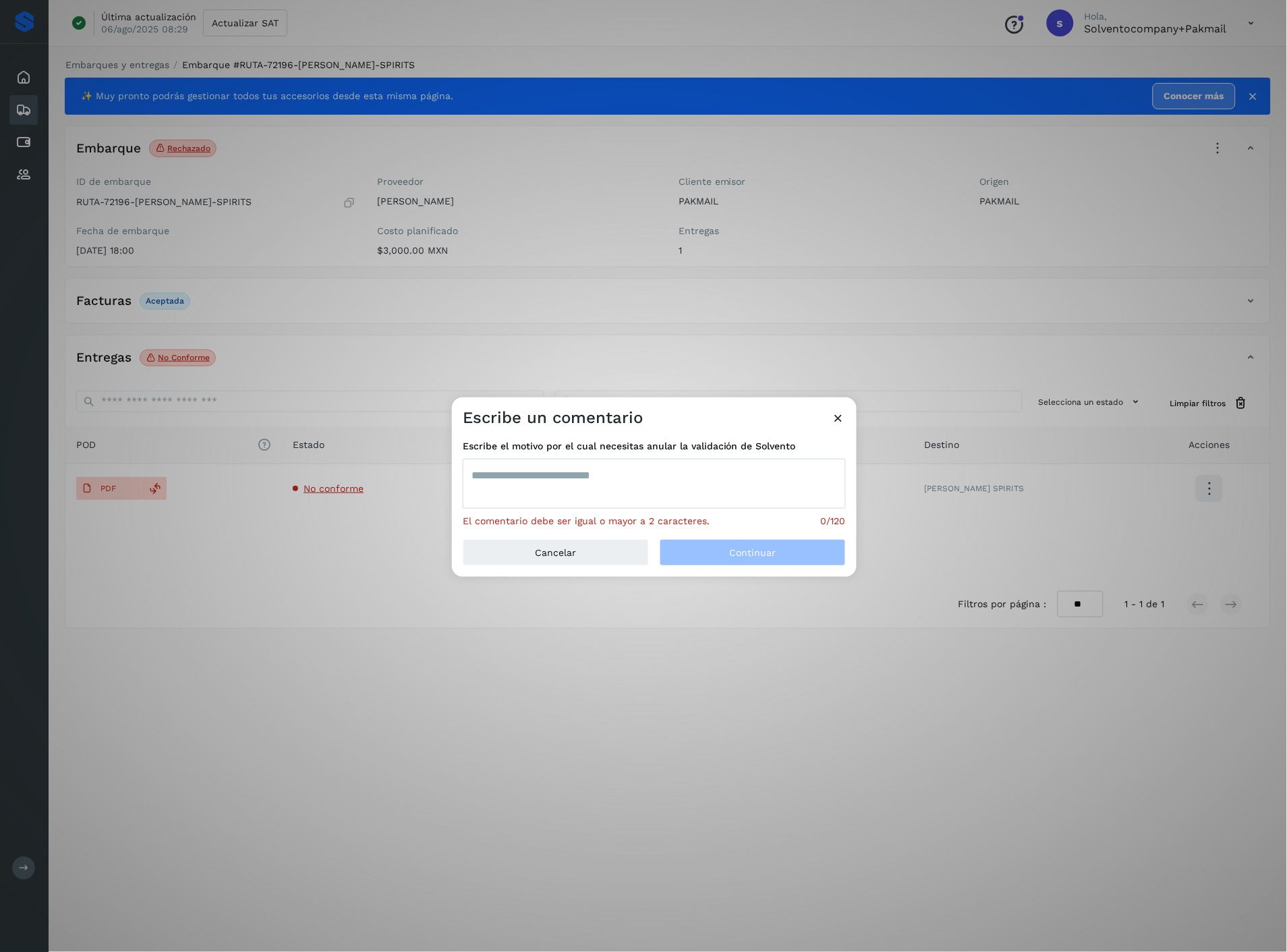
click at [669, 486] on textarea at bounding box center [654, 483] width 383 height 50
paste textarea "**********"
type textarea "**********"
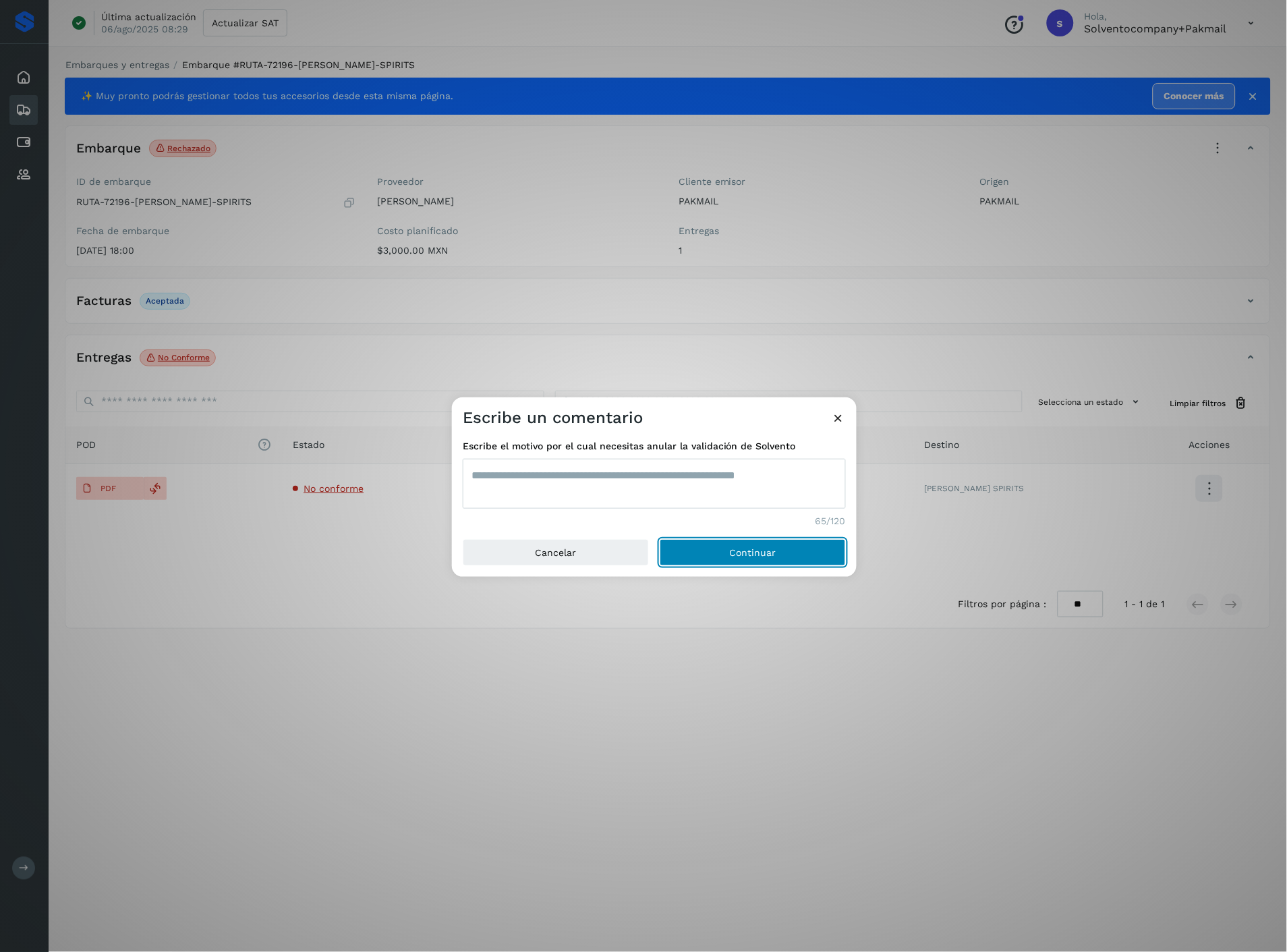
click at [721, 554] on button "Continuar" at bounding box center [753, 552] width 186 height 27
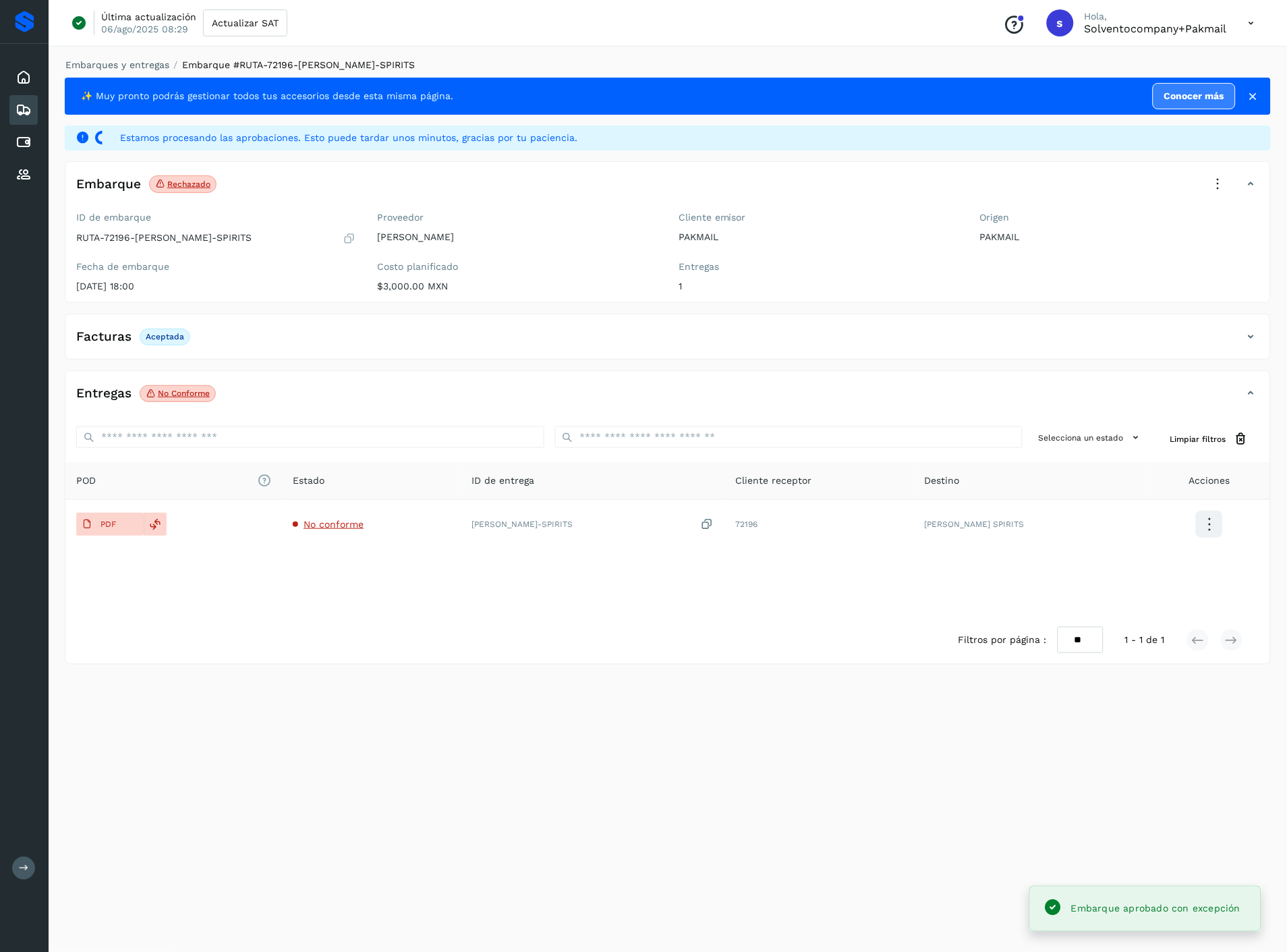
click at [351, 238] on icon at bounding box center [349, 238] width 13 height 13
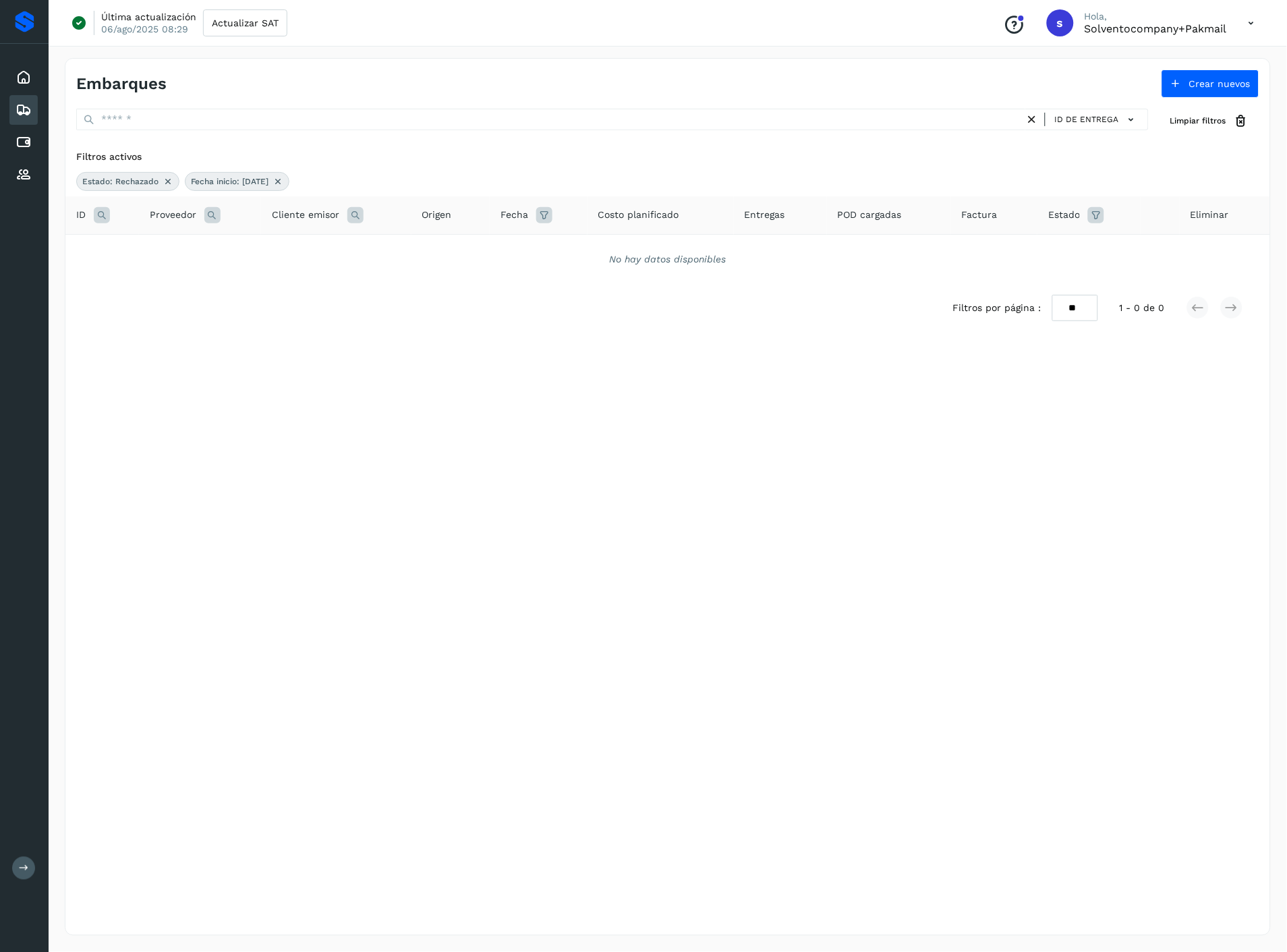
click at [715, 526] on div "Embarques Crear nuevos ID de entrega Limpiar filtros Filtros activos Estado: Re…" at bounding box center [668, 497] width 1205 height 877
click at [283, 180] on icon at bounding box center [278, 182] width 11 height 11
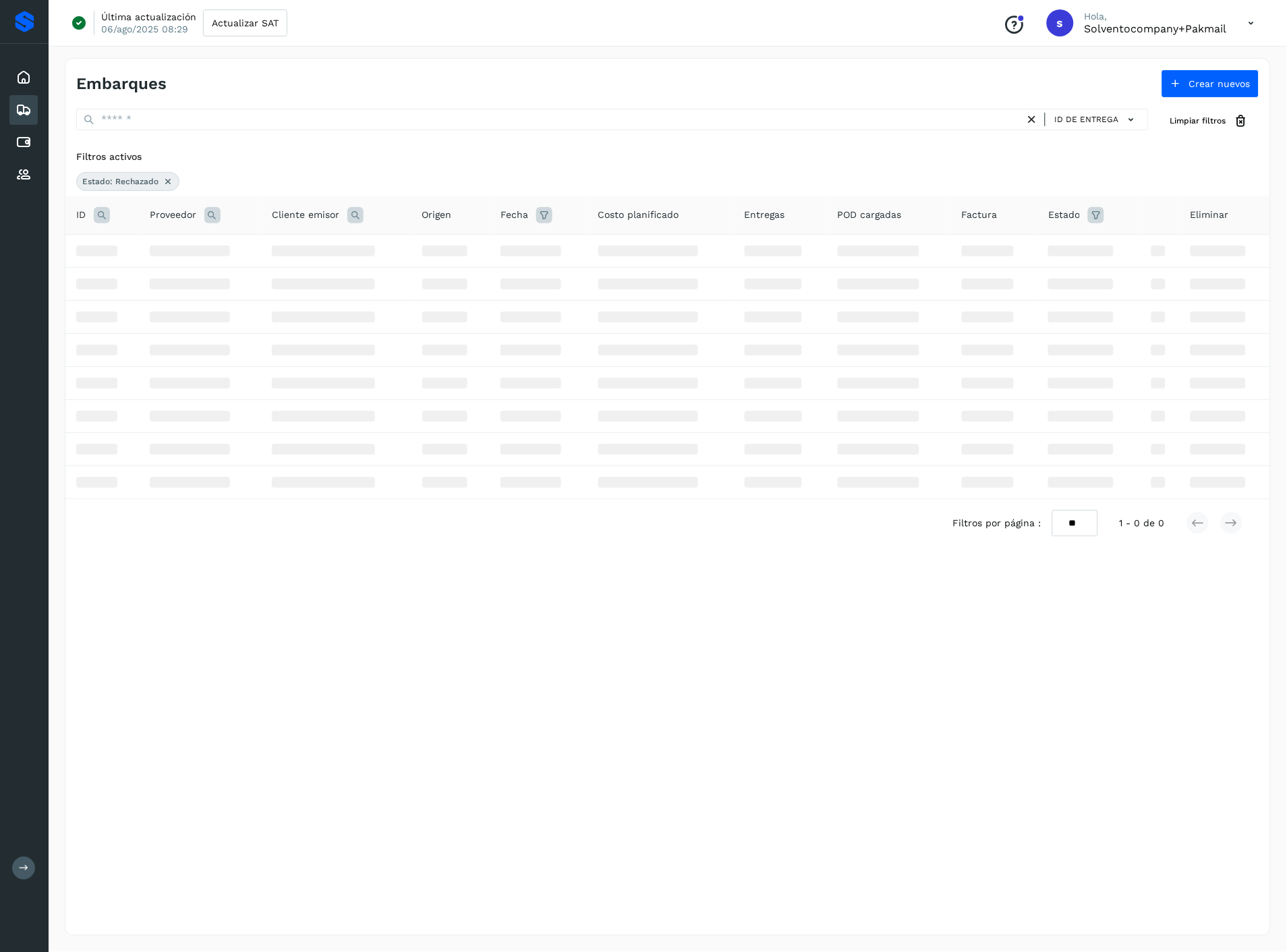
click at [162, 181] on icon at bounding box center [168, 182] width 11 height 11
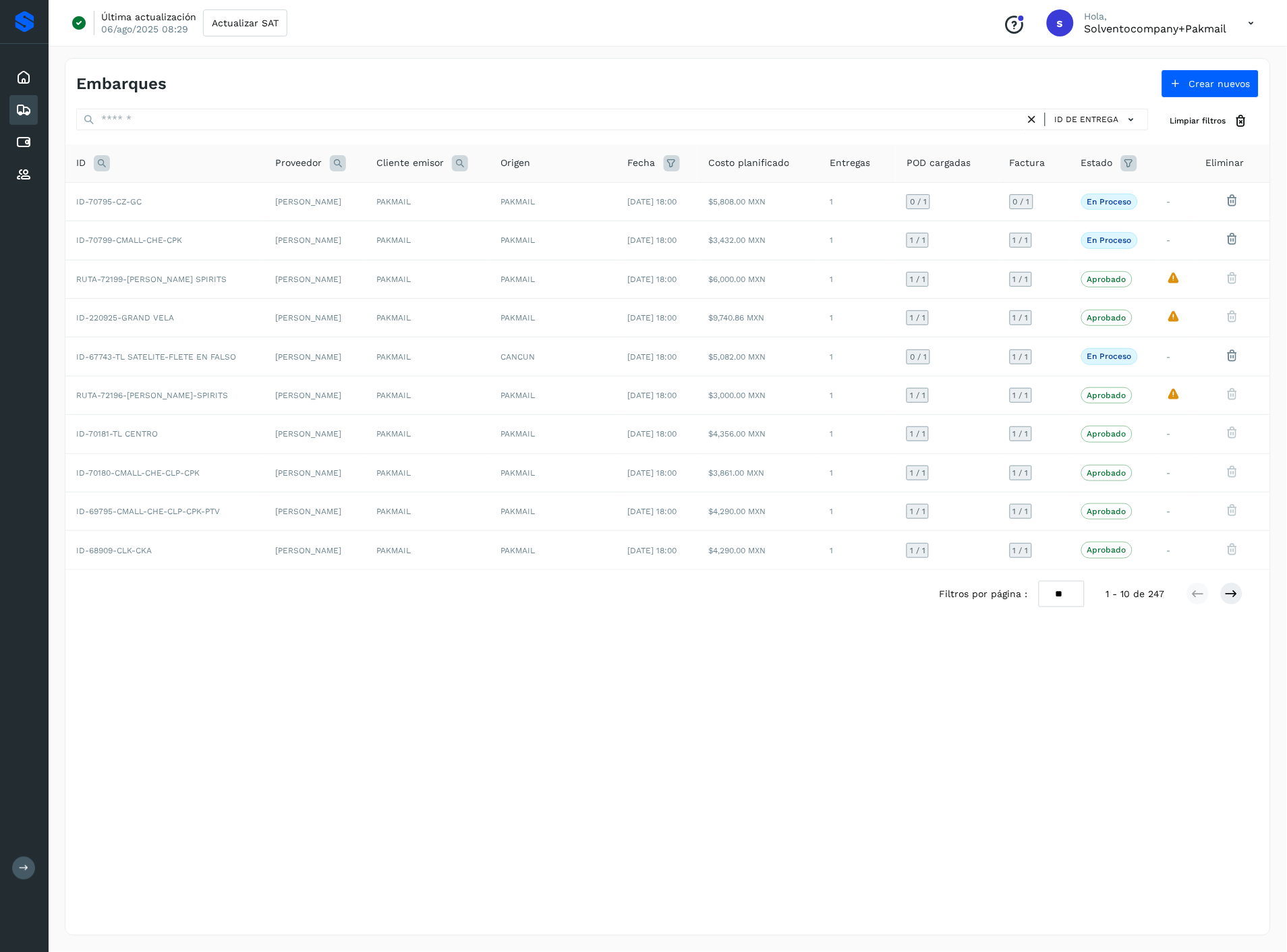
click at [855, 691] on div "Embarques Crear nuevos ID de entrega Limpiar filtros ID Proveedor Cliente emiso…" at bounding box center [668, 497] width 1205 height 877
click at [1136, 167] on icon at bounding box center [1128, 163] width 16 height 16
click at [1090, 204] on input "text" at bounding box center [1040, 197] width 146 height 22
click at [1026, 300] on div "Rechazado" at bounding box center [1059, 303] width 133 height 15
type input "**********"
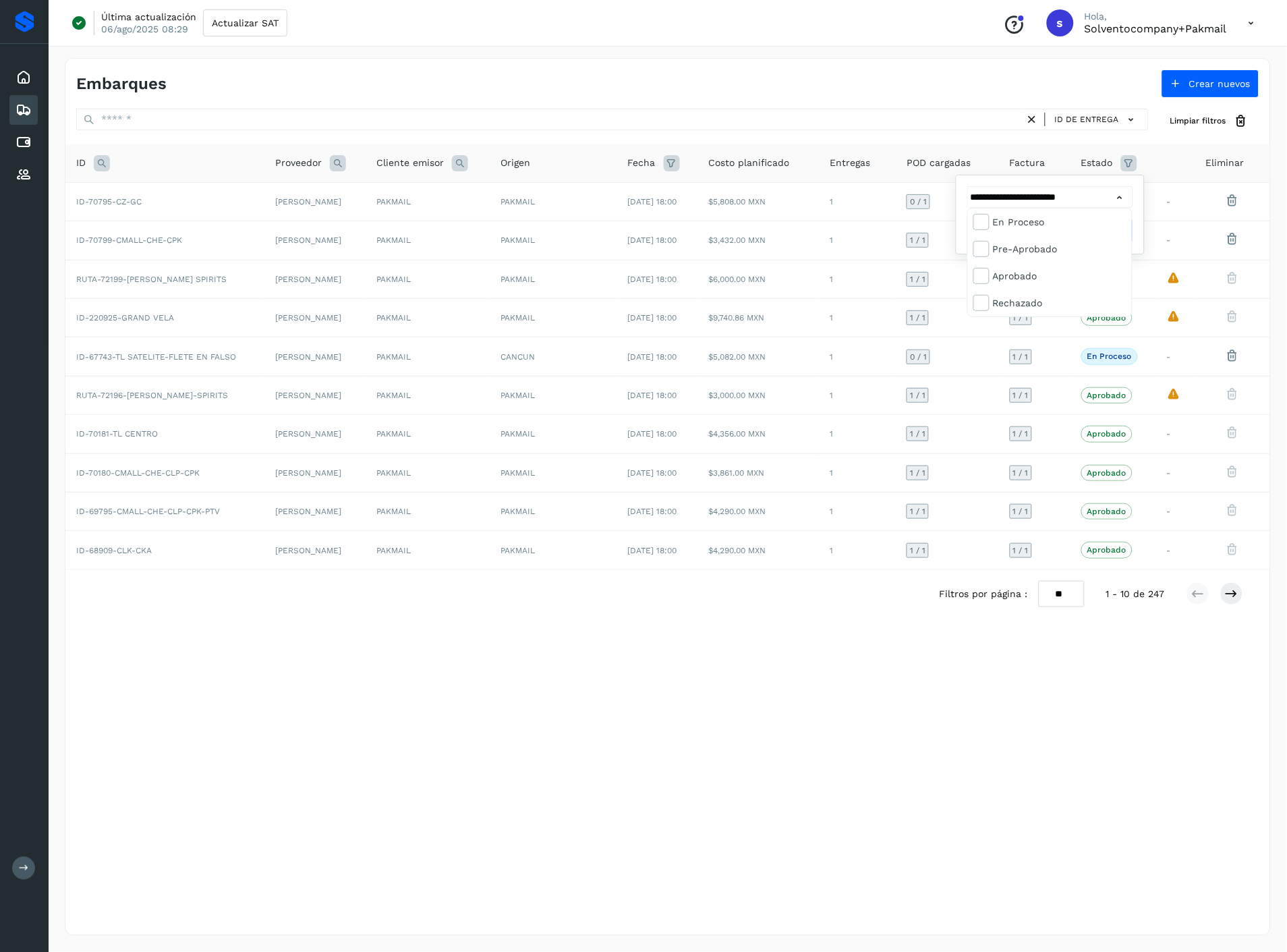
click at [992, 695] on div at bounding box center [643, 476] width 1287 height 952
click at [1090, 231] on span "Filtrar" at bounding box center [1085, 231] width 25 height 12
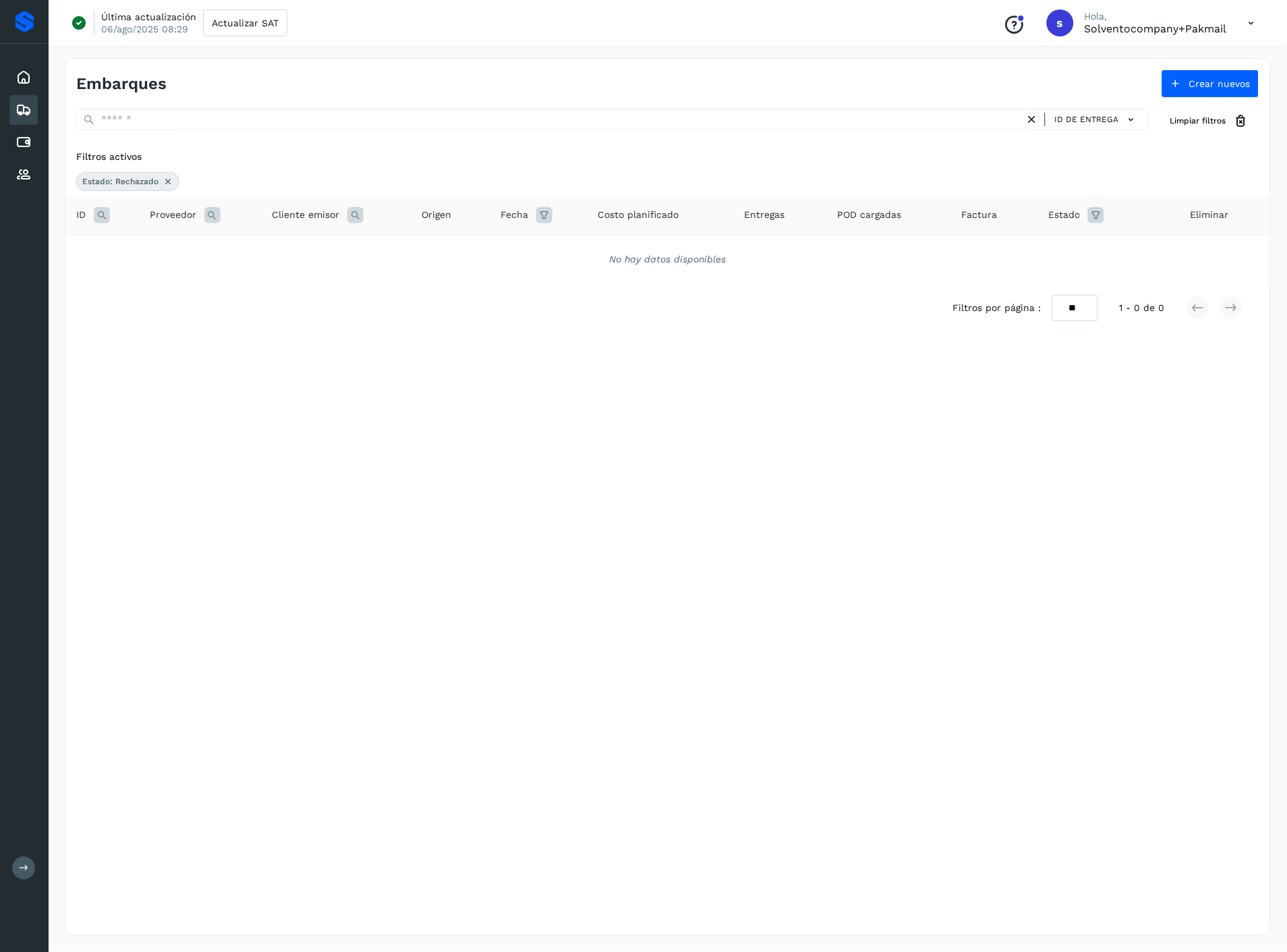
click at [170, 177] on icon at bounding box center [168, 182] width 11 height 11
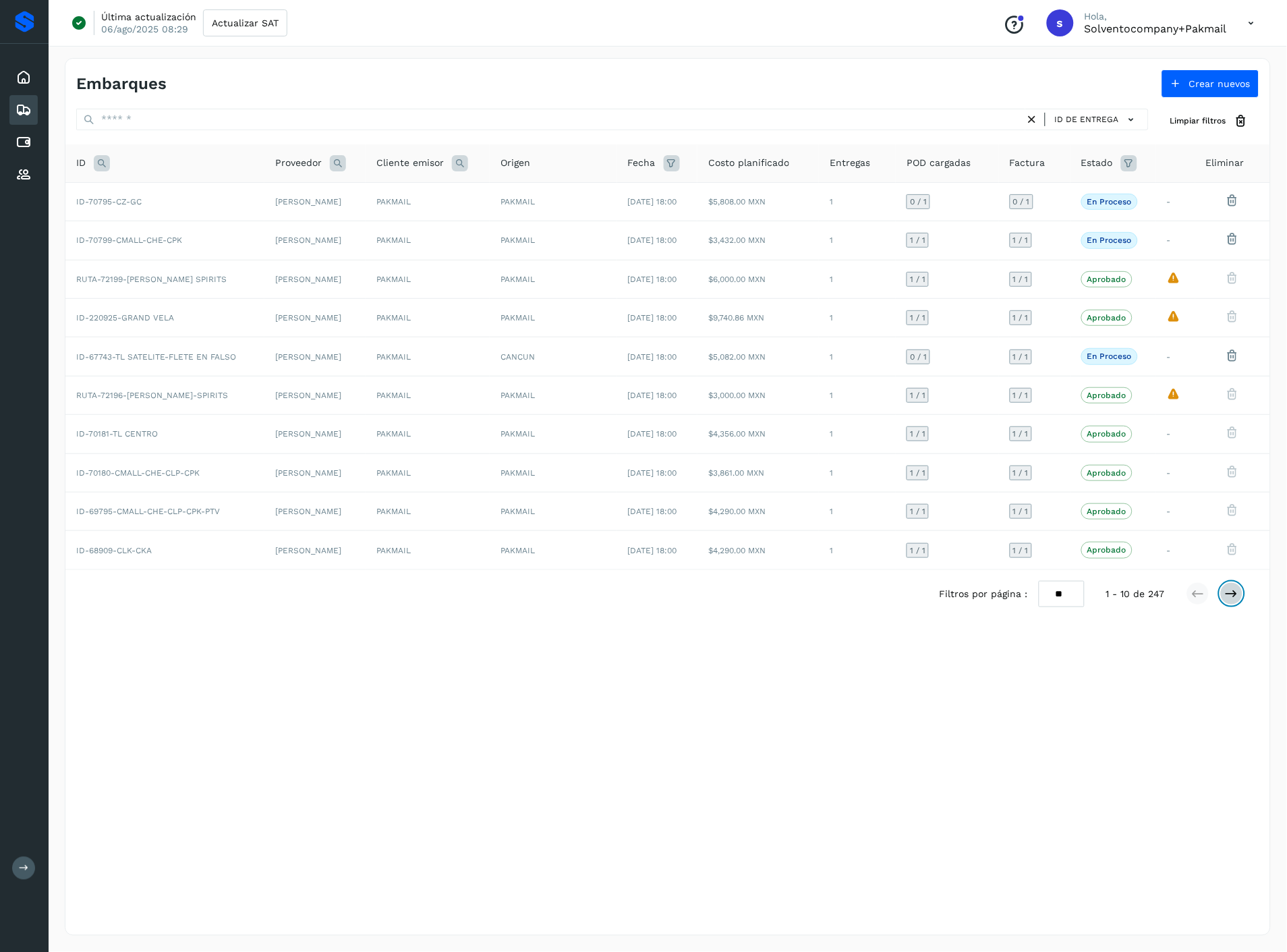
click at [1232, 605] on button at bounding box center [1231, 593] width 23 height 23
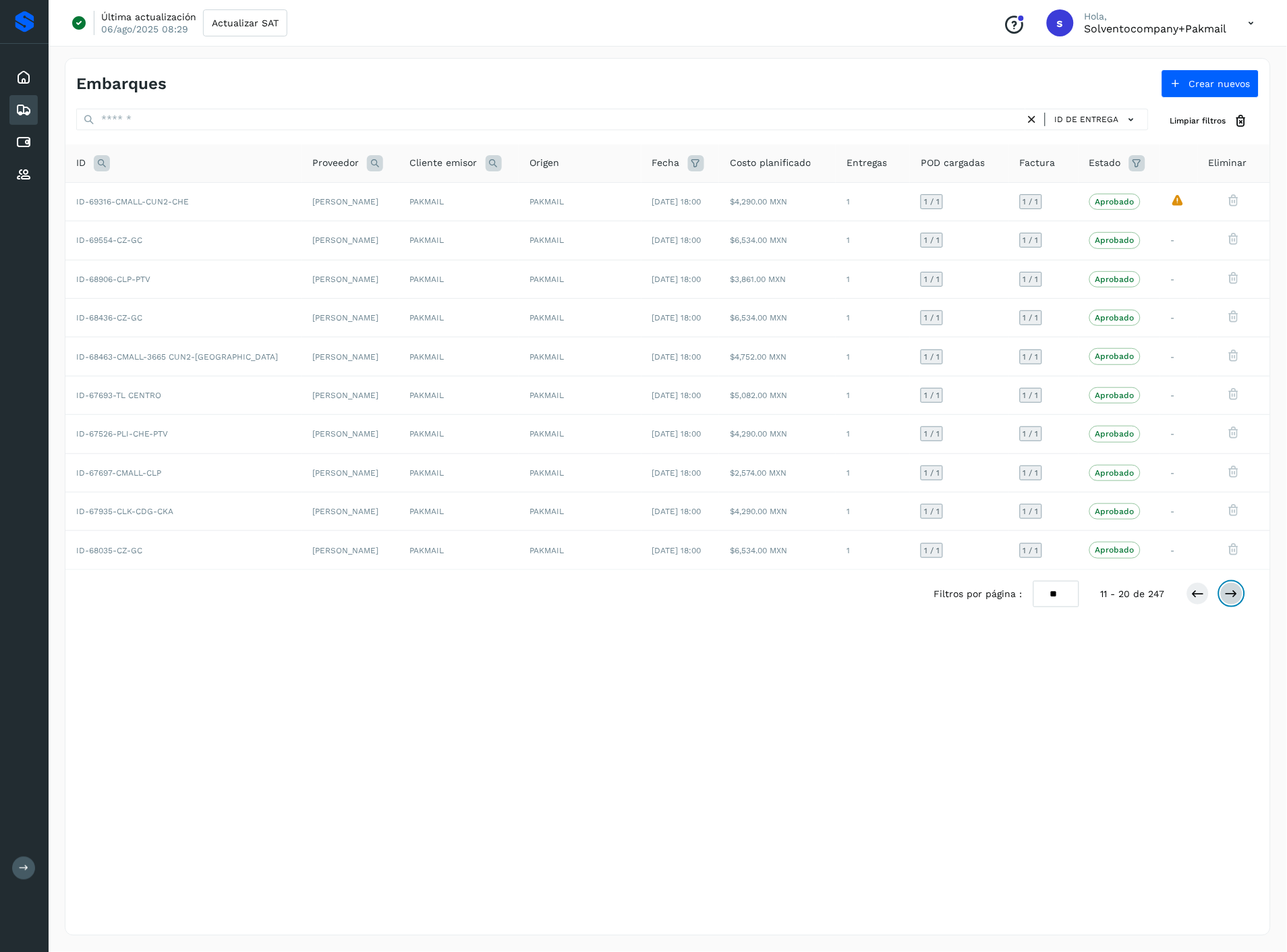
click at [1237, 592] on icon at bounding box center [1231, 593] width 13 height 13
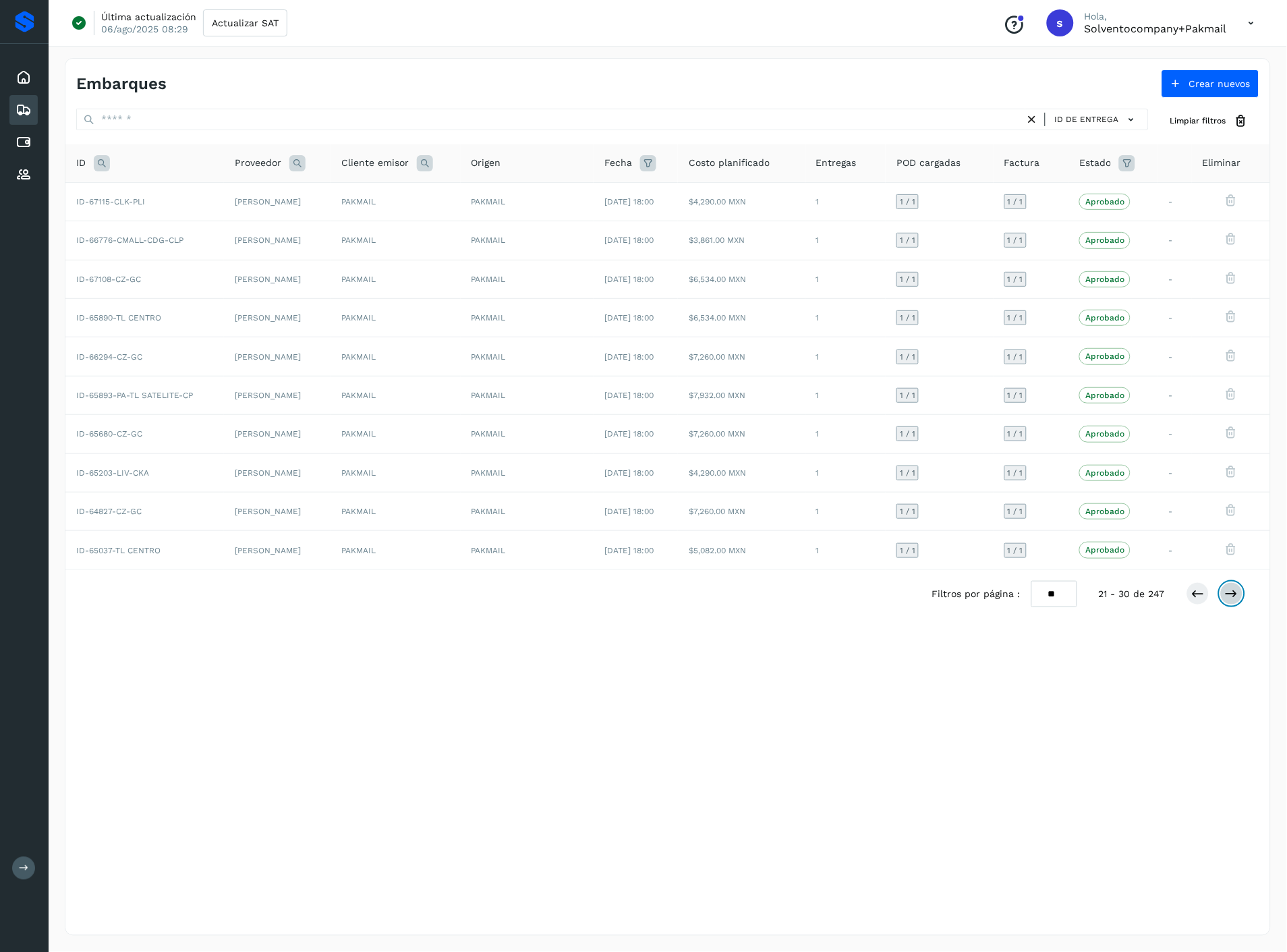
click at [1234, 596] on icon at bounding box center [1231, 593] width 13 height 13
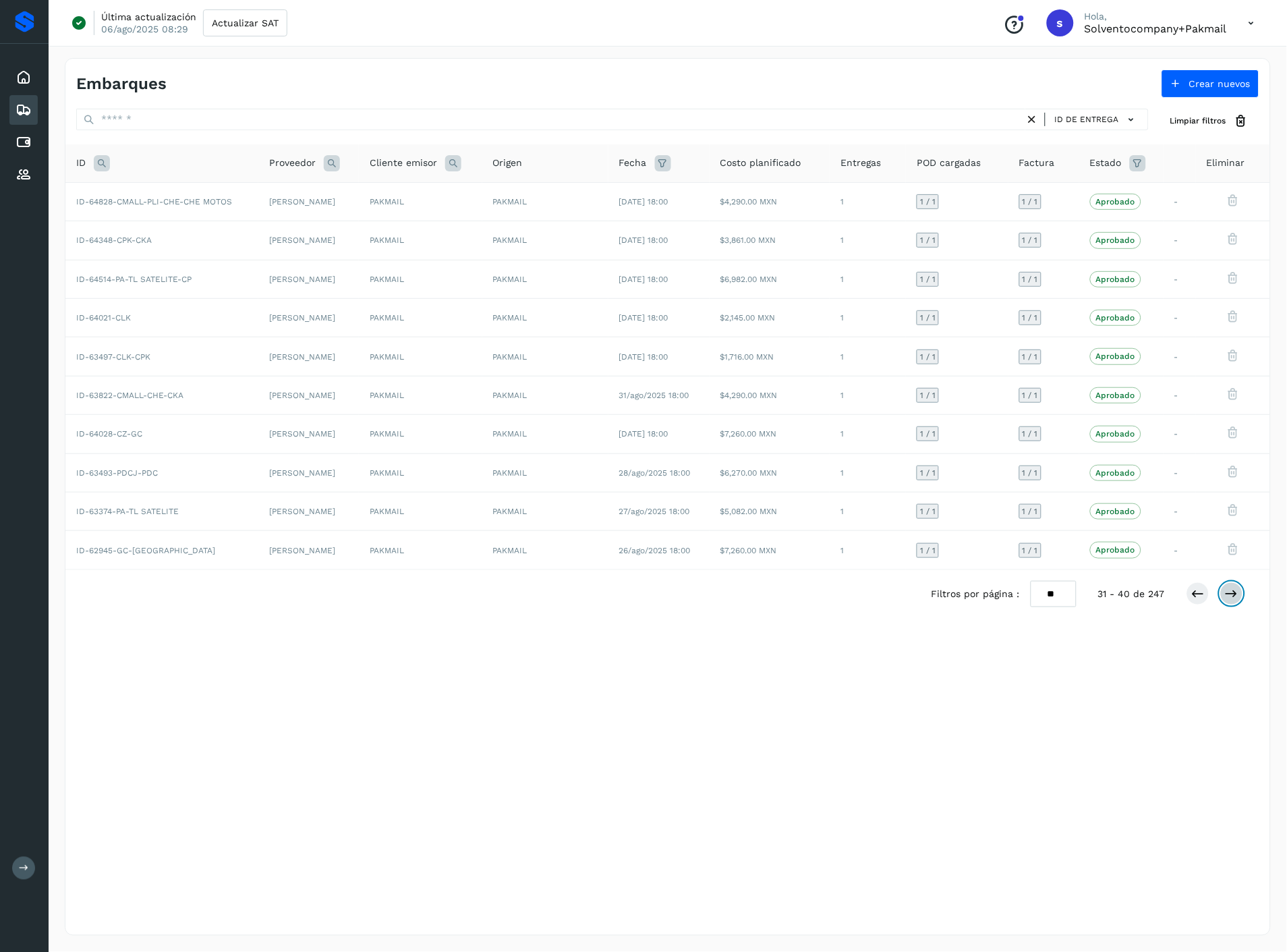
click at [1237, 594] on icon at bounding box center [1231, 593] width 13 height 13
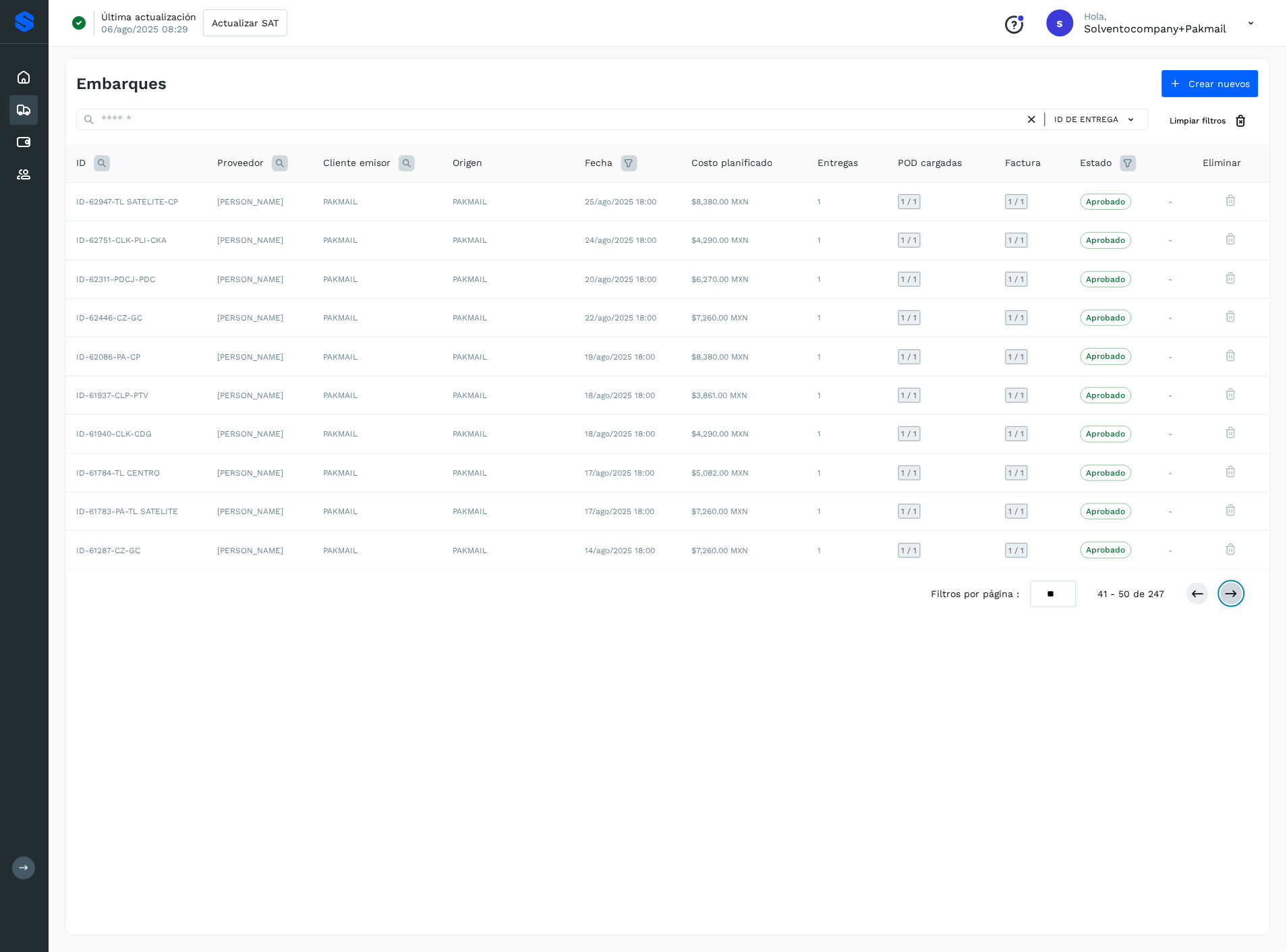
click at [1237, 594] on icon at bounding box center [1231, 593] width 13 height 13
click at [1237, 607] on div "Filtros por página : ** ** ** 51 - 60 de 247" at bounding box center [1098, 594] width 333 height 26
click at [1237, 605] on div at bounding box center [1214, 593] width 57 height 23
click at [1237, 598] on icon at bounding box center [1231, 593] width 13 height 13
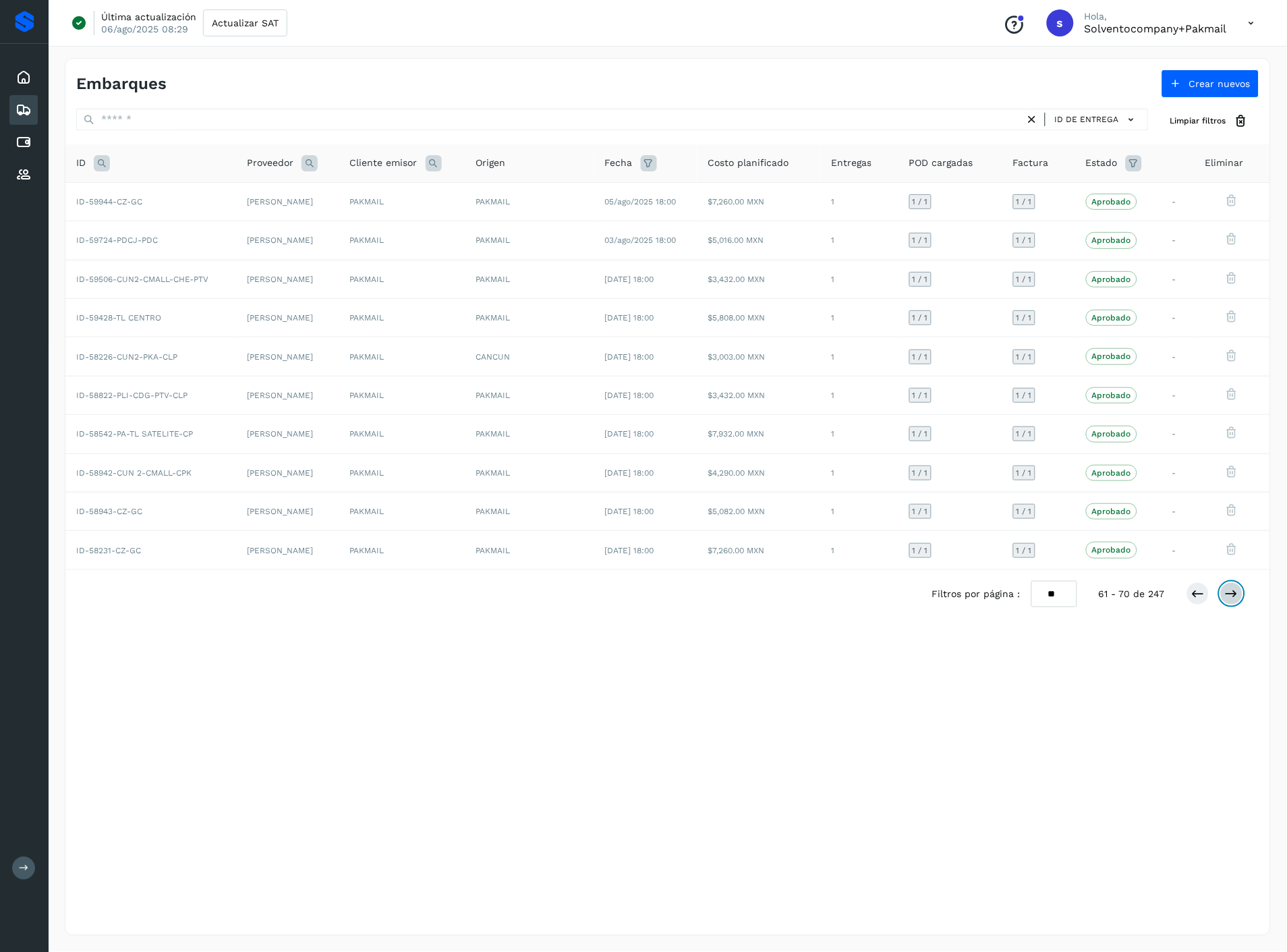
click at [1234, 590] on button at bounding box center [1231, 593] width 23 height 23
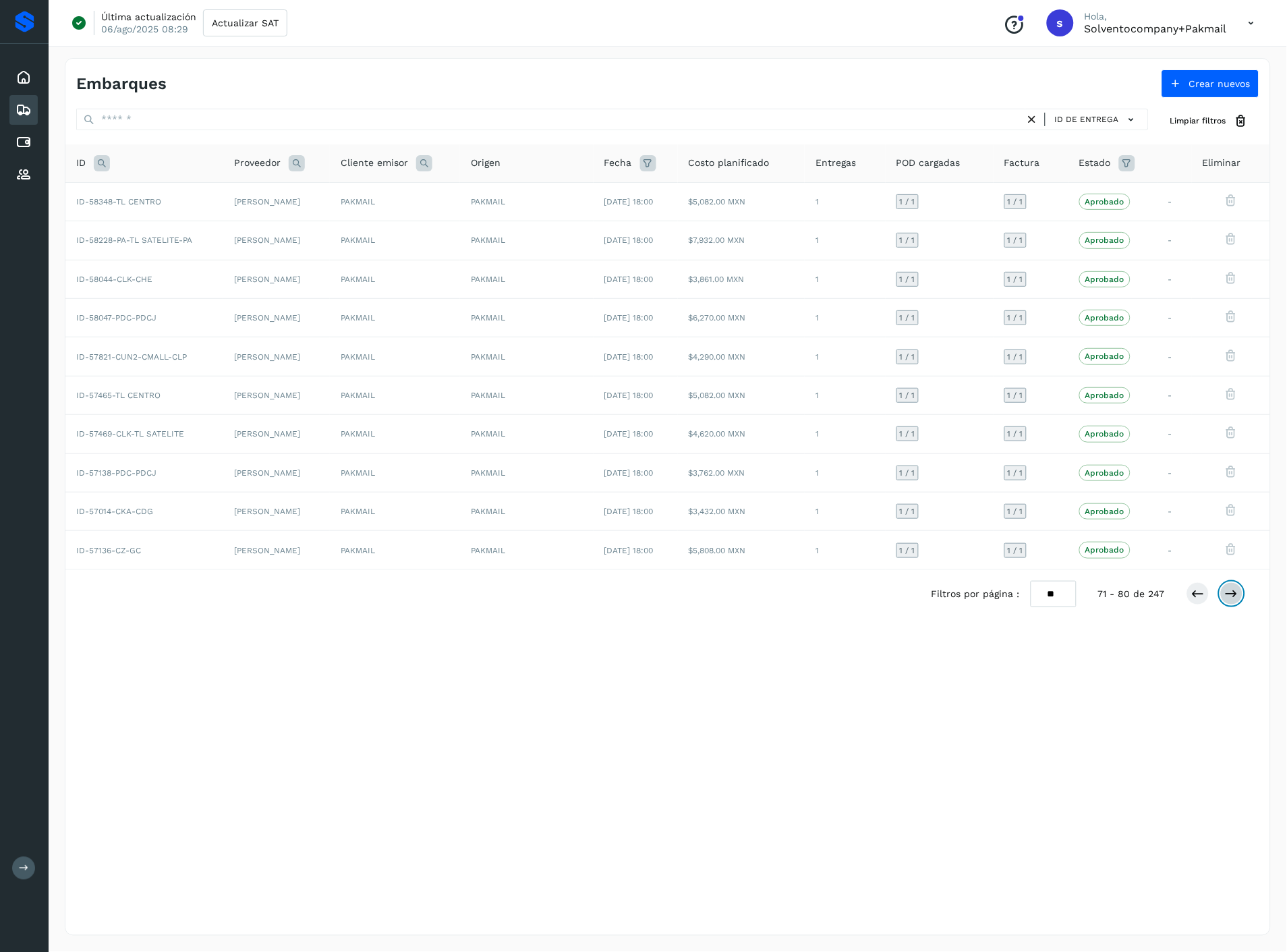
click at [1234, 590] on icon at bounding box center [1231, 593] width 13 height 13
click at [1133, 162] on icon at bounding box center [1125, 163] width 16 height 16
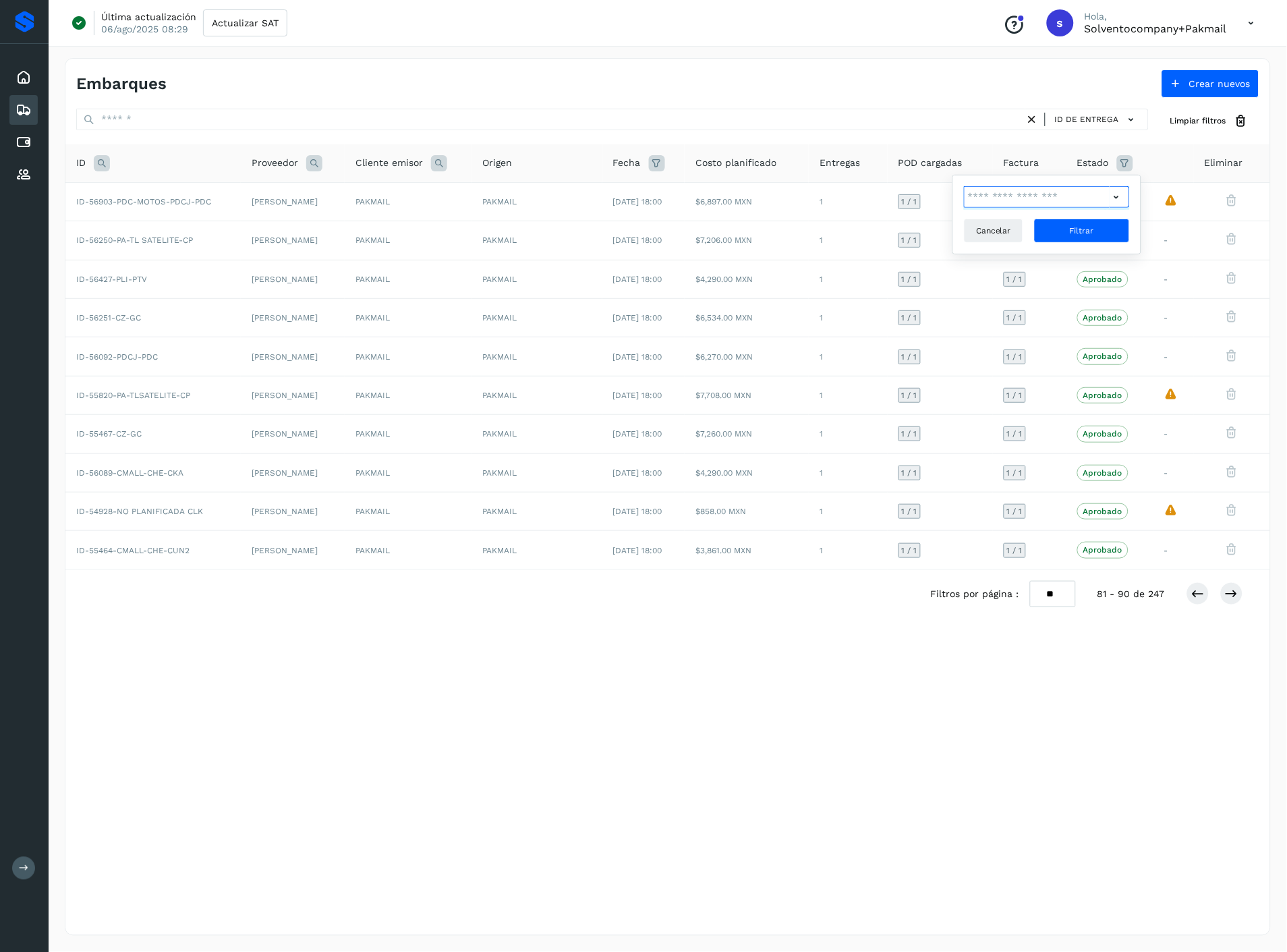
click at [1092, 200] on input "text" at bounding box center [1036, 197] width 146 height 22
click at [1012, 304] on div "Rechazado" at bounding box center [1056, 303] width 133 height 15
type input "**********"
click at [1133, 236] on div at bounding box center [643, 476] width 1287 height 952
click at [1101, 239] on button "Filtrar" at bounding box center [1081, 231] width 96 height 25
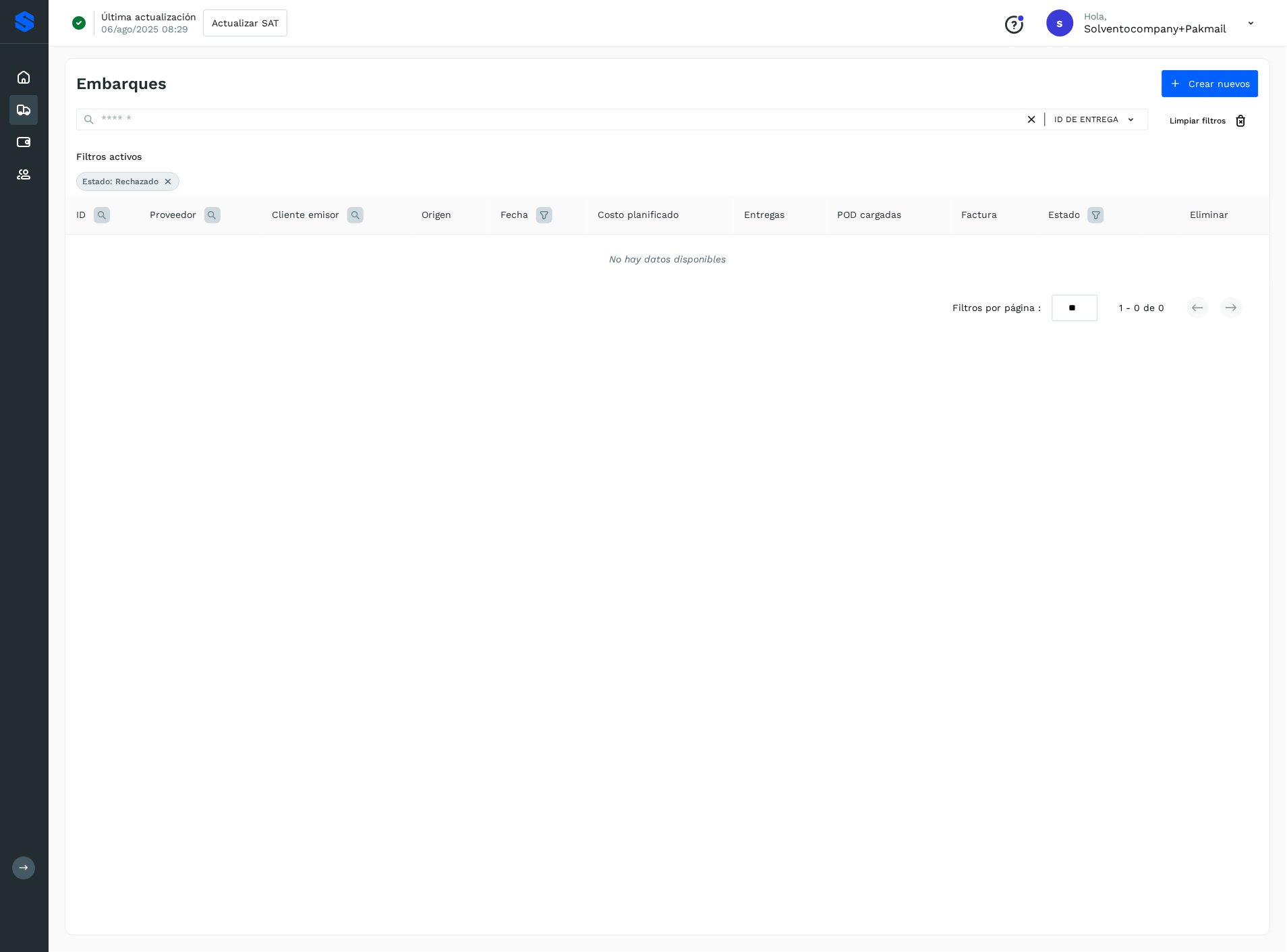
click at [166, 186] on icon at bounding box center [168, 182] width 11 height 11
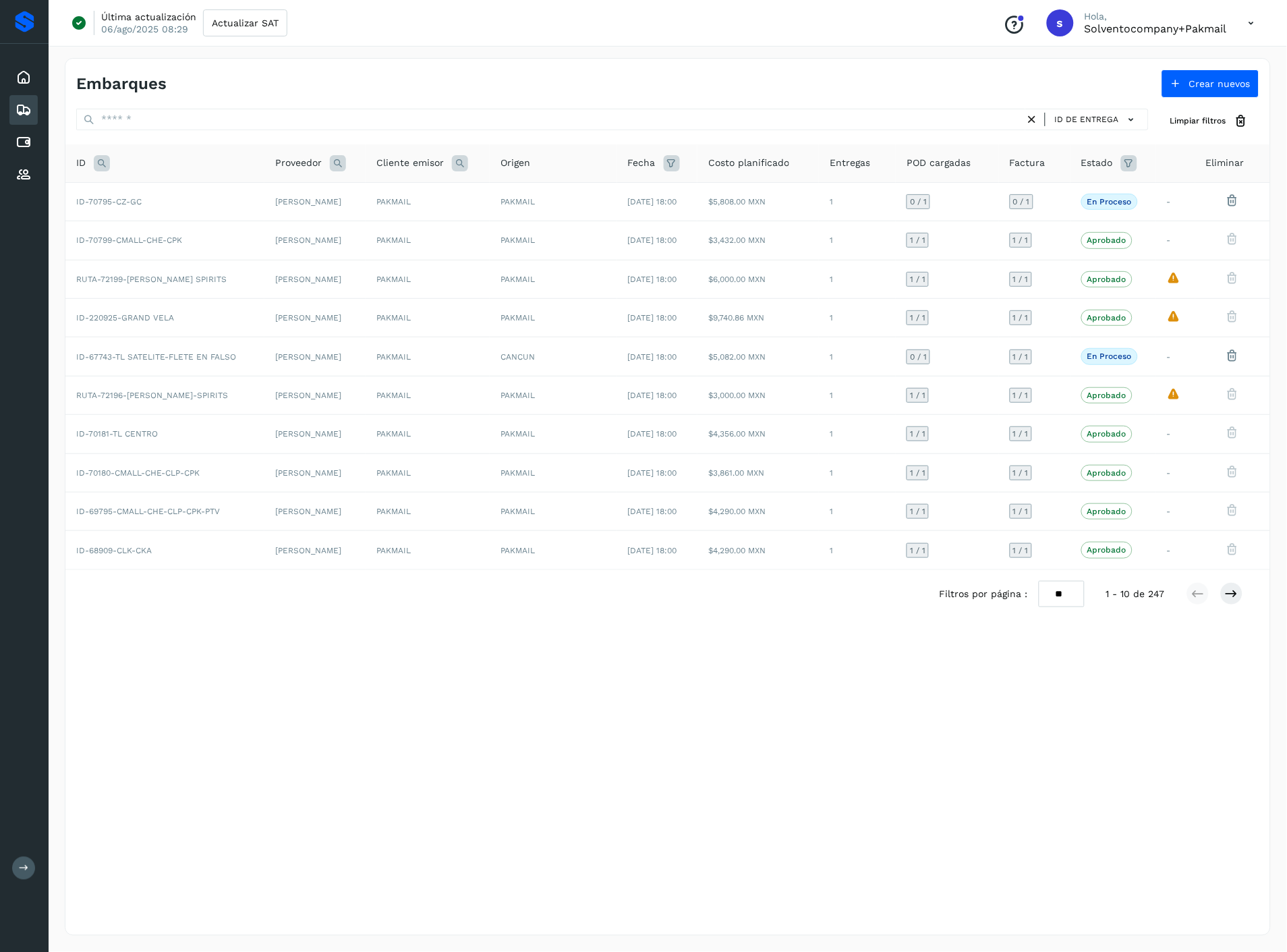
click at [1136, 156] on icon at bounding box center [1128, 163] width 16 height 16
click at [1126, 190] on icon at bounding box center [1119, 197] width 14 height 14
click at [1115, 197] on div at bounding box center [643, 476] width 1287 height 952
click at [1098, 201] on input "text" at bounding box center [1040, 197] width 146 height 22
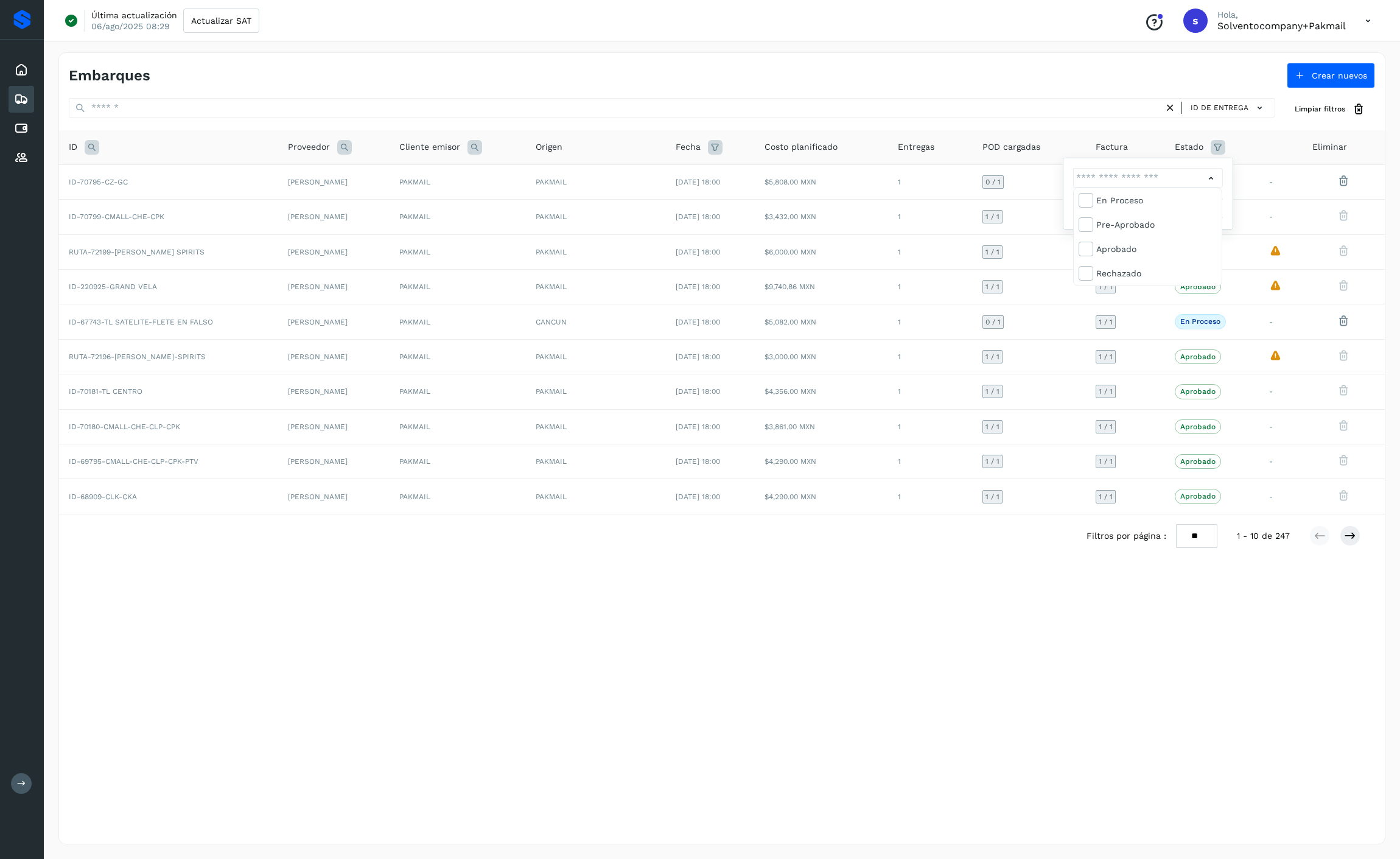
click at [877, 738] on div at bounding box center [700, 429] width 1400 height 859
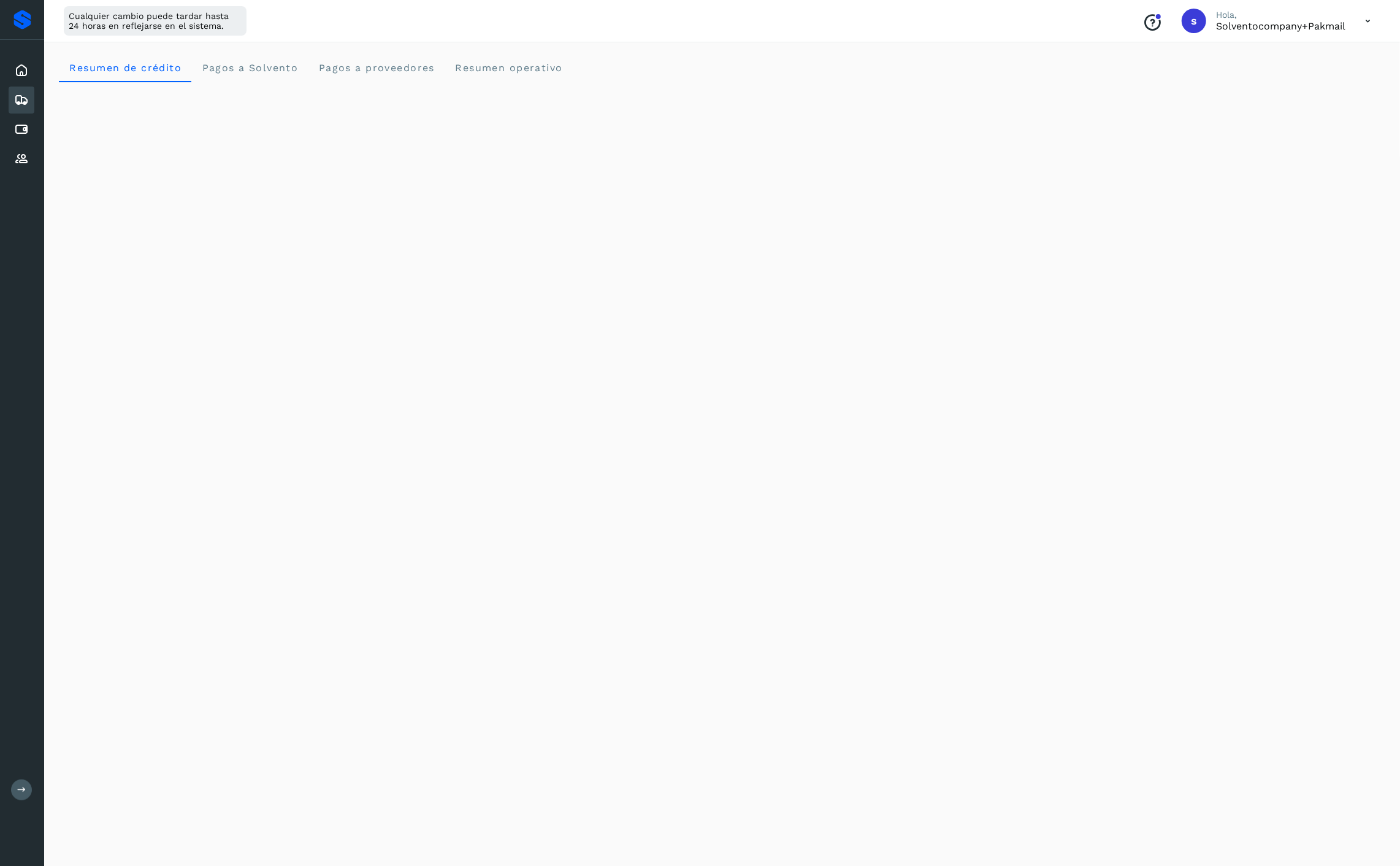
click at [14, 97] on icon at bounding box center [22, 100] width 14 height 14
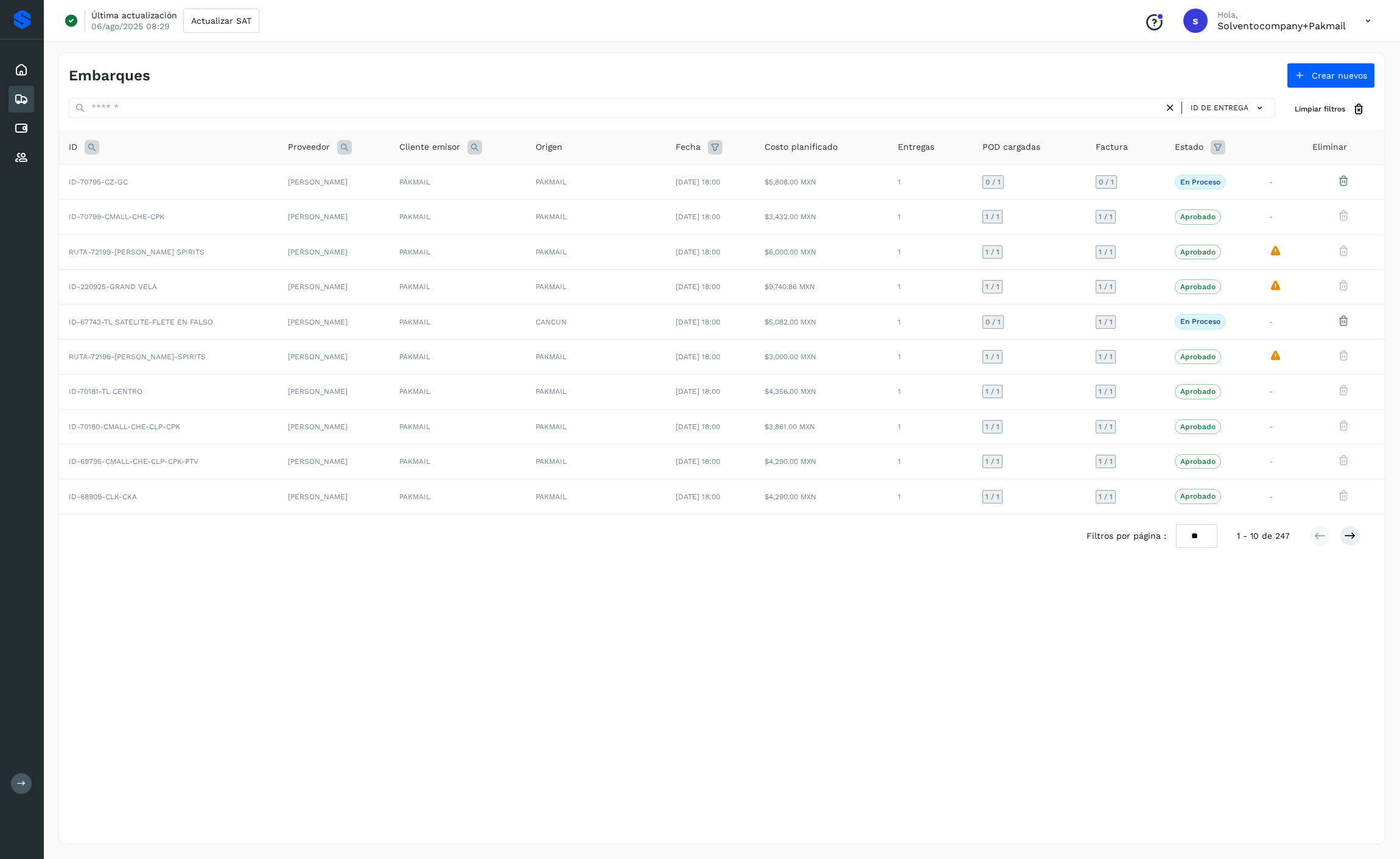
click at [1161, 154] on icon at bounding box center [1218, 147] width 14 height 14
click at [1161, 181] on icon at bounding box center [1211, 178] width 13 height 13
click at [1122, 276] on div "Rechazado" at bounding box center [1156, 273] width 120 height 13
type input "**********"
click at [1161, 145] on div at bounding box center [700, 429] width 1400 height 859
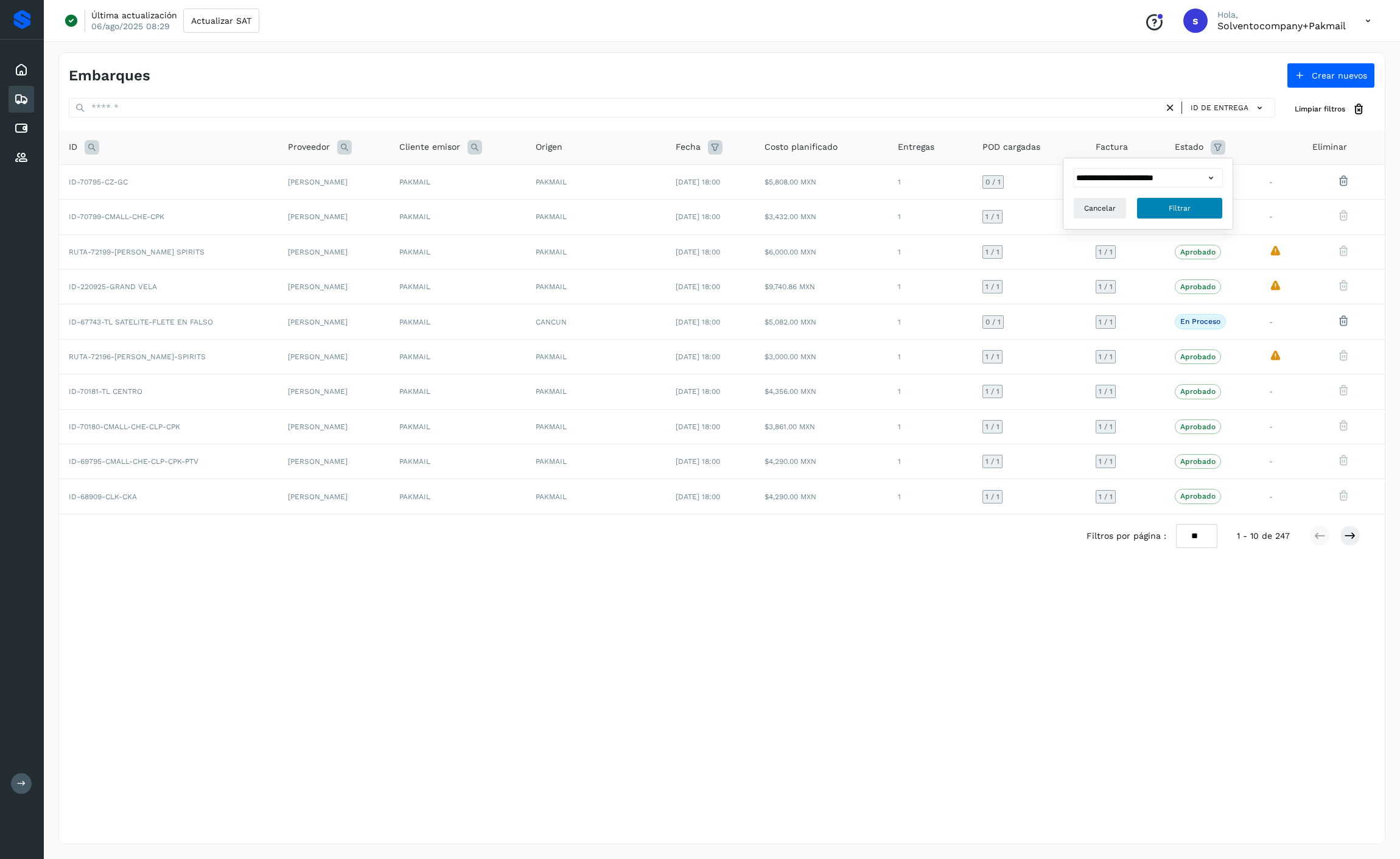
click at [1161, 211] on button "Filtrar" at bounding box center [1179, 208] width 86 height 22
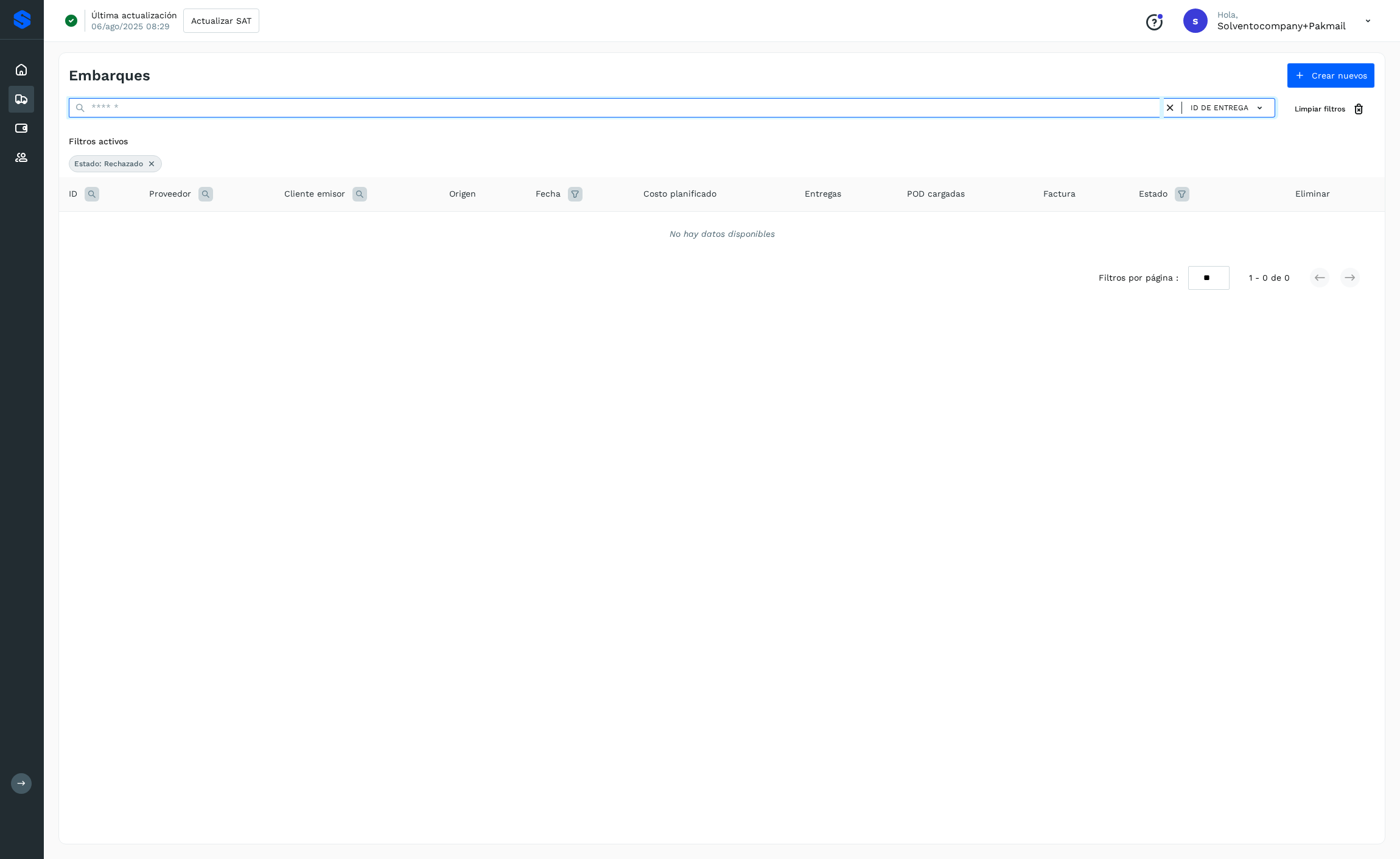
click at [163, 106] on input "text" at bounding box center [616, 108] width 1095 height 20
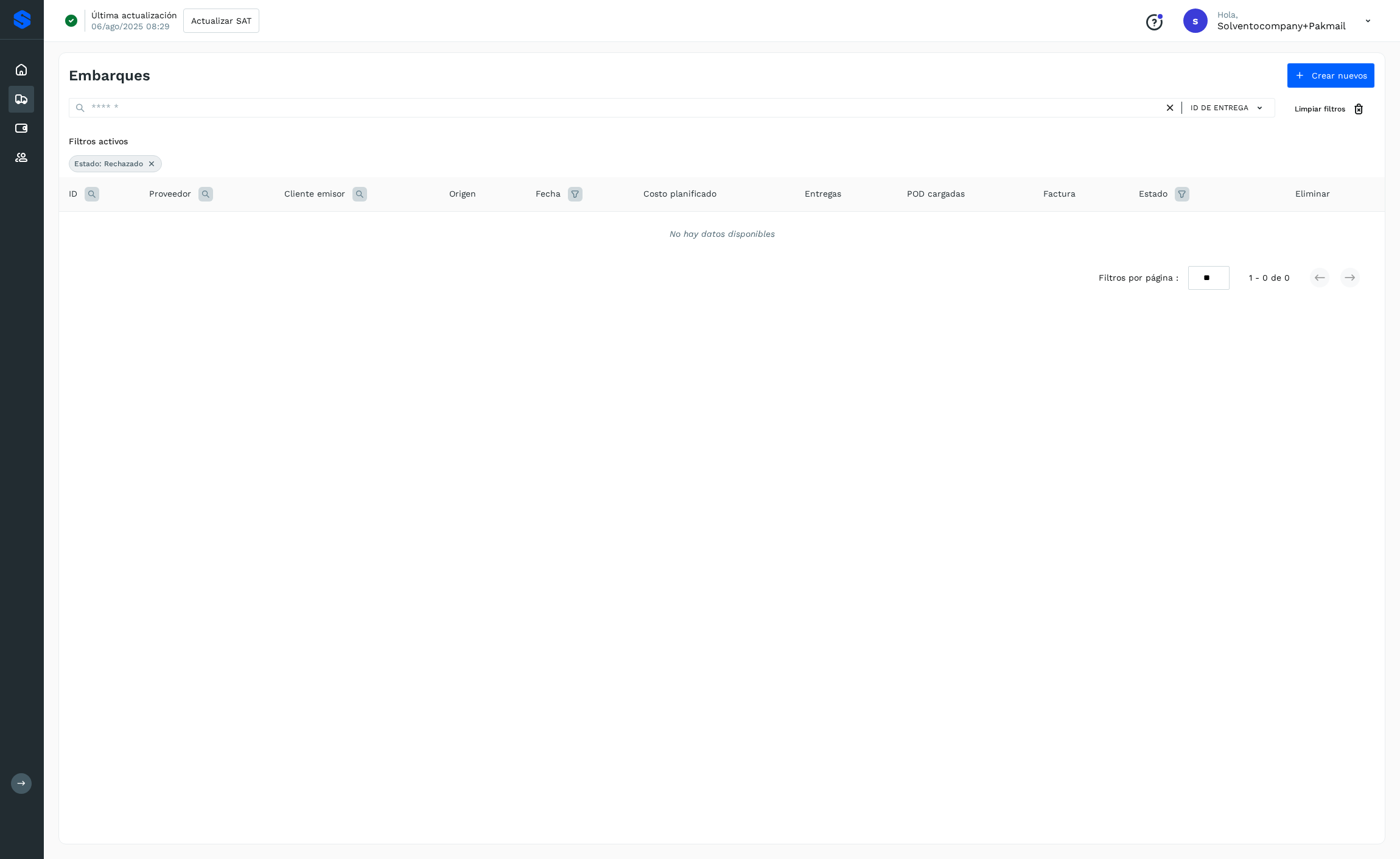
drag, startPoint x: 75, startPoint y: 167, endPoint x: 93, endPoint y: 168, distance: 18.0
click at [77, 167] on span "Estado: Rechazado" at bounding box center [108, 164] width 69 height 11
click at [152, 166] on icon at bounding box center [151, 164] width 10 height 10
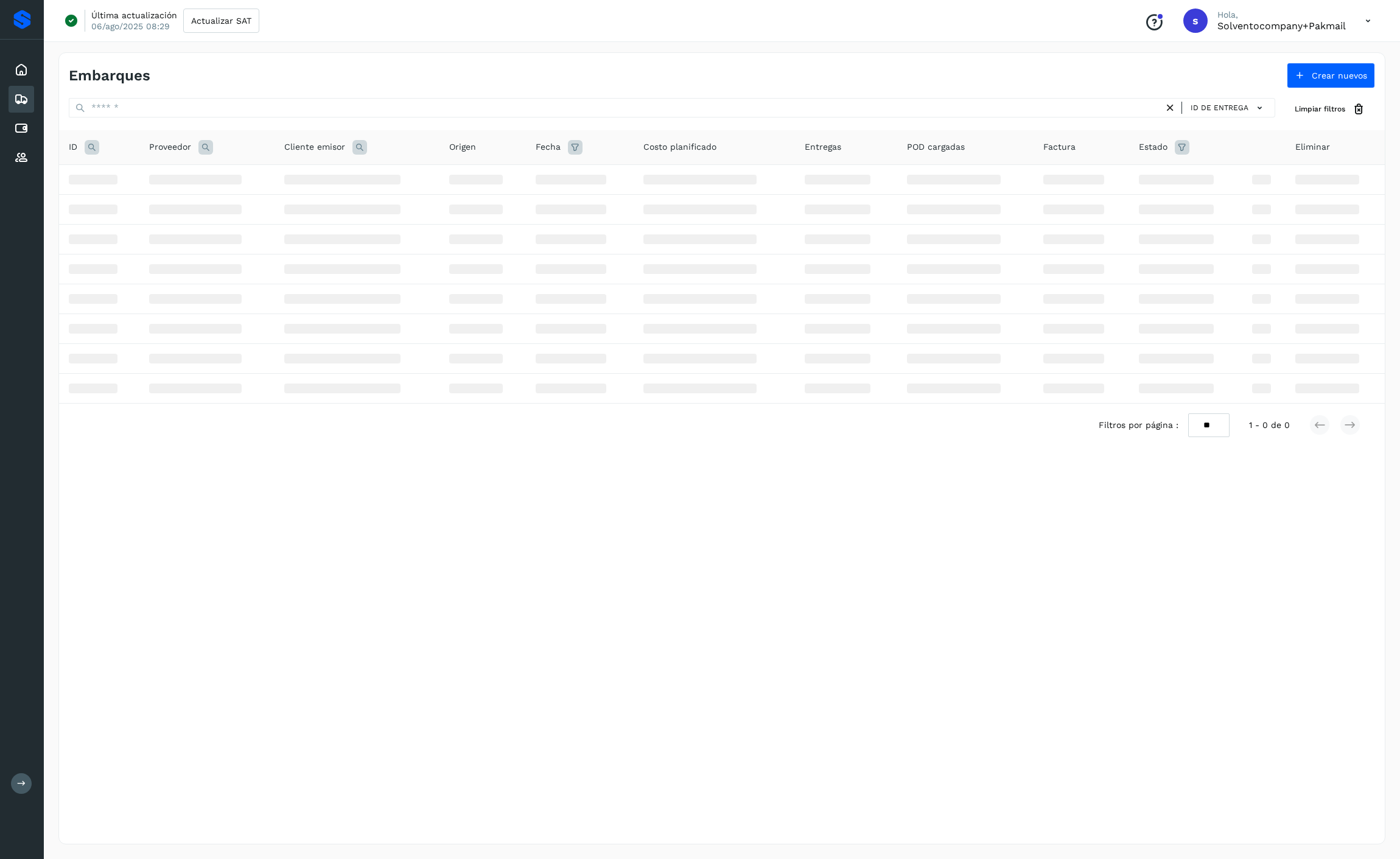
click at [91, 148] on icon at bounding box center [92, 147] width 14 height 14
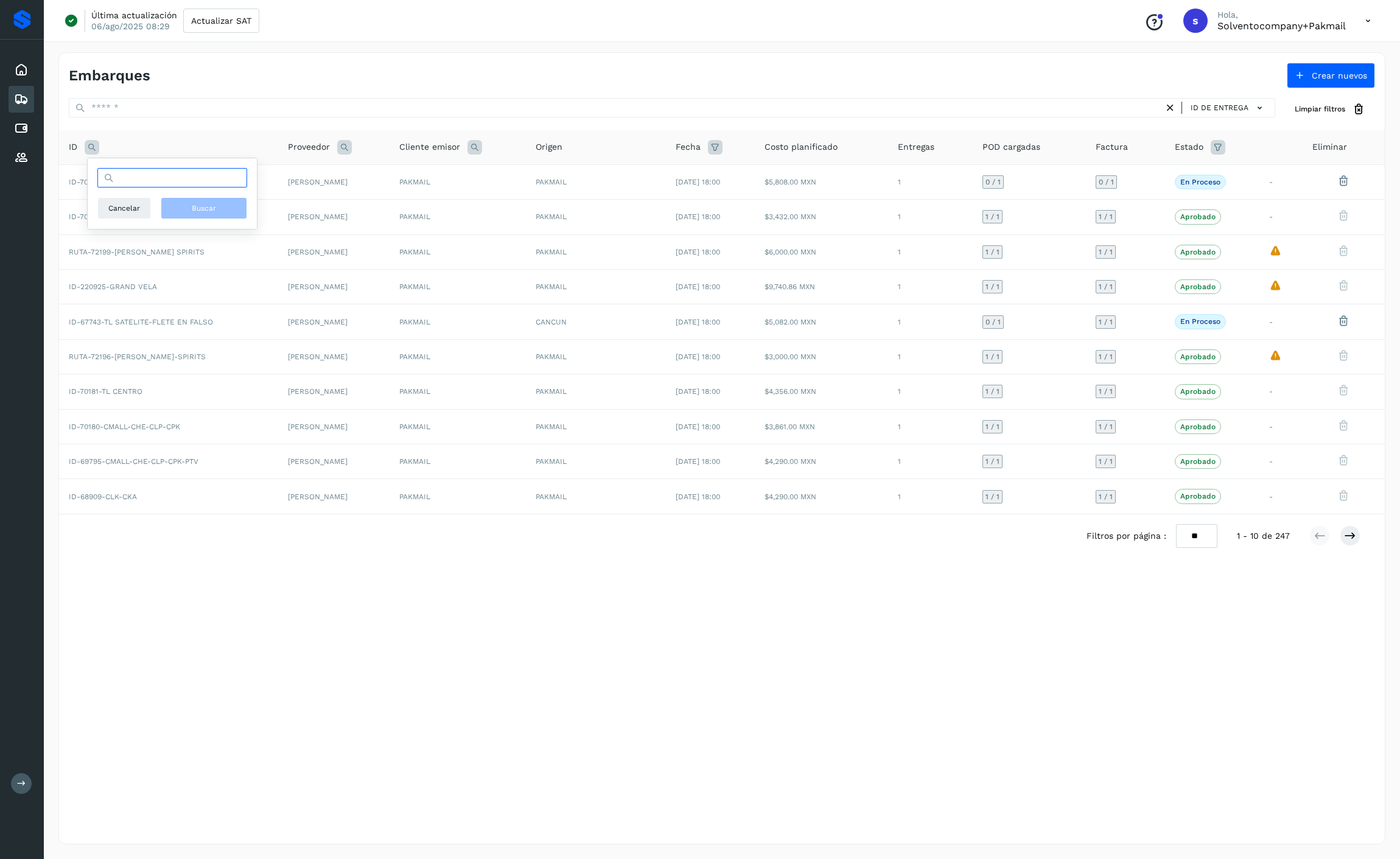
click at [135, 173] on input "text" at bounding box center [172, 177] width 150 height 20
type input "*****"
click at [196, 199] on button "Buscar" at bounding box center [204, 208] width 86 height 22
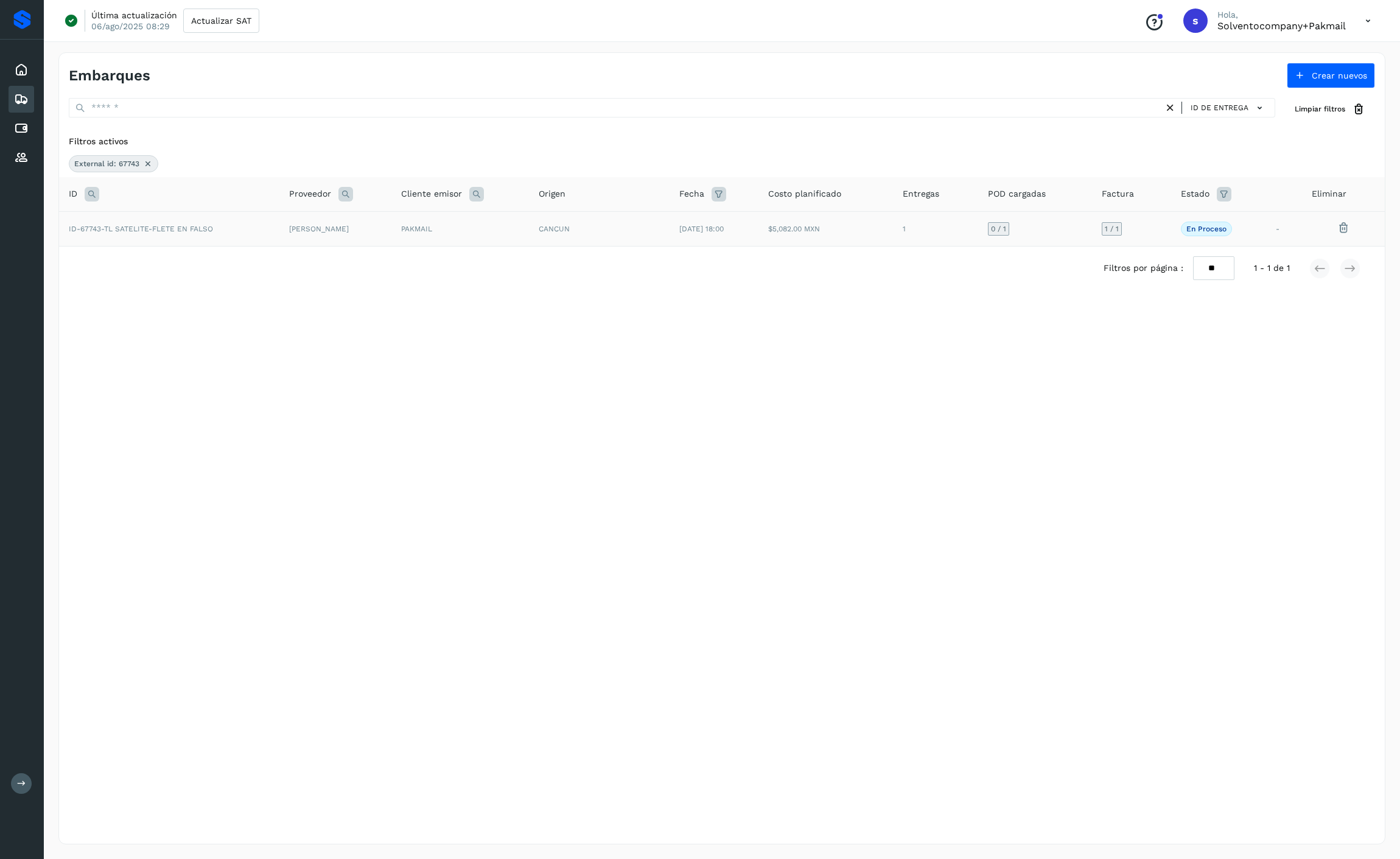
click at [242, 235] on td "ID-67743-TL SATELITE-FLETE EN FALSO" at bounding box center [169, 229] width 220 height 35
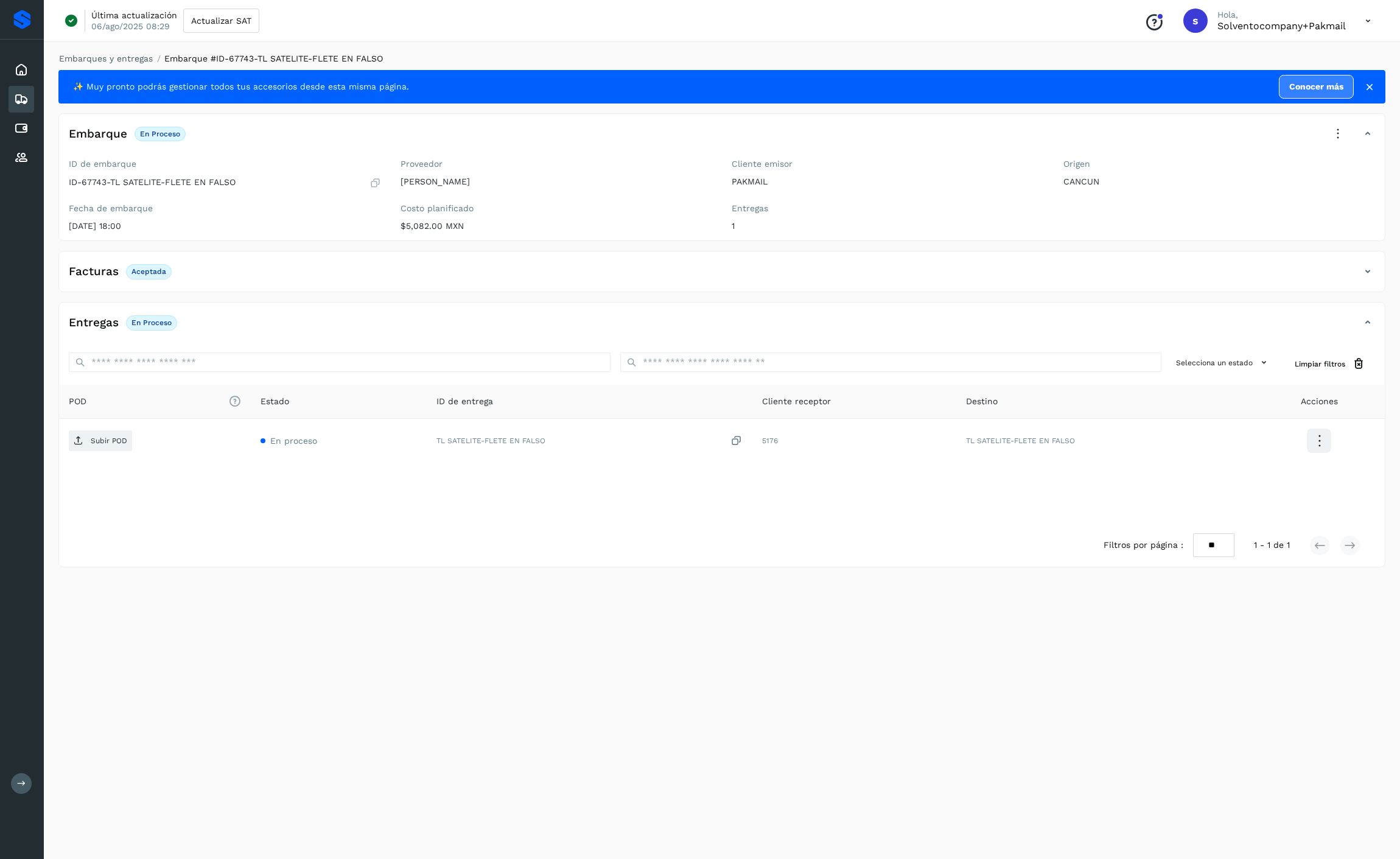
click at [1161, 128] on icon at bounding box center [1337, 134] width 27 height 27
click at [1161, 86] on div at bounding box center [700, 429] width 1400 height 859
click at [489, 610] on div "Embarques y entregas Embarque #ID-67743-TL SATELITE-FLETE EN FALSO ✨ Muy pronto…" at bounding box center [721, 448] width 1356 height 821
click at [163, 274] on p "Aceptada" at bounding box center [149, 271] width 35 height 9
click at [174, 321] on span "En proceso" at bounding box center [151, 322] width 51 height 14
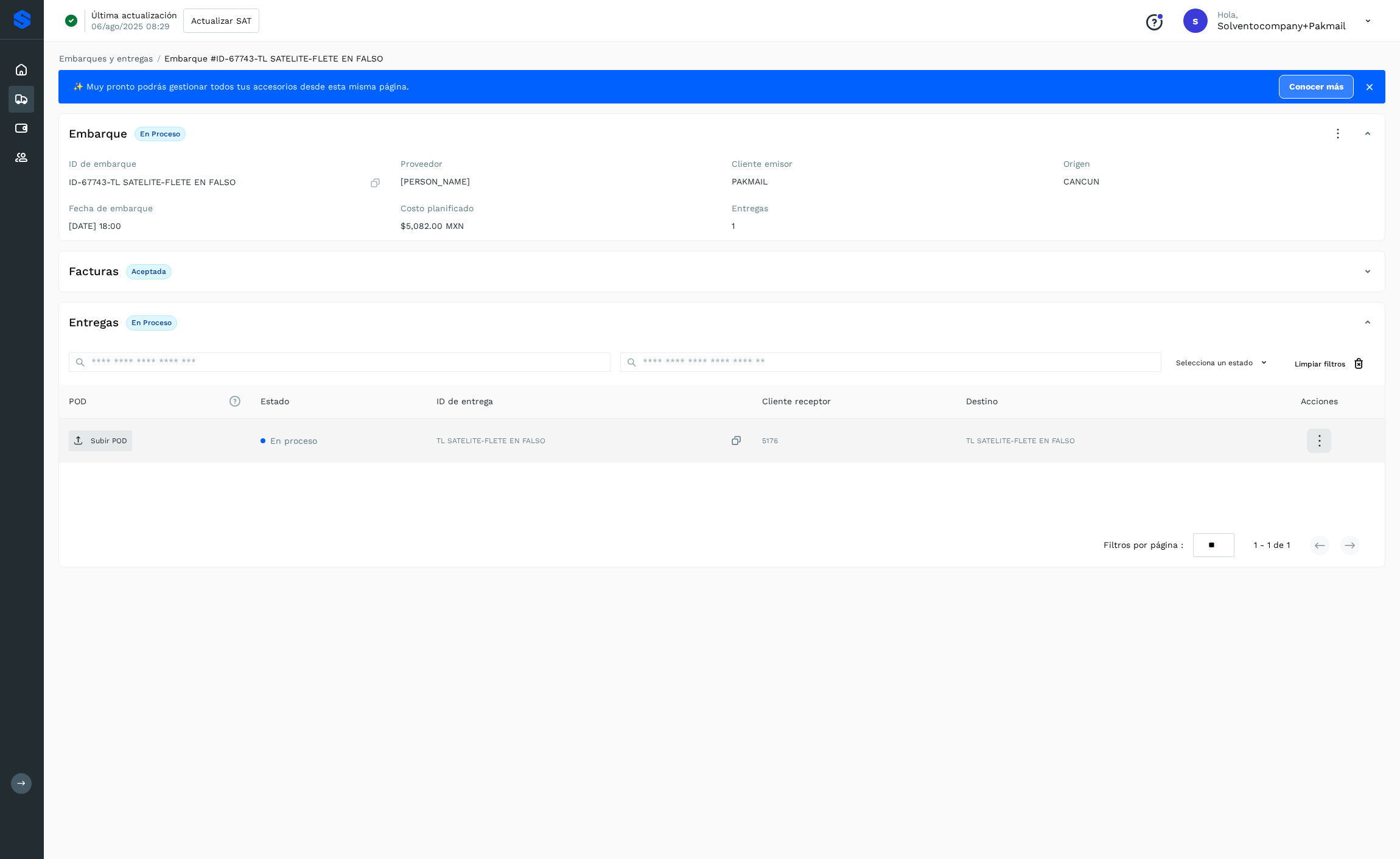
click at [305, 448] on td "En proceso" at bounding box center [339, 440] width 176 height 44
click at [1161, 440] on td "TL SATELITE-FLETE EN FALSO" at bounding box center [1104, 440] width 297 height 44
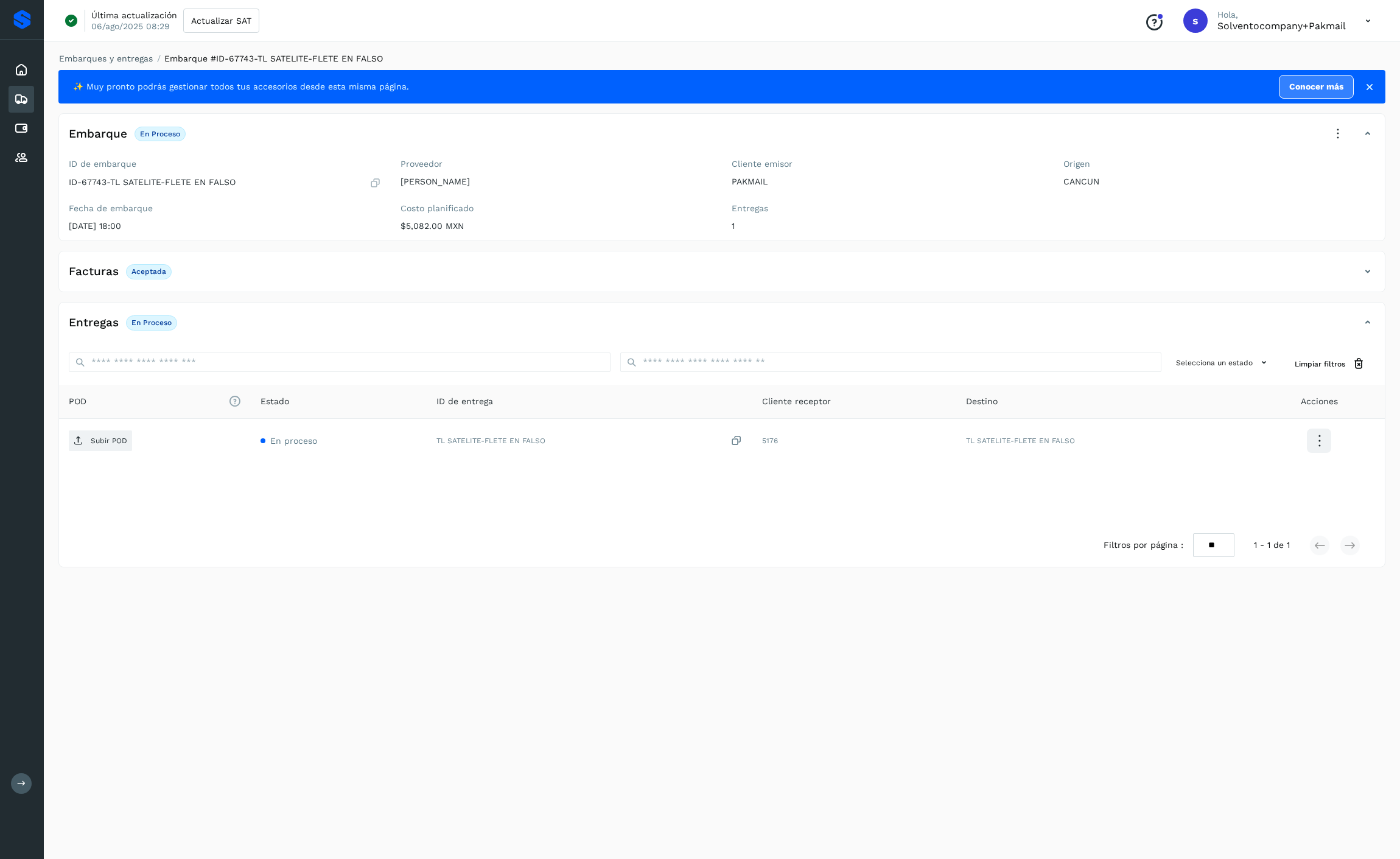
click at [1161, 139] on icon at bounding box center [1337, 134] width 27 height 27
click at [759, 296] on div at bounding box center [700, 429] width 1400 height 859
click at [1161, 141] on icon at bounding box center [1337, 134] width 27 height 27
click at [262, 438] on div at bounding box center [700, 429] width 1400 height 859
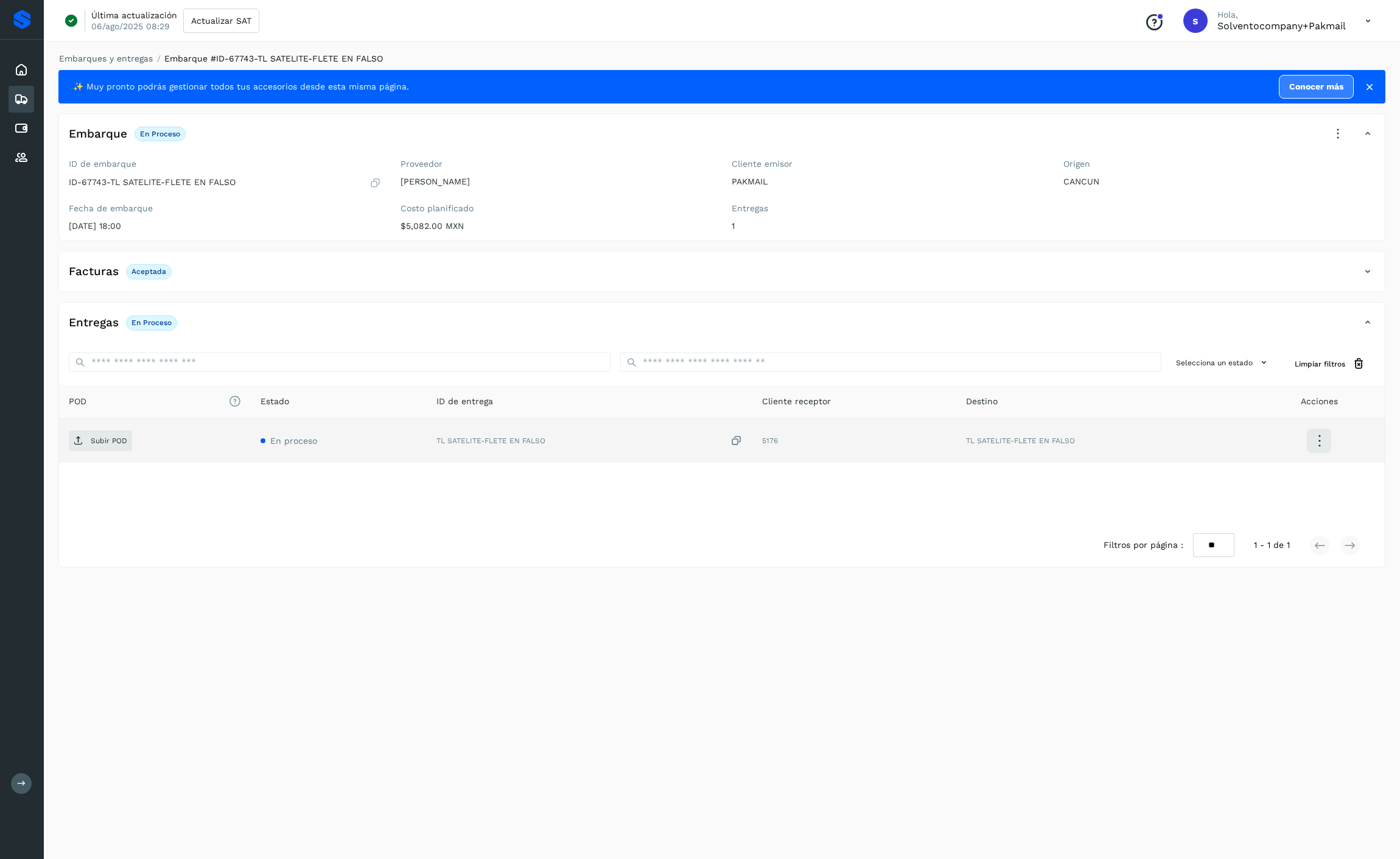
click at [1161, 438] on icon at bounding box center [1319, 441] width 29 height 29
click at [1161, 444] on button "Ver Detalle" at bounding box center [1257, 440] width 145 height 23
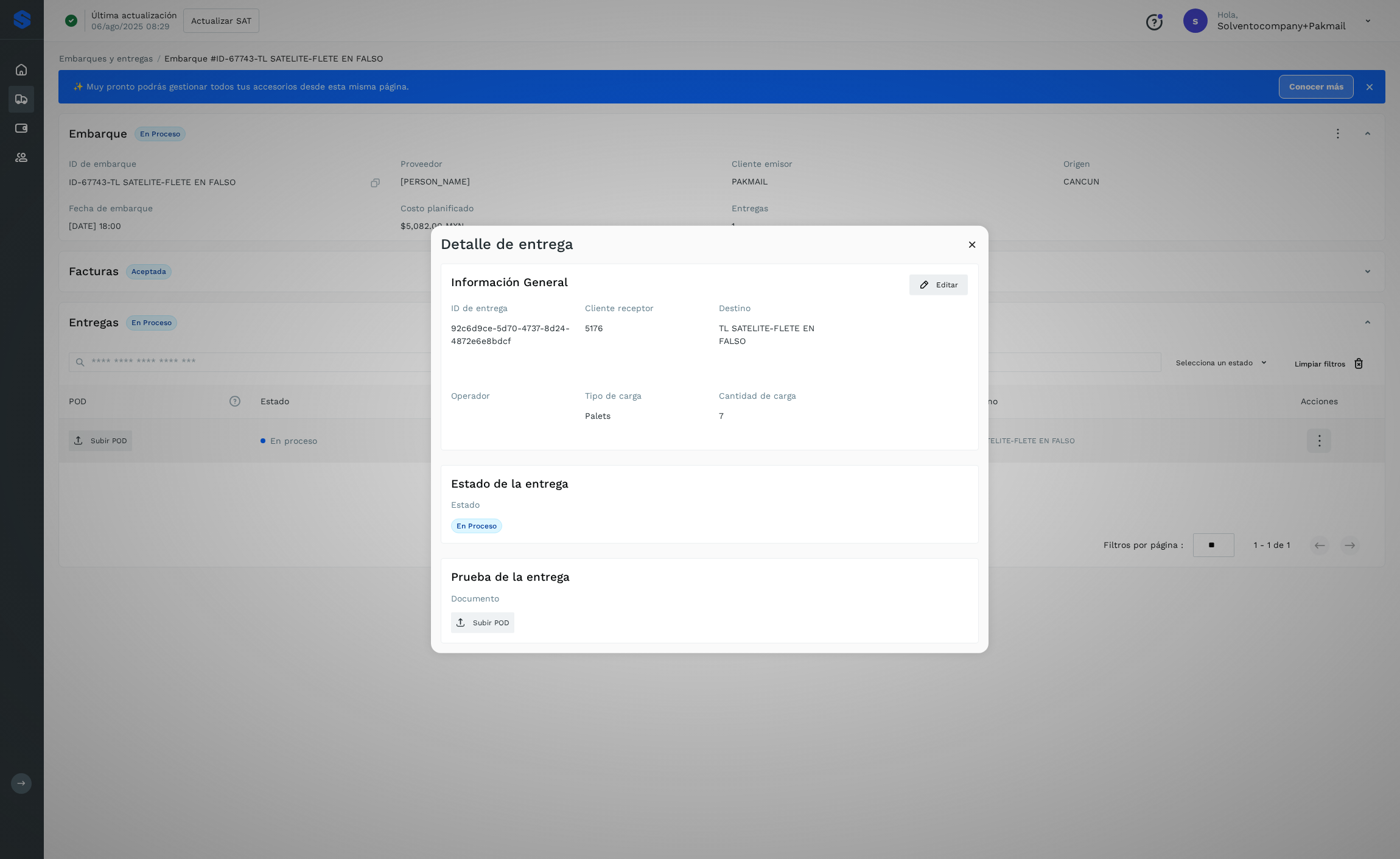
click at [974, 245] on icon at bounding box center [972, 244] width 13 height 13
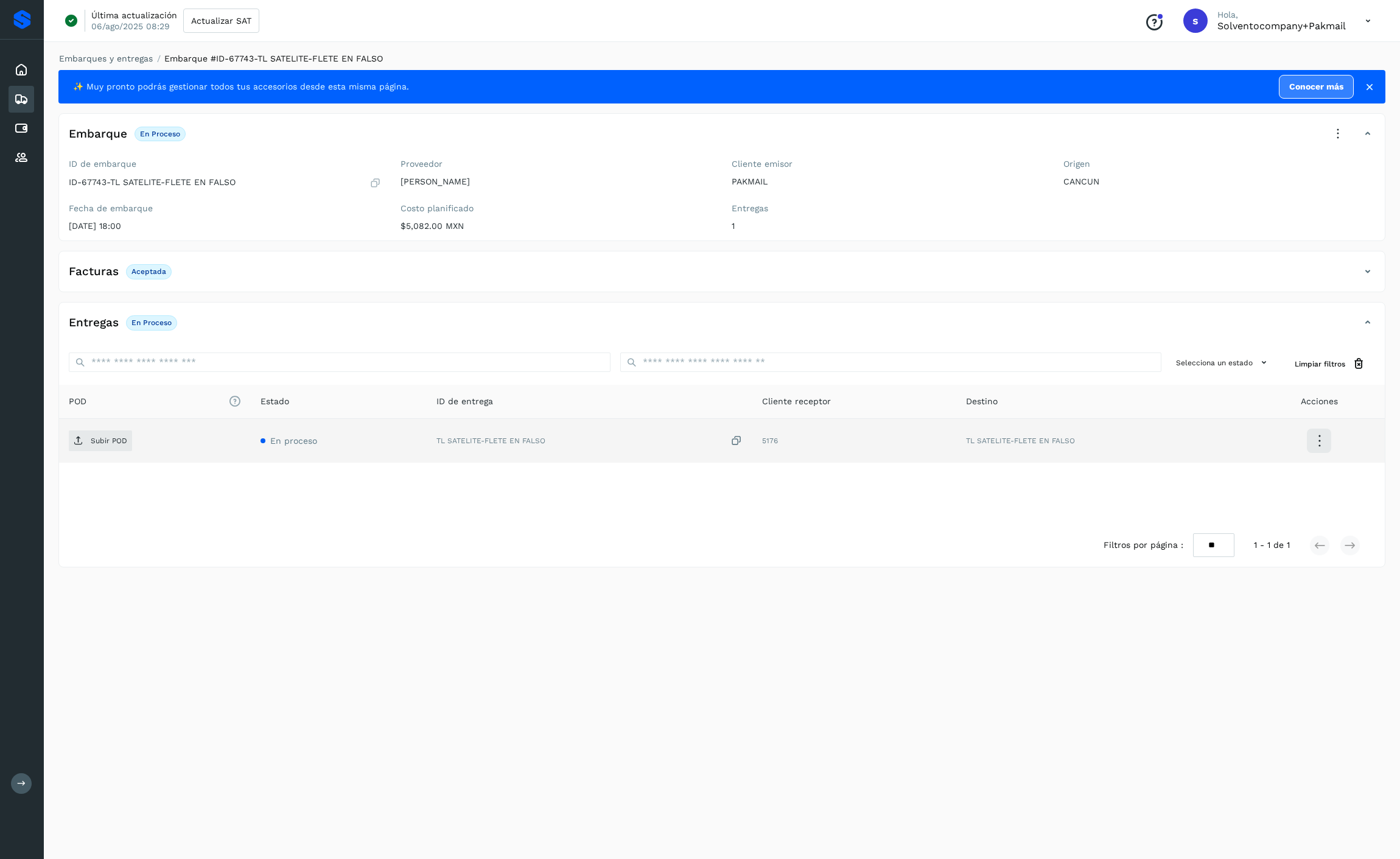
click at [1161, 327] on icon at bounding box center [1368, 322] width 14 height 14
click at [1161, 326] on icon at bounding box center [1368, 322] width 14 height 14
click at [1161, 264] on div "Facturas Aceptada" at bounding box center [722, 276] width 1326 height 30
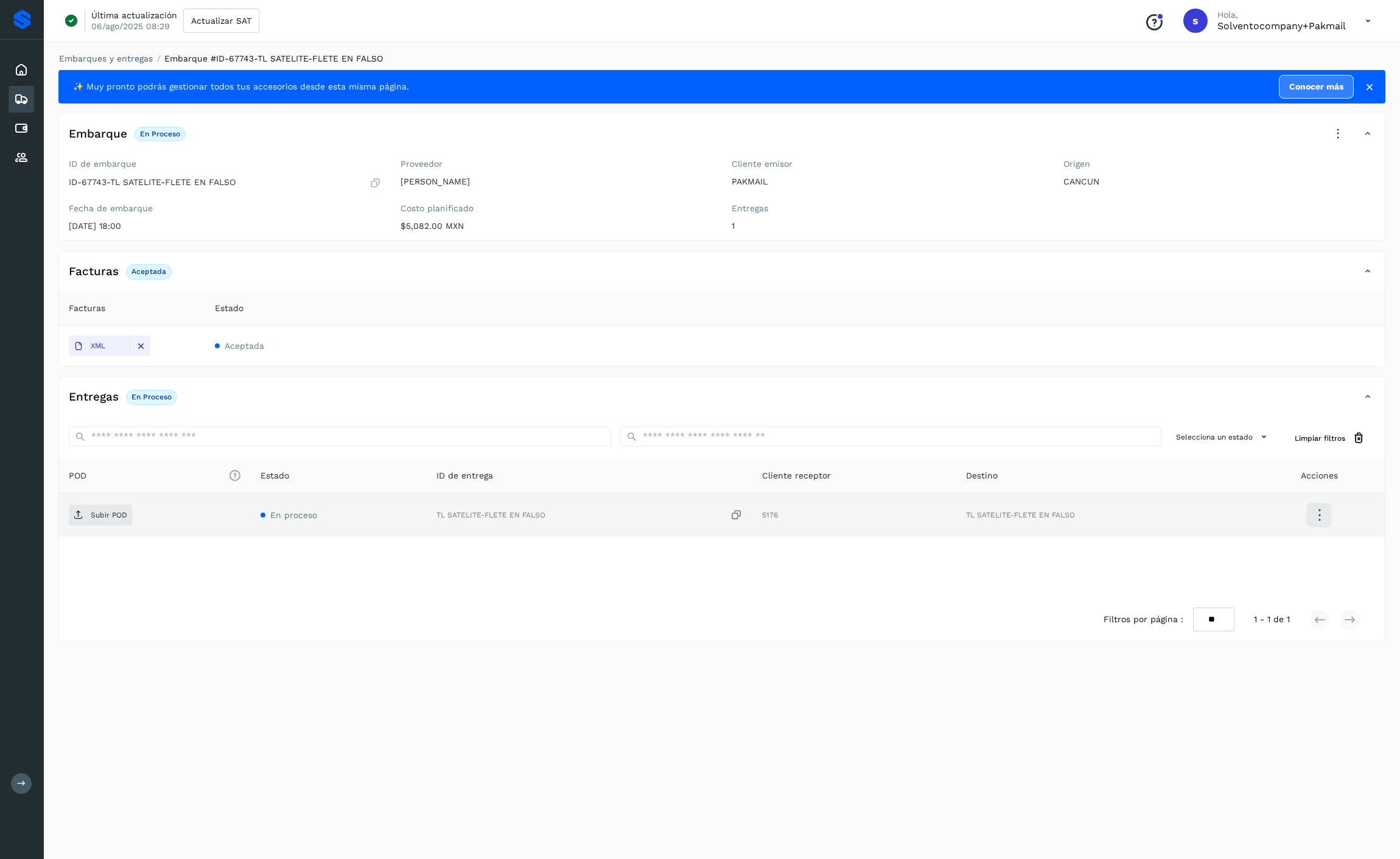
click at [1161, 126] on icon at bounding box center [1337, 134] width 27 height 27
click at [1161, 21] on div at bounding box center [700, 429] width 1400 height 859
click at [1161, 29] on icon at bounding box center [1368, 21] width 25 height 25
click at [1161, 78] on div "Cerrar sesión" at bounding box center [1307, 78] width 145 height 23
